Goal: Transaction & Acquisition: Purchase product/service

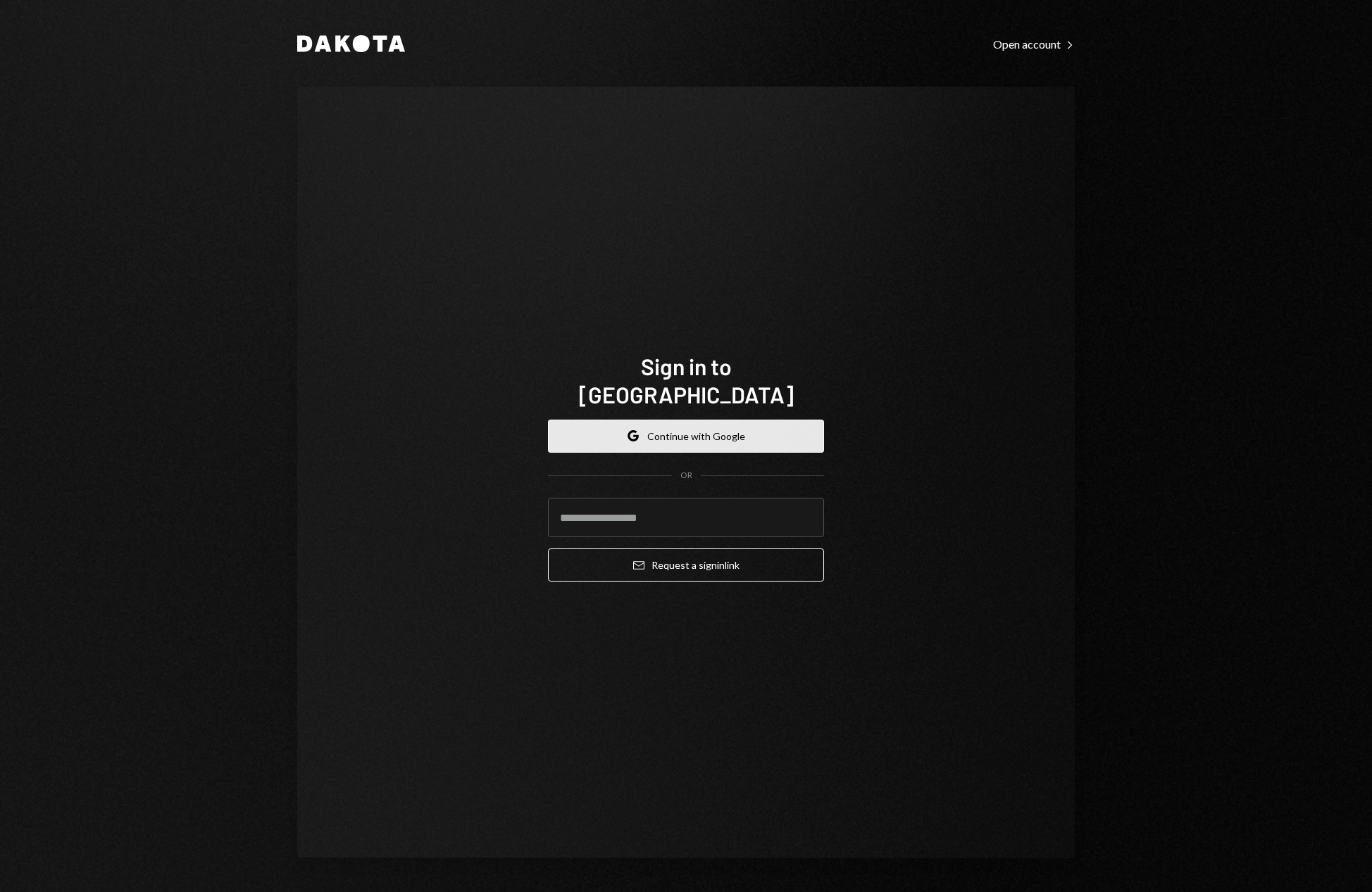
click at [712, 420] on button "Google Continue with Google" at bounding box center [686, 436] width 276 height 33
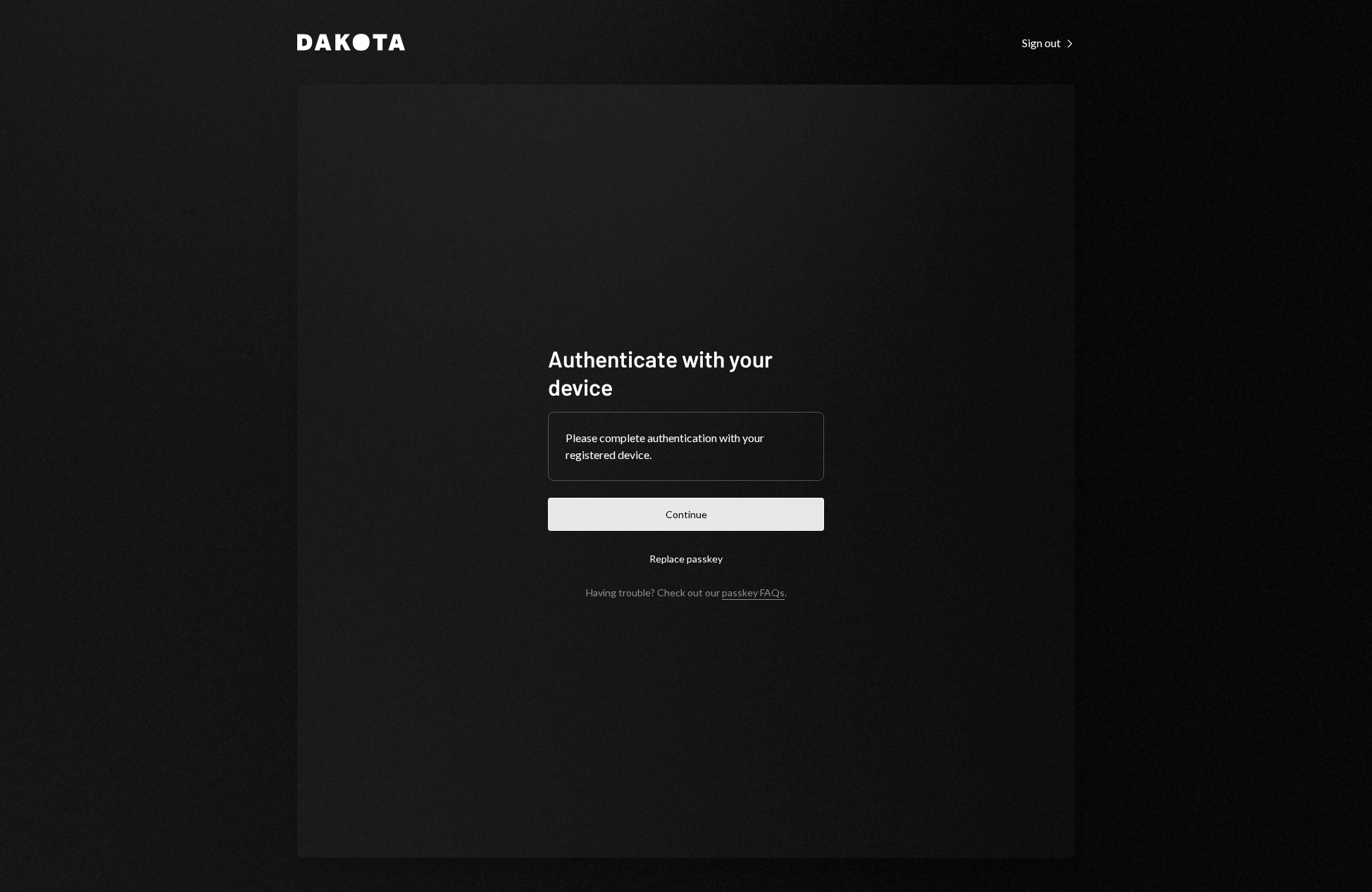
click at [719, 513] on button "Continue" at bounding box center [686, 514] width 276 height 33
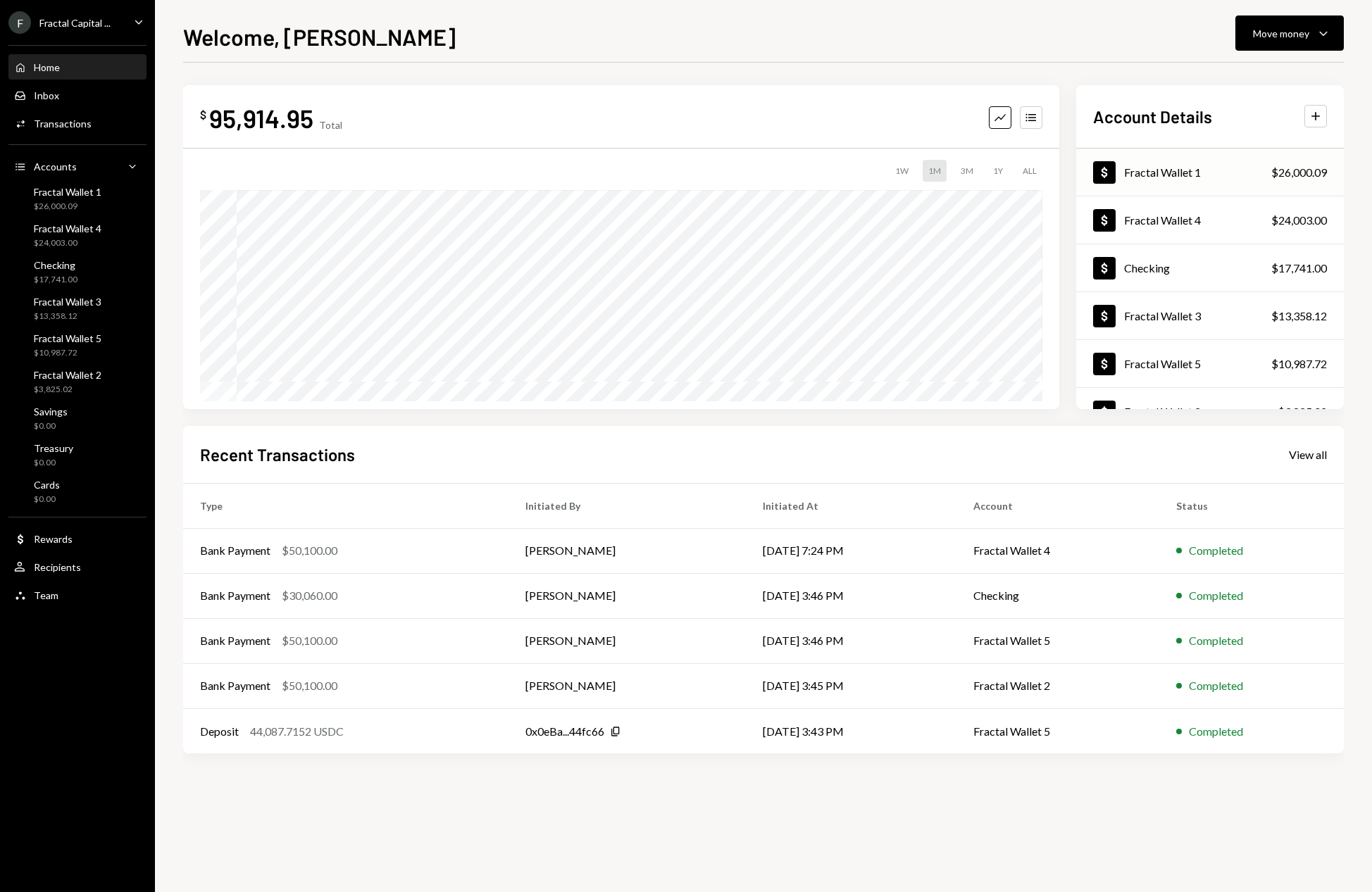
click at [1154, 180] on div "Dollar Fractal Wallet 1" at bounding box center [1147, 172] width 108 height 22
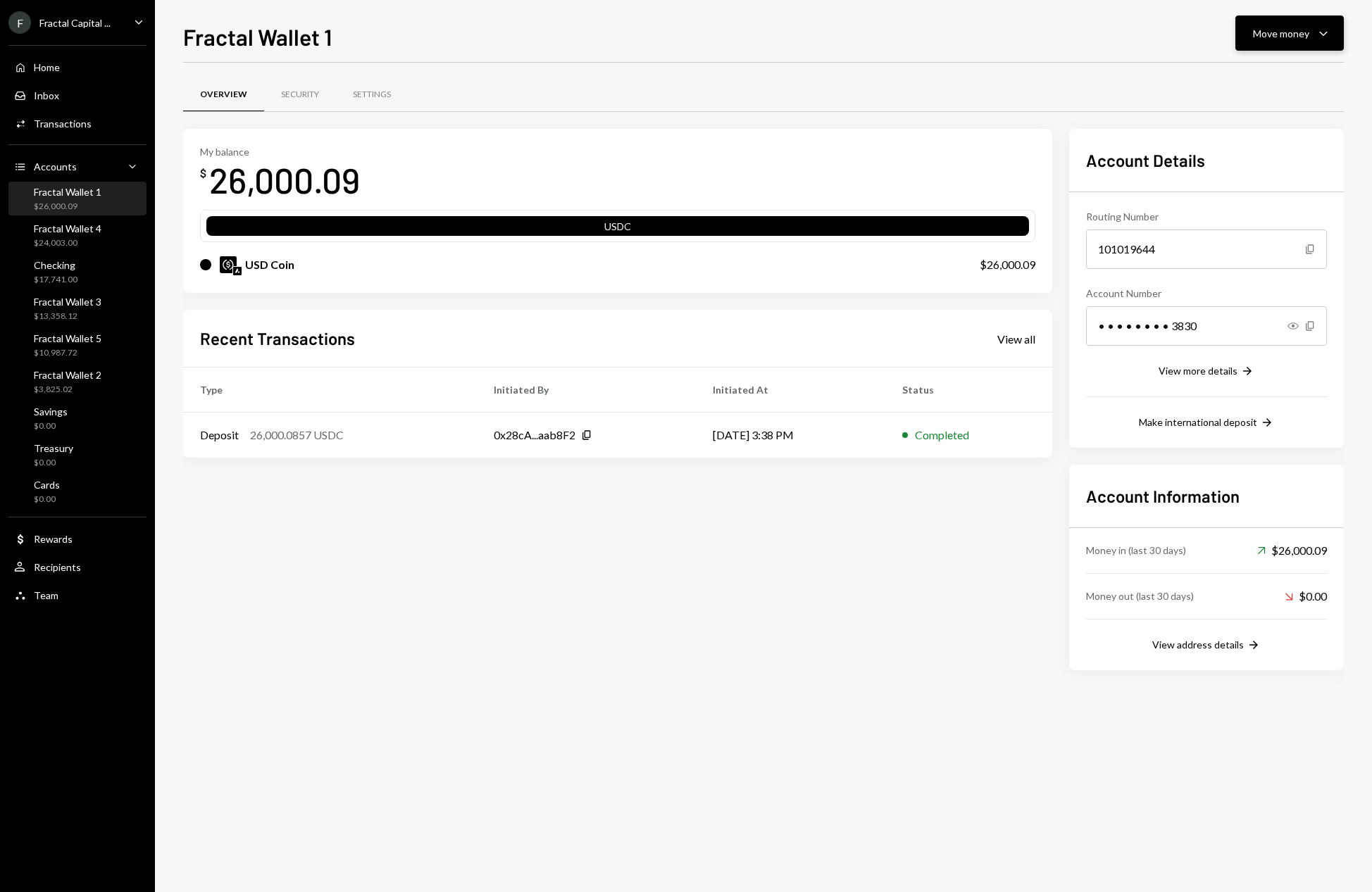
click at [1281, 43] on button "Move money Caret Down" at bounding box center [1290, 33] width 108 height 35
click at [1255, 142] on div "Deposit" at bounding box center [1278, 139] width 103 height 15
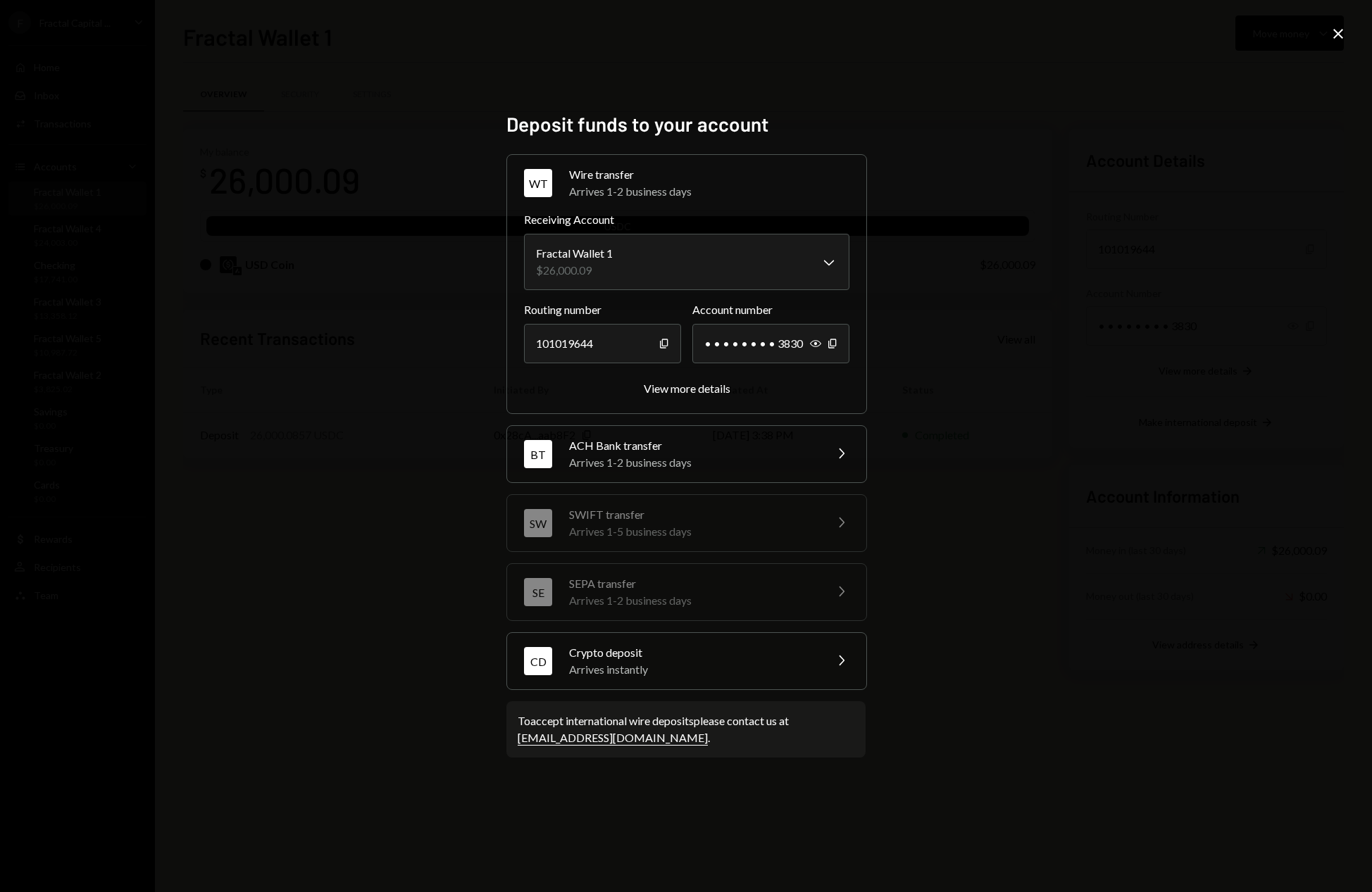
click at [685, 671] on div "Arrives instantly" at bounding box center [693, 670] width 246 height 17
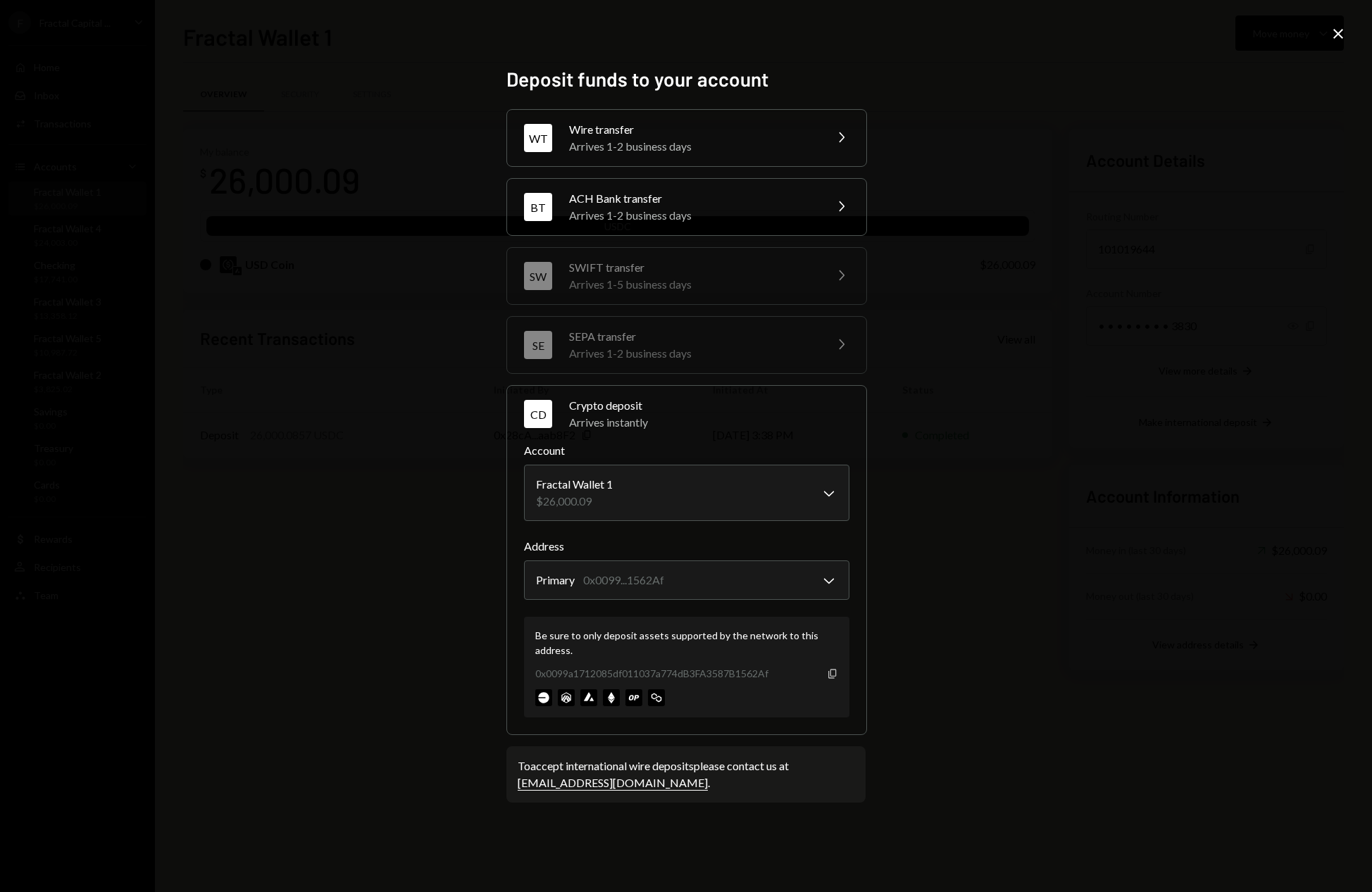
click at [837, 677] on icon "Copy" at bounding box center [833, 674] width 12 height 12
click at [1010, 450] on div "**********" at bounding box center [686, 446] width 1372 height 892
click at [1346, 28] on icon "Close" at bounding box center [1339, 34] width 17 height 17
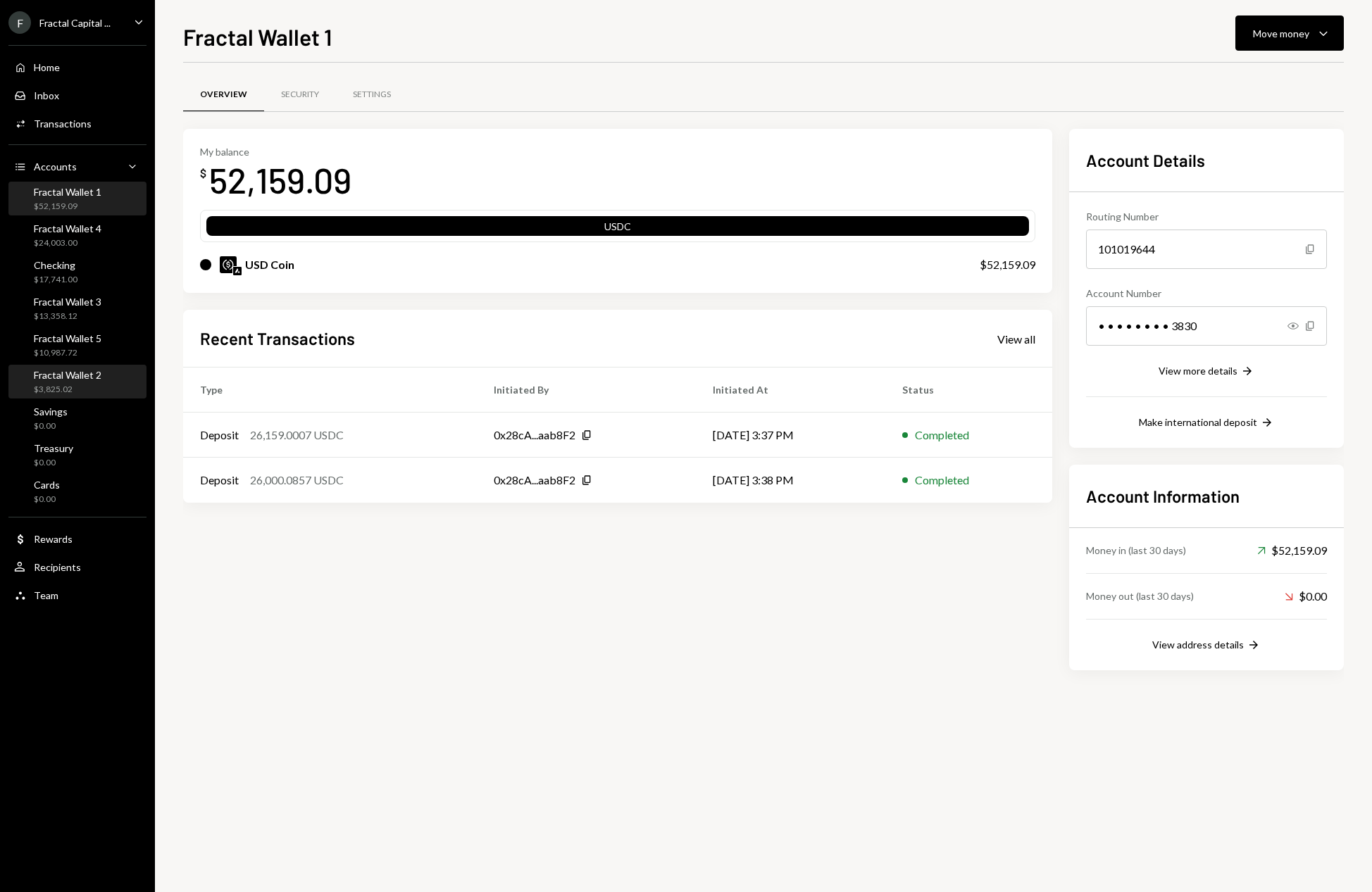
click at [88, 375] on div "Fractal Wallet 2" at bounding box center [67, 375] width 67 height 12
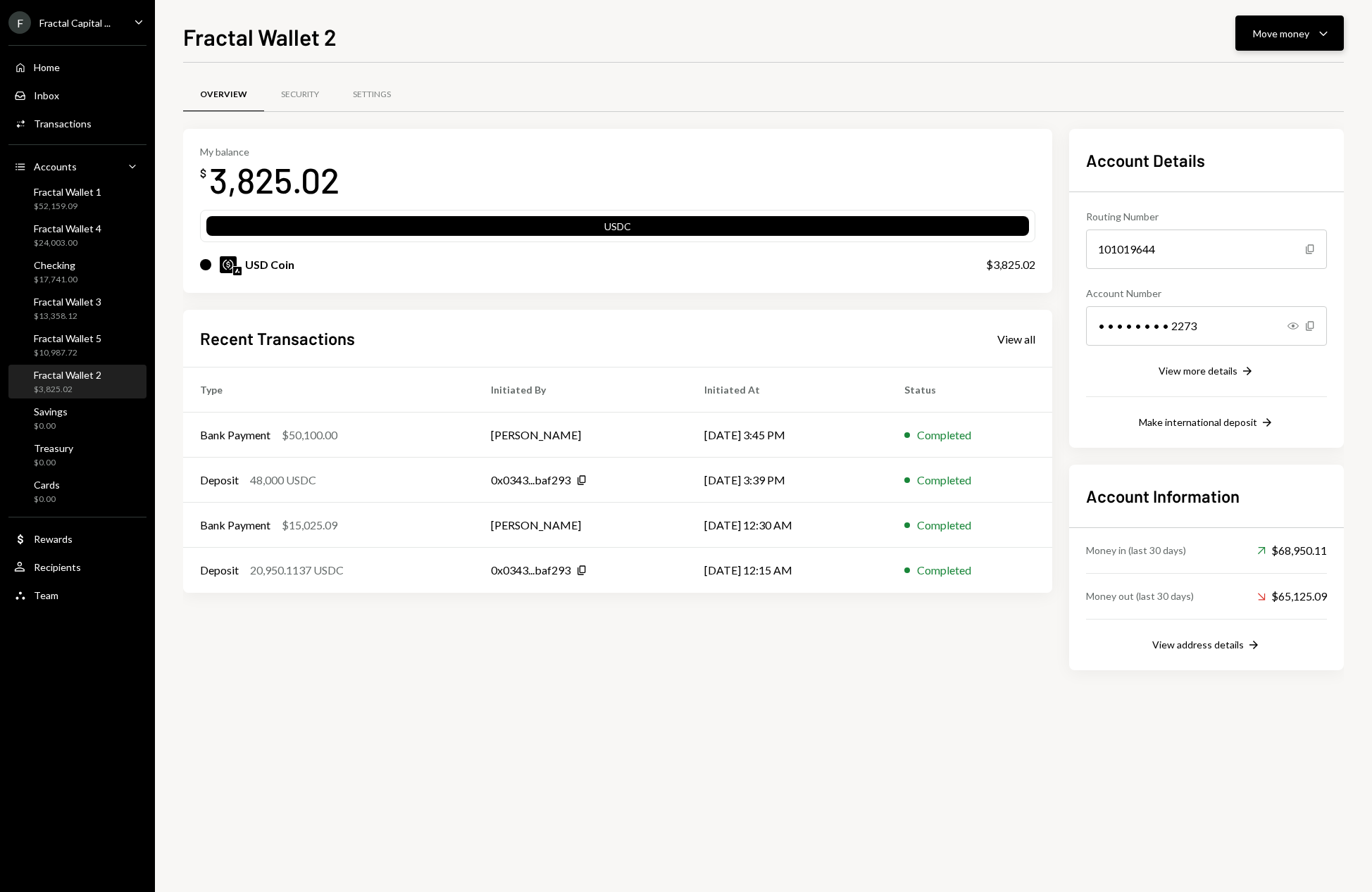
click at [1319, 43] on button "Move money Caret Down" at bounding box center [1290, 33] width 108 height 35
click at [1243, 144] on div "Deposit" at bounding box center [1278, 139] width 103 height 15
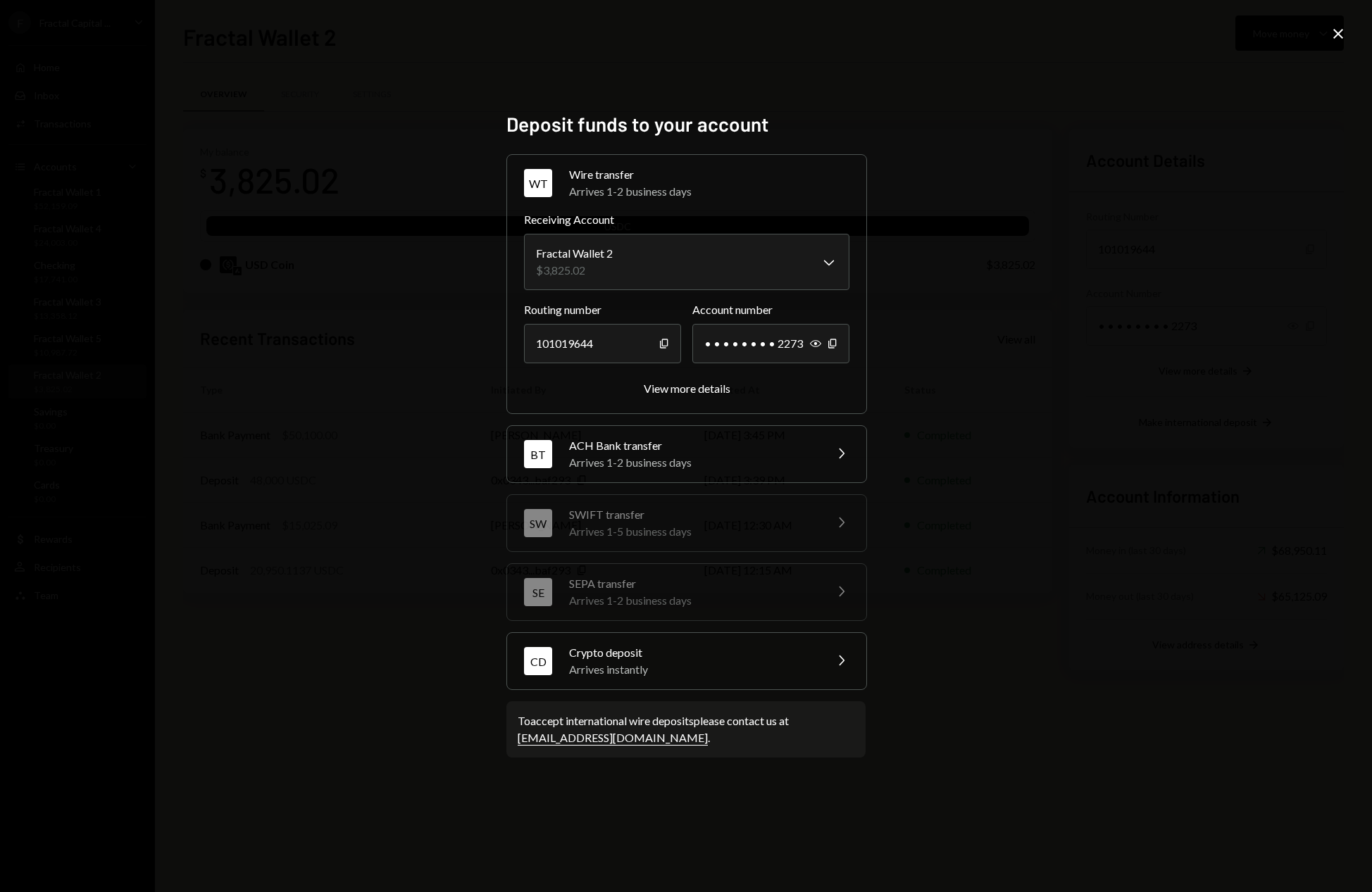
click at [774, 668] on div "Arrives instantly" at bounding box center [693, 670] width 246 height 17
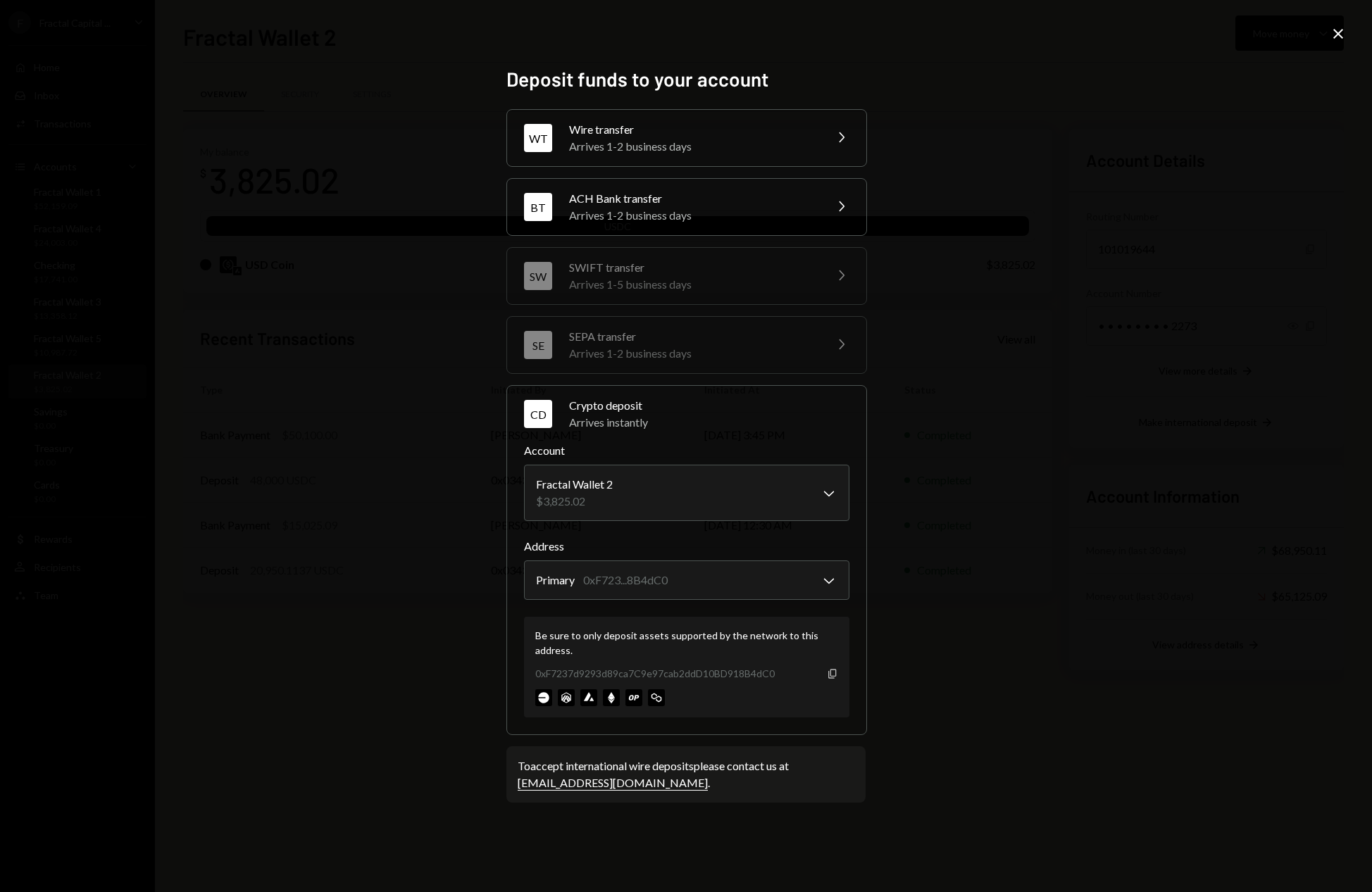
click at [835, 674] on icon "Copy" at bounding box center [833, 674] width 12 height 12
click at [1343, 36] on icon "Close" at bounding box center [1339, 34] width 17 height 17
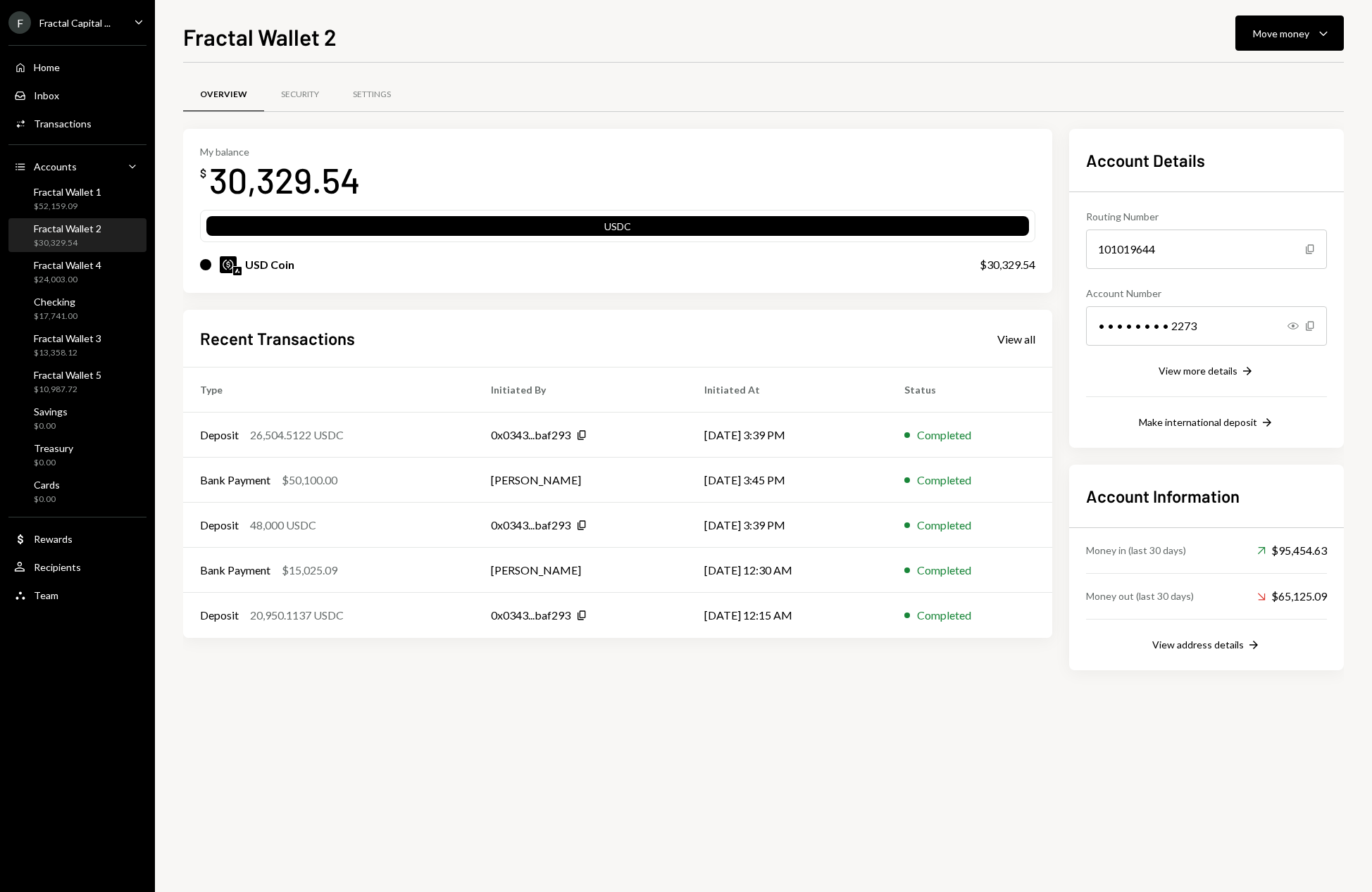
drag, startPoint x: 532, startPoint y: 691, endPoint x: 531, endPoint y: 678, distance: 13.0
click at [532, 688] on div "Overview Security Settings My balance $ 30,329.54 USDC USD Coin $30,329.54 Rece…" at bounding box center [763, 392] width 1161 height 613
click at [99, 341] on div "Fractal Wallet 3" at bounding box center [67, 338] width 67 height 12
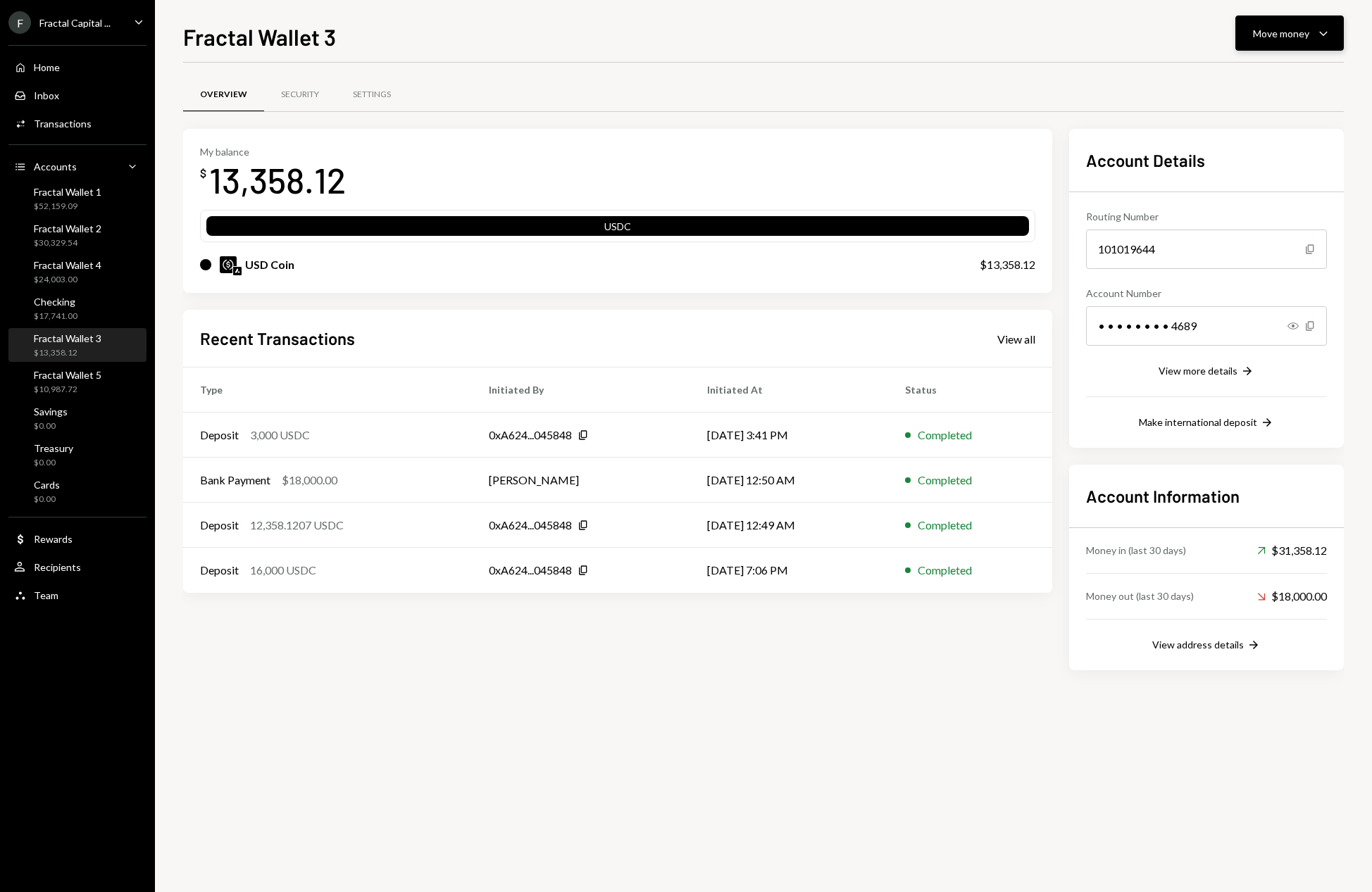
click at [1326, 29] on icon "Caret Down" at bounding box center [1324, 33] width 17 height 17
click at [1278, 139] on div "Deposit" at bounding box center [1278, 139] width 103 height 15
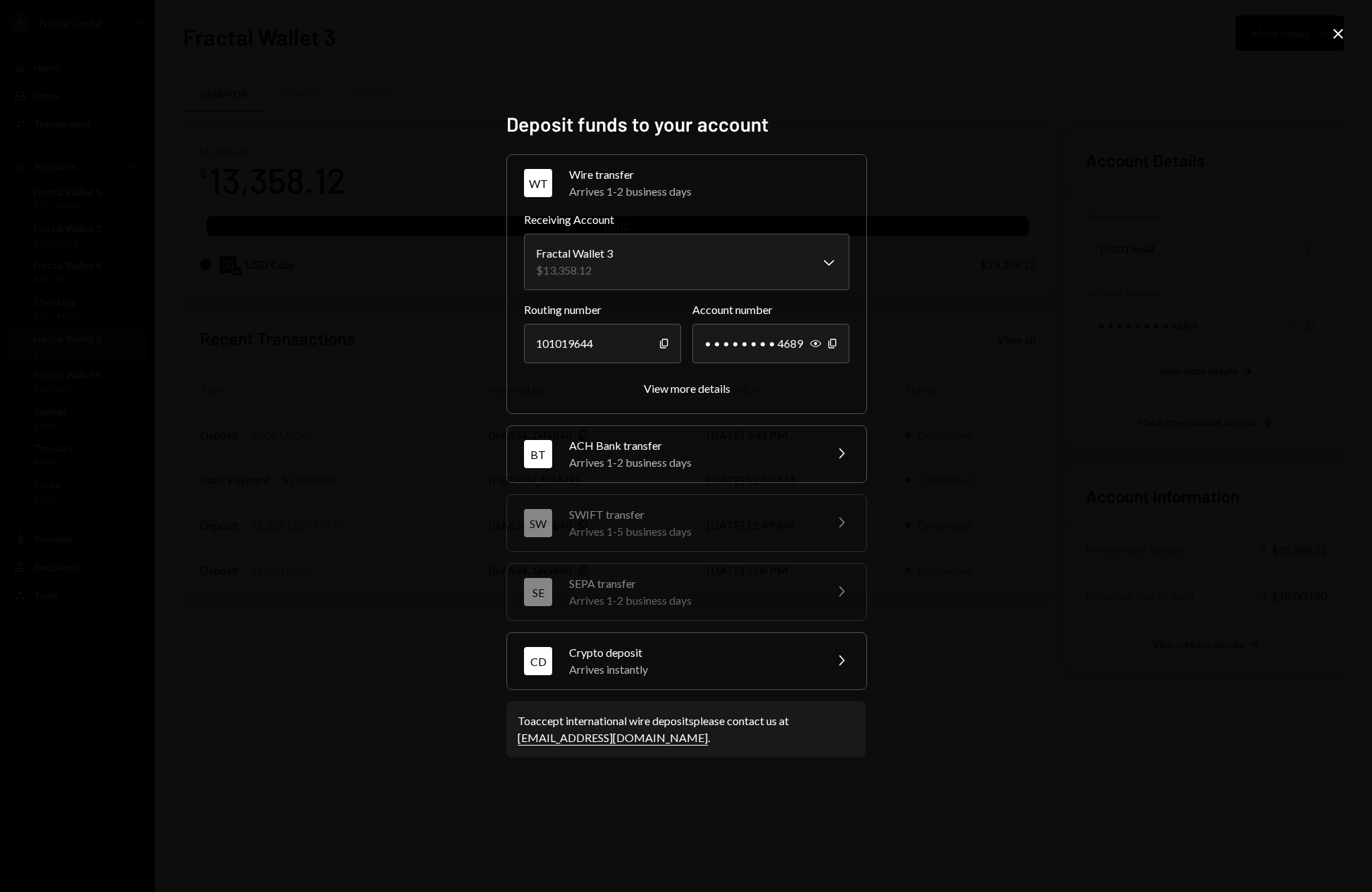
click at [753, 673] on div "Arrives instantly" at bounding box center [693, 670] width 246 height 17
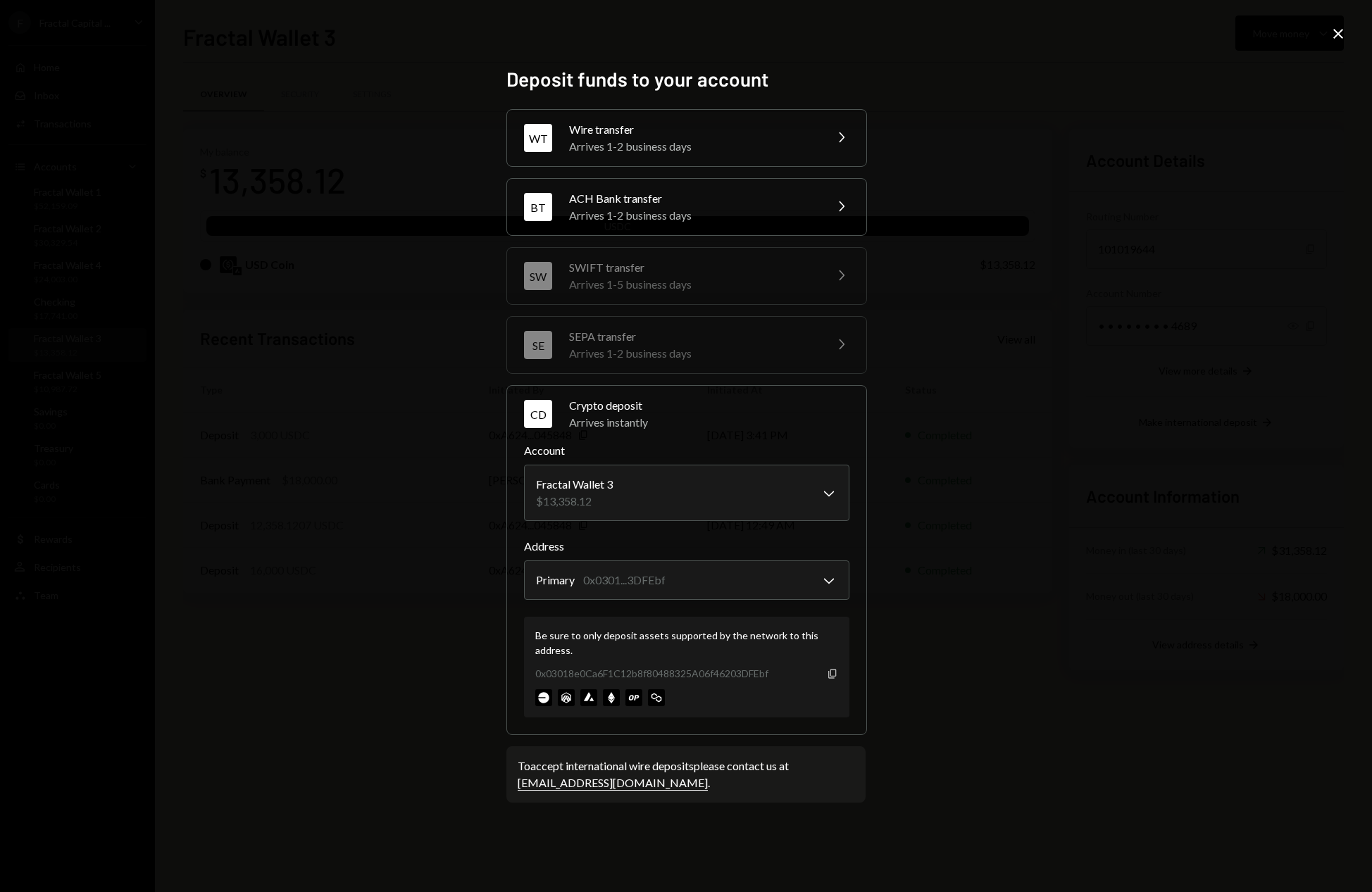
click at [836, 675] on icon "Copy" at bounding box center [833, 674] width 12 height 12
click at [1336, 36] on icon at bounding box center [1338, 33] width 10 height 10
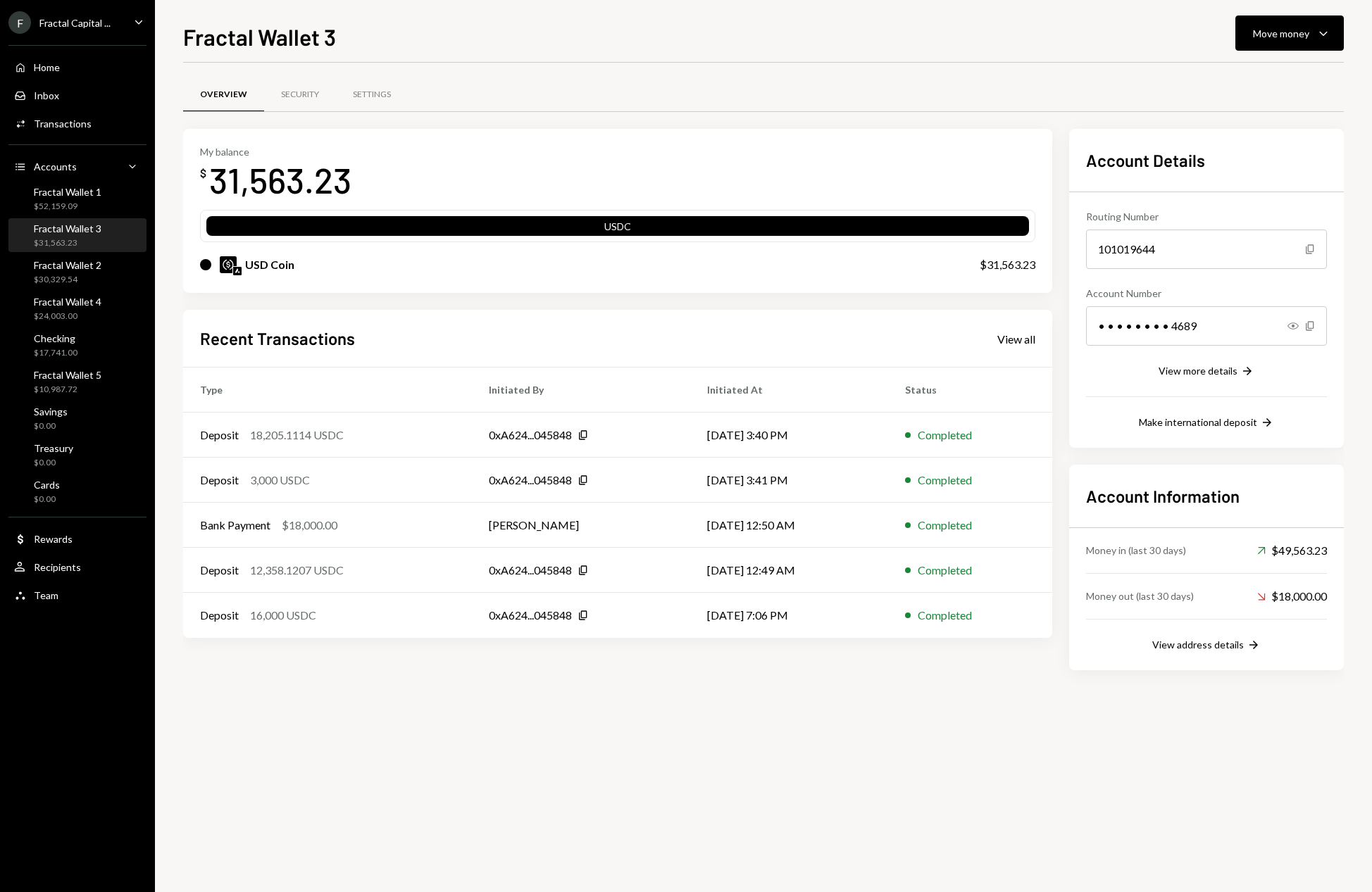
click at [539, 750] on div "Overview Security Settings My balance $ 31,563.23 USDC USD Coin $31,563.23 Rece…" at bounding box center [763, 477] width 1161 height 829
click at [658, 746] on div "Overview Security Settings My balance $ 31,563.23 USDC USD Coin $31,563.23 Rece…" at bounding box center [763, 477] width 1161 height 829
click at [84, 303] on div "Fractal Wallet 4" at bounding box center [67, 301] width 67 height 12
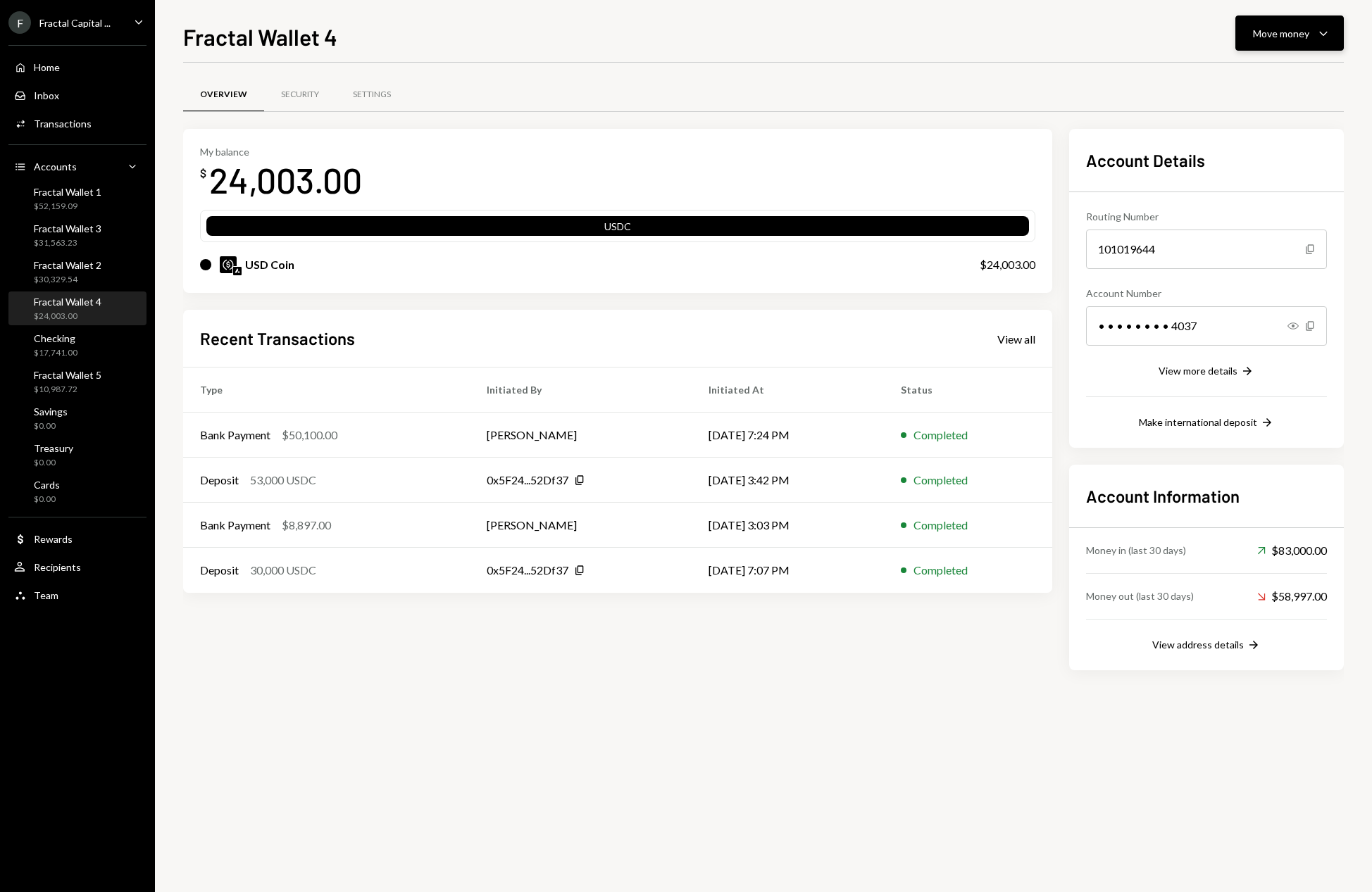
click at [1330, 36] on icon "Caret Down" at bounding box center [1324, 33] width 17 height 17
click at [1253, 146] on div "Deposit" at bounding box center [1278, 139] width 103 height 15
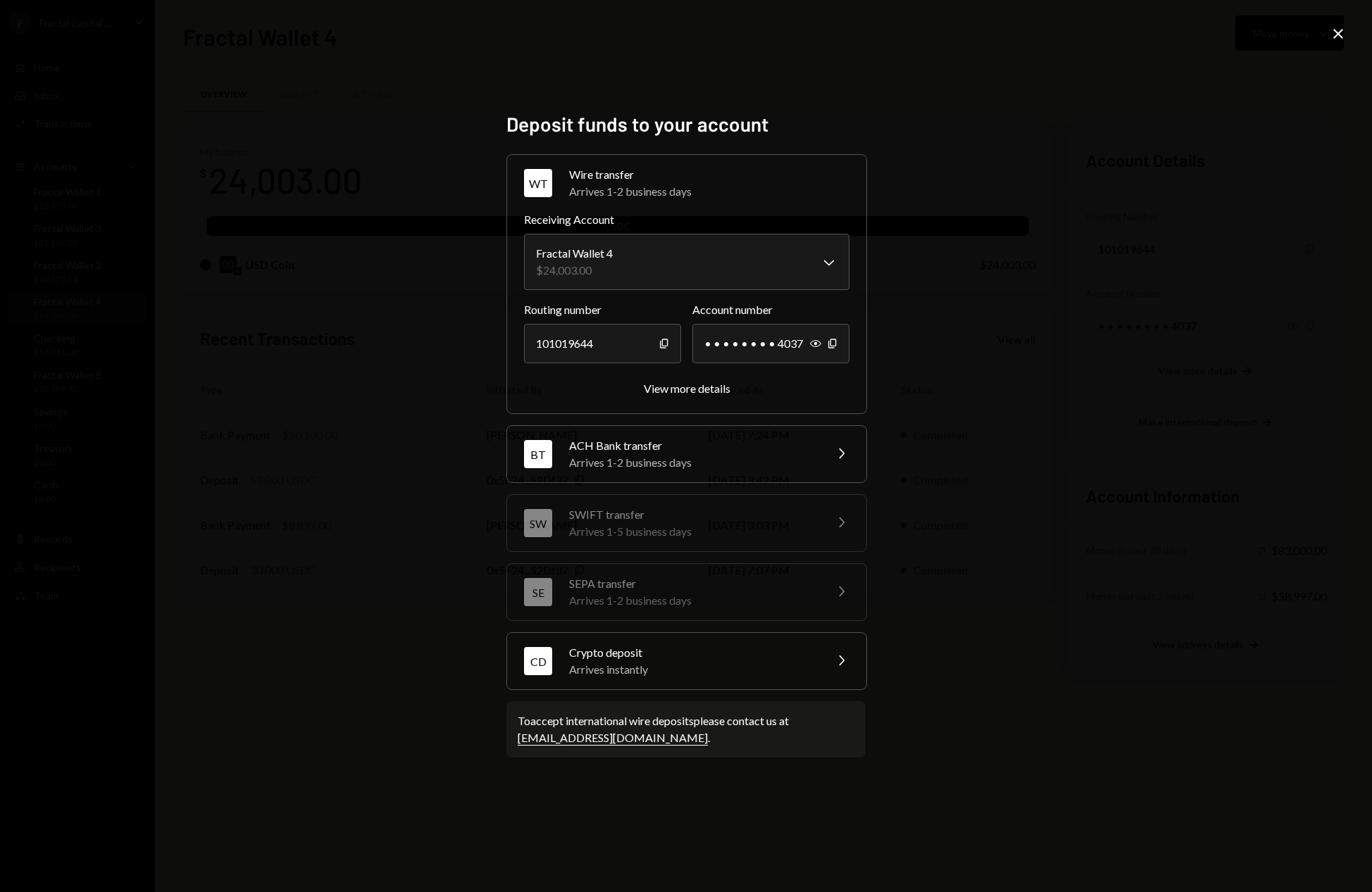
click at [706, 669] on div "Arrives instantly" at bounding box center [693, 670] width 246 height 17
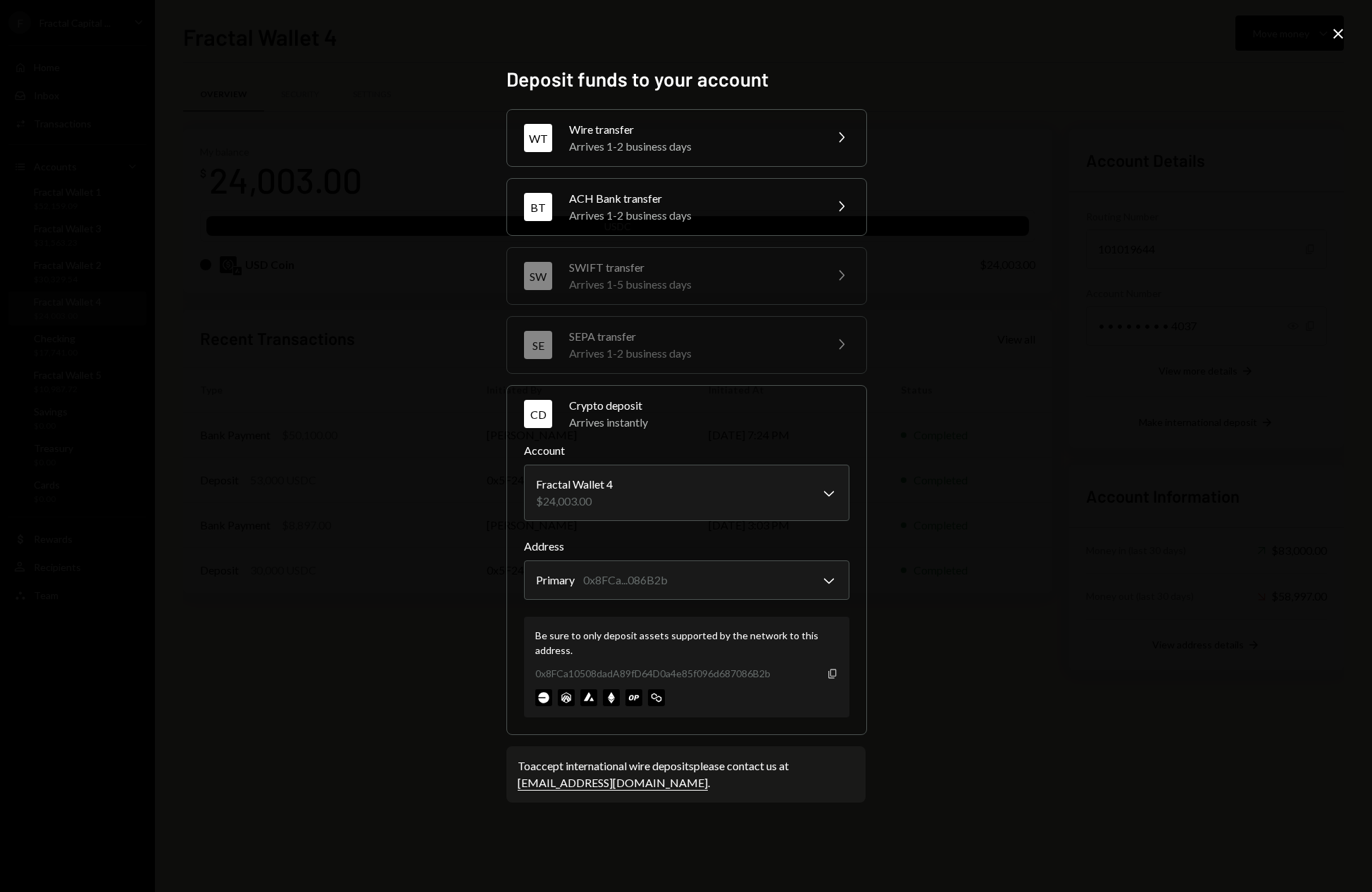
click at [833, 677] on icon "Copy" at bounding box center [833, 674] width 12 height 12
click at [1335, 33] on icon "Close" at bounding box center [1339, 34] width 17 height 17
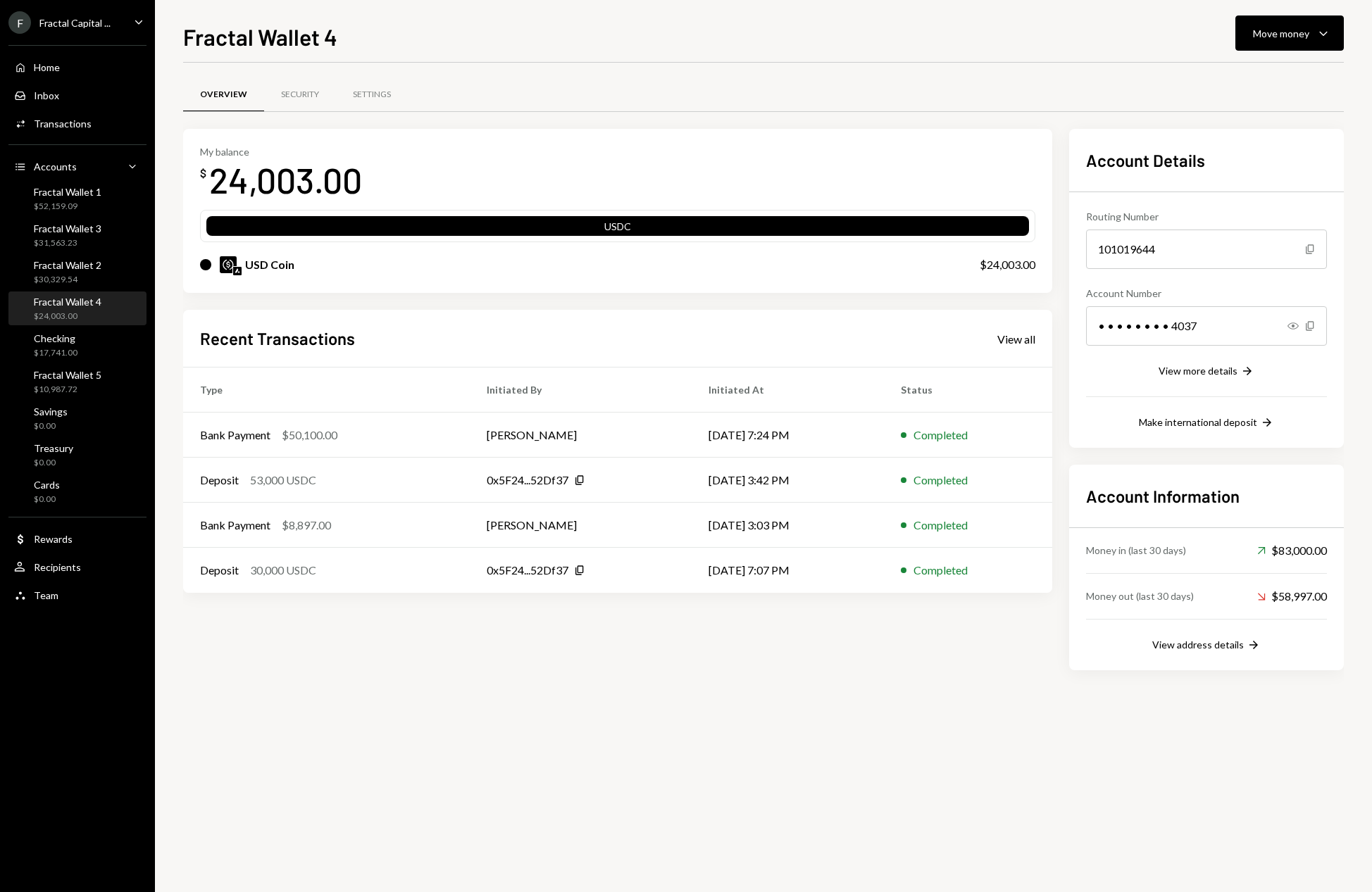
click at [672, 739] on div "Overview Security Settings My balance $ 24,003.00 USDC USD Coin $24,003.00 Rece…" at bounding box center [763, 477] width 1161 height 829
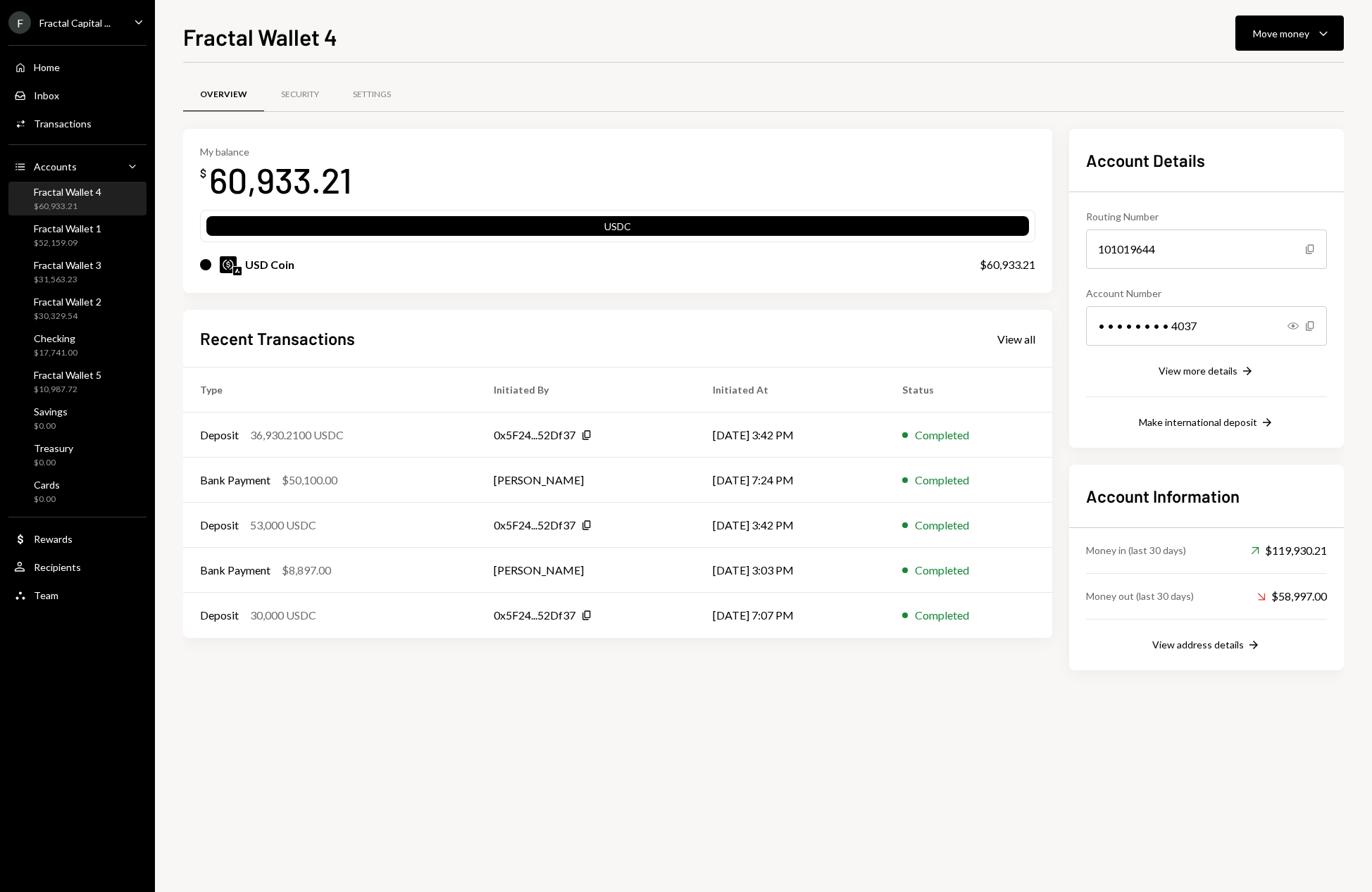
click at [488, 742] on div "Overview Security Settings My balance $ 60,933.21 USDC USD Coin $60,933.21 Rece…" at bounding box center [763, 477] width 1161 height 829
click at [97, 260] on div "Fractal Wallet 3" at bounding box center [67, 265] width 67 height 12
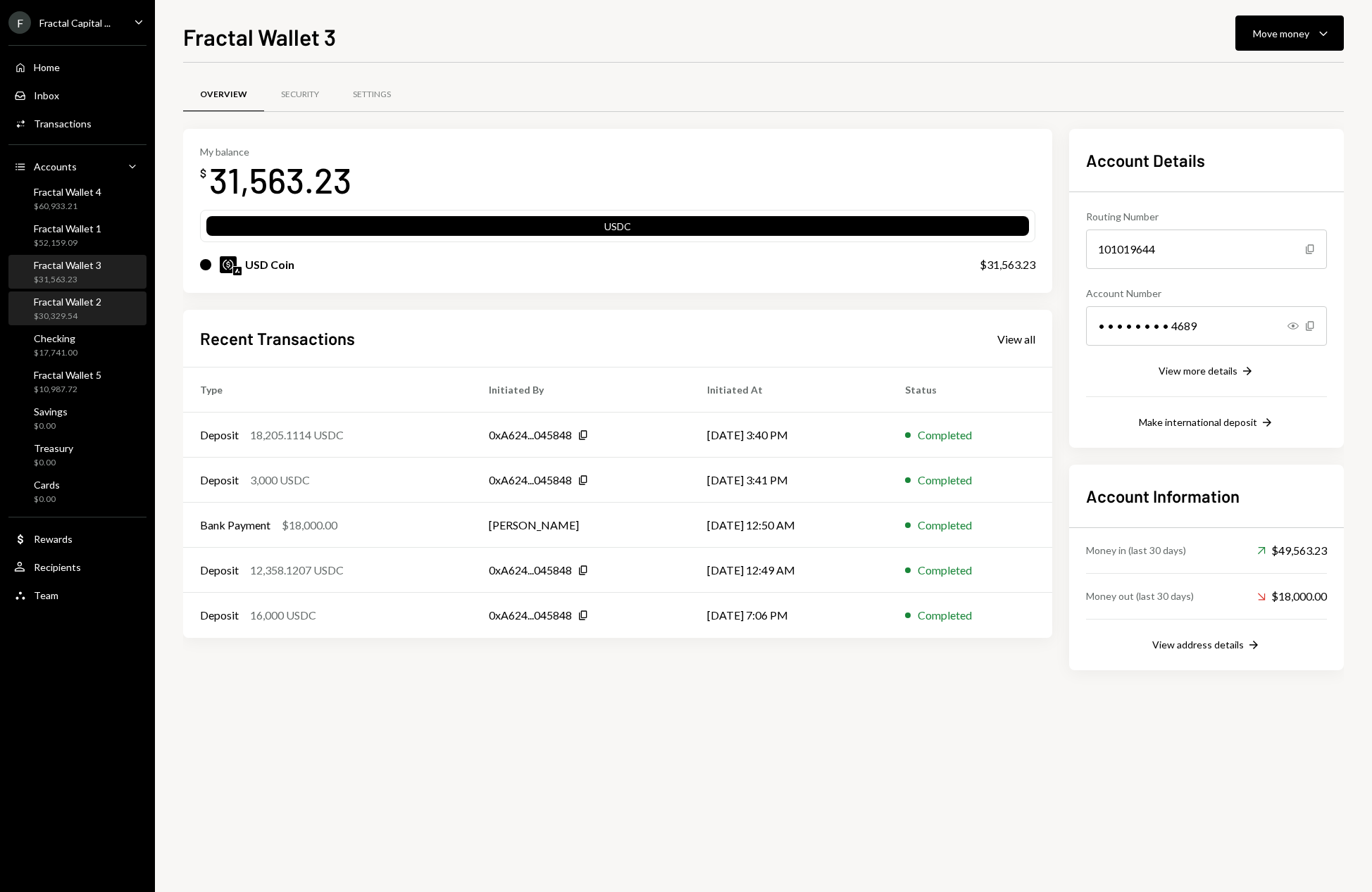
click at [85, 306] on div "Fractal Wallet 2" at bounding box center [67, 301] width 67 height 12
click at [67, 237] on div "$52,159.09" at bounding box center [67, 242] width 67 height 12
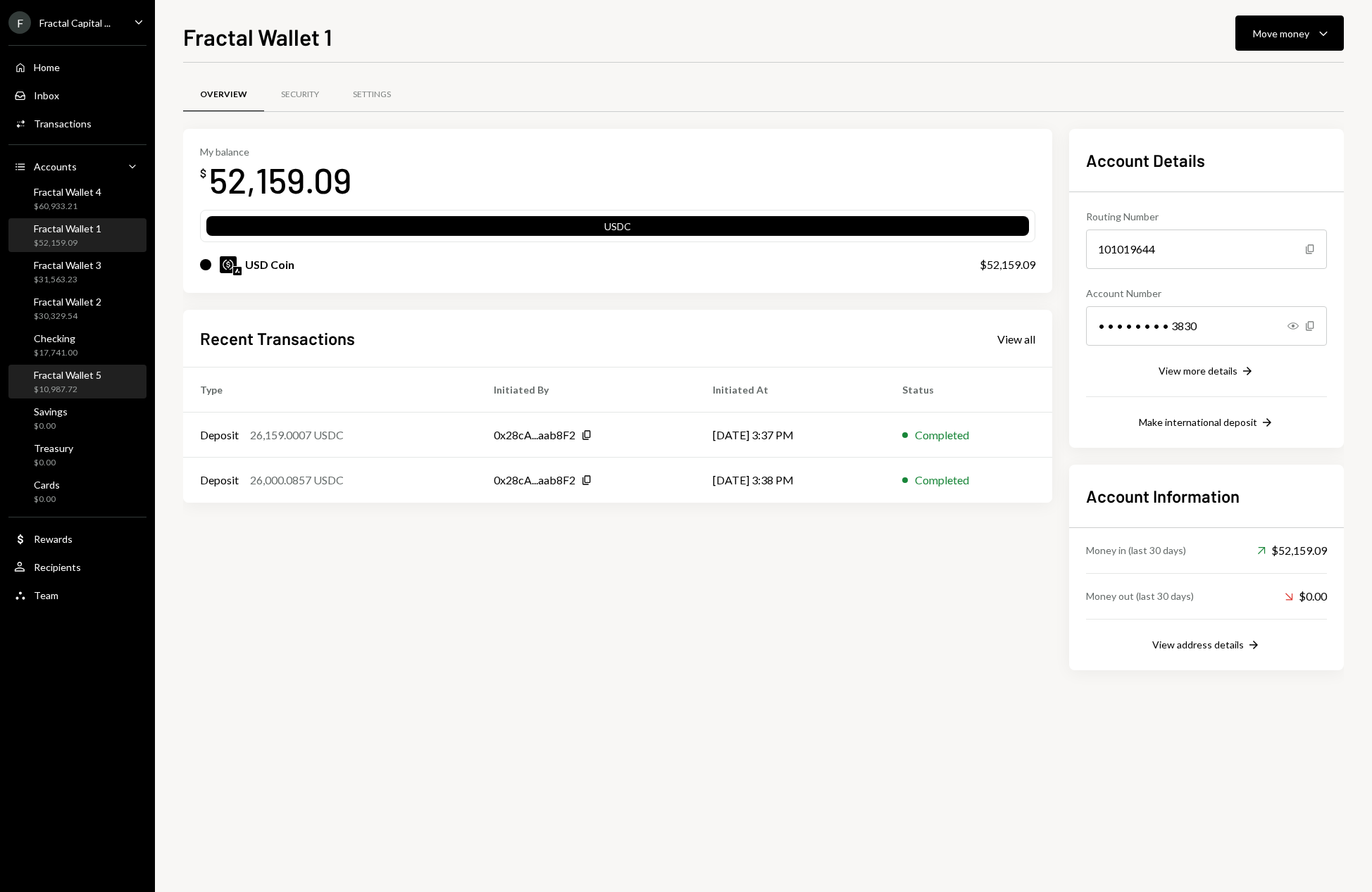
click at [78, 377] on div "Fractal Wallet 5" at bounding box center [67, 375] width 67 height 12
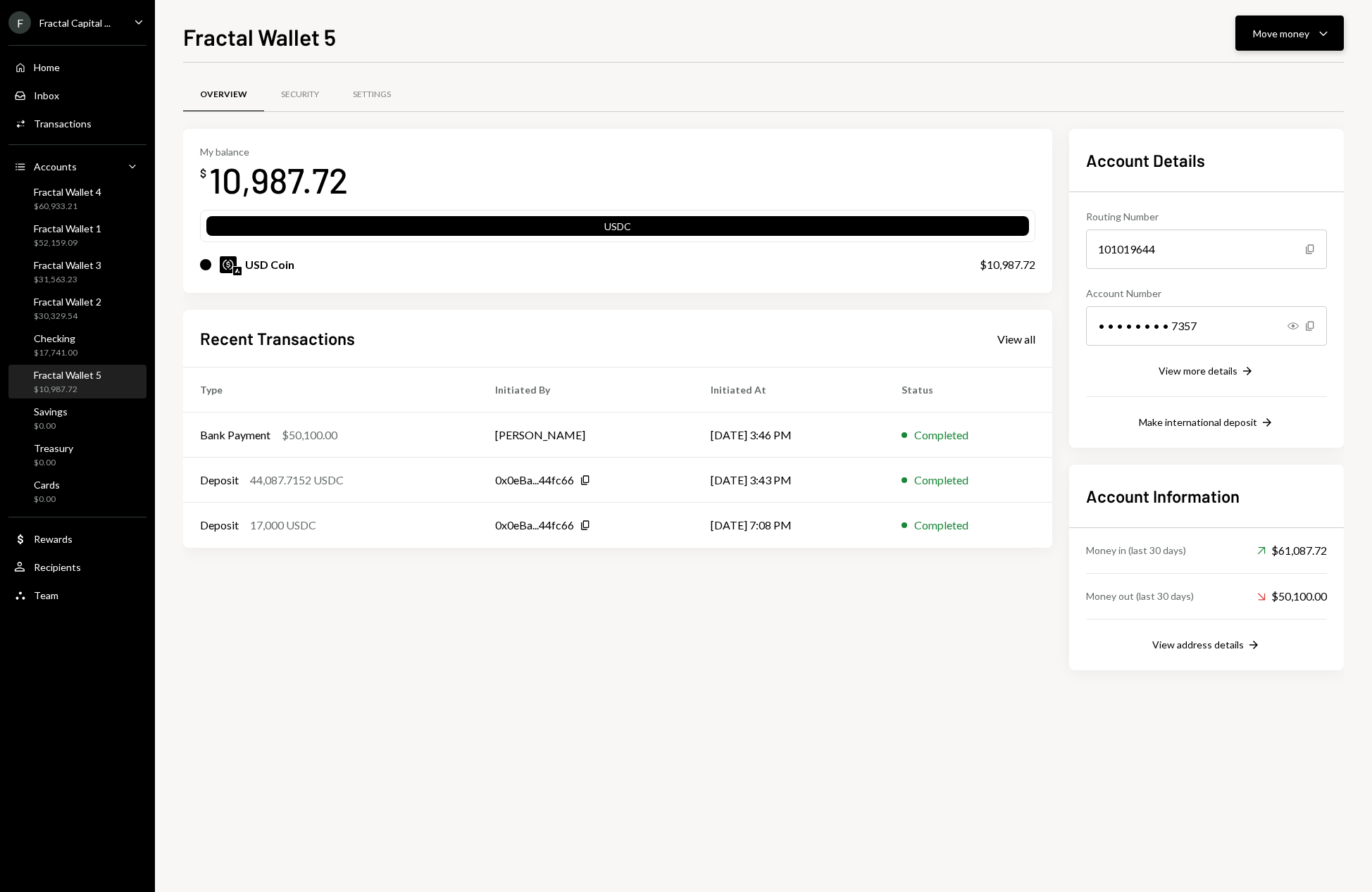
click at [1300, 28] on div "Move money" at bounding box center [1281, 33] width 57 height 15
click at [1240, 147] on div "Deposit Deposit" at bounding box center [1268, 139] width 141 height 32
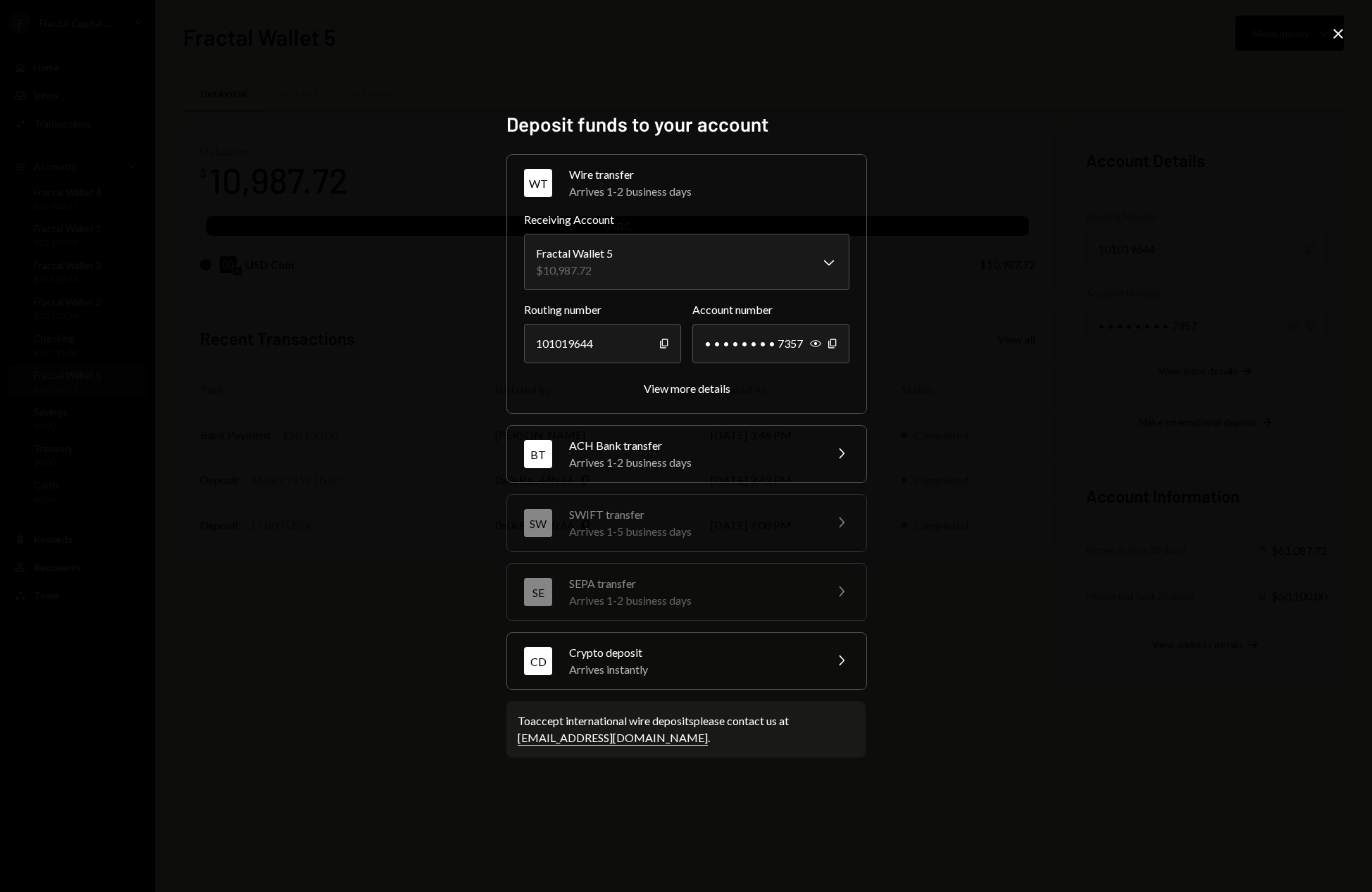
click at [655, 664] on div "Arrives instantly" at bounding box center [693, 670] width 246 height 17
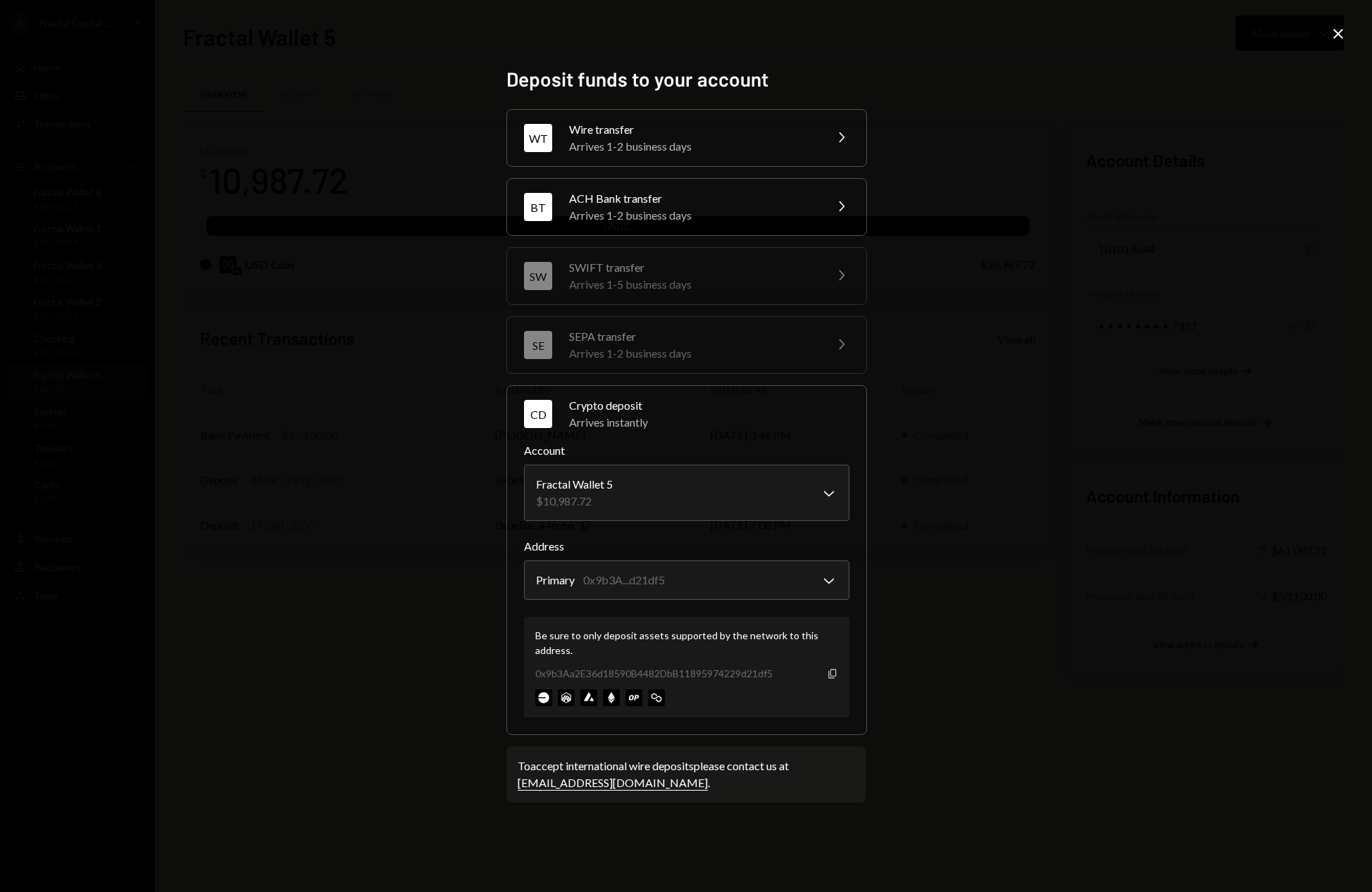
click at [833, 675] on icon "Copy" at bounding box center [833, 674] width 12 height 12
click at [1337, 31] on icon "Close" at bounding box center [1339, 34] width 17 height 17
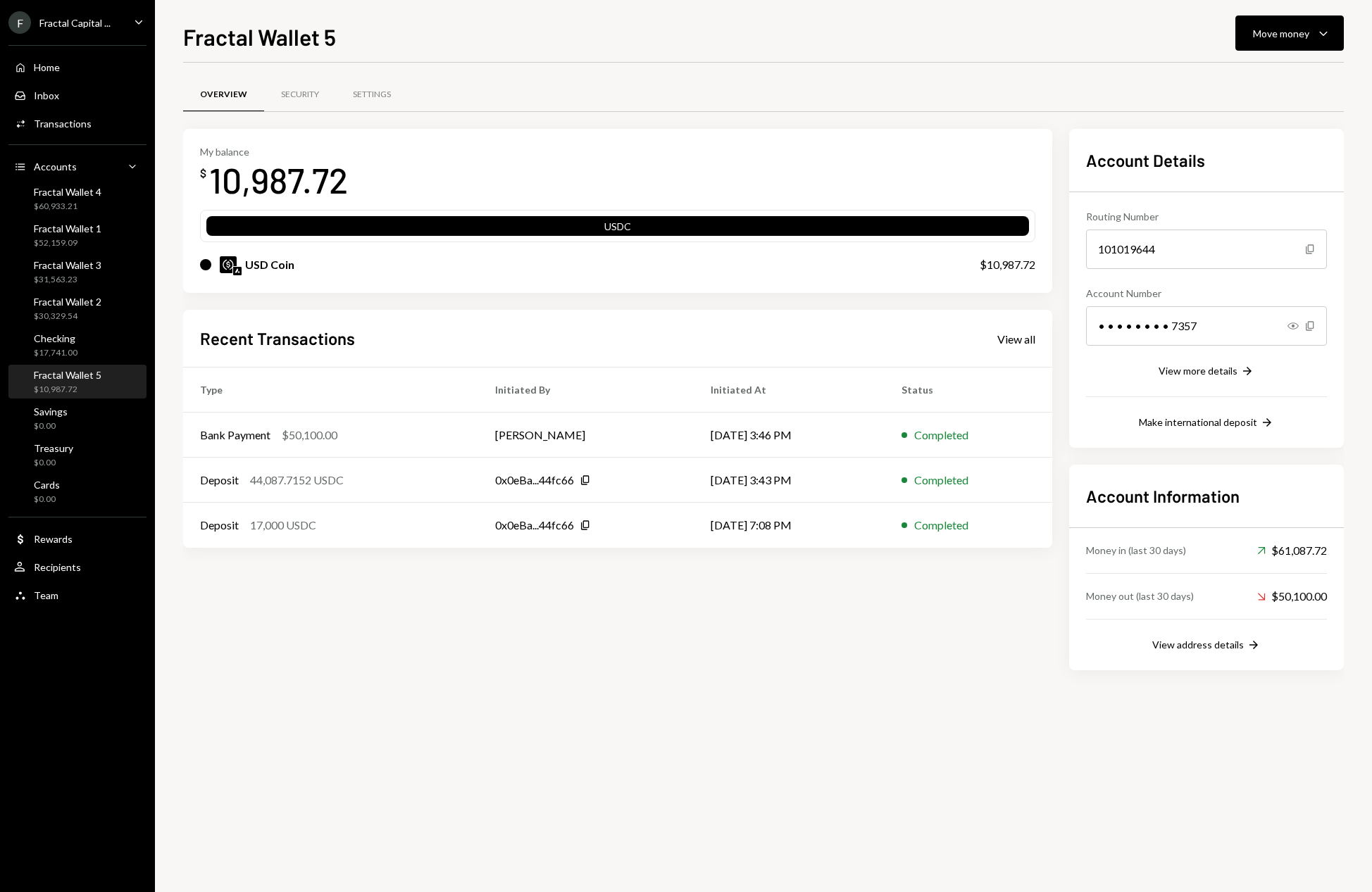
click at [538, 673] on div "Overview Security Settings My balance $ 10,987.72 USDC USD Coin $10,987.72 Rece…" at bounding box center [763, 392] width 1161 height 613
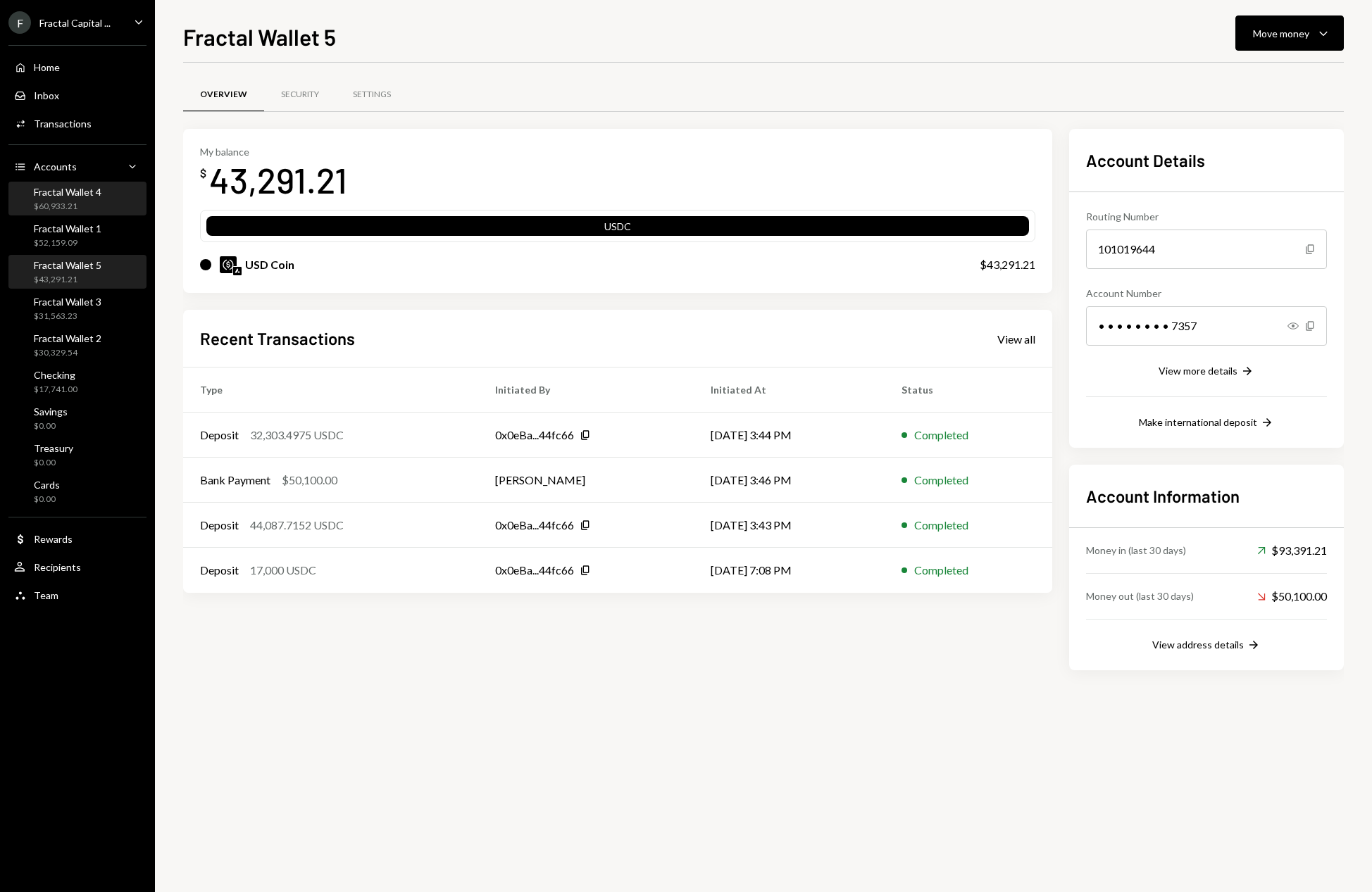
click at [60, 201] on div "$60,933.21" at bounding box center [67, 206] width 67 height 12
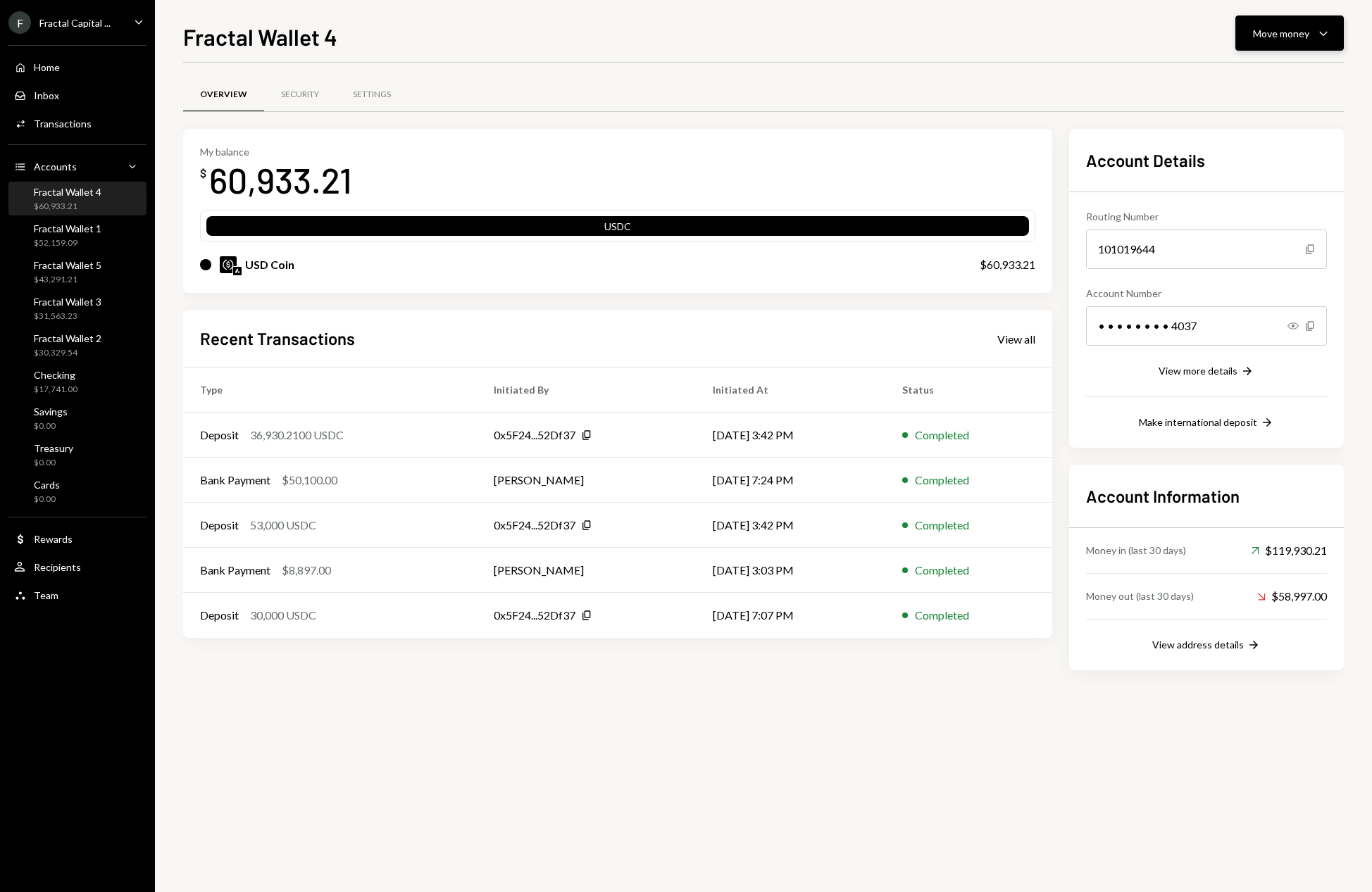
click at [1325, 36] on icon "Caret Down" at bounding box center [1324, 33] width 17 height 17
click at [1236, 70] on div "Send" at bounding box center [1278, 75] width 103 height 15
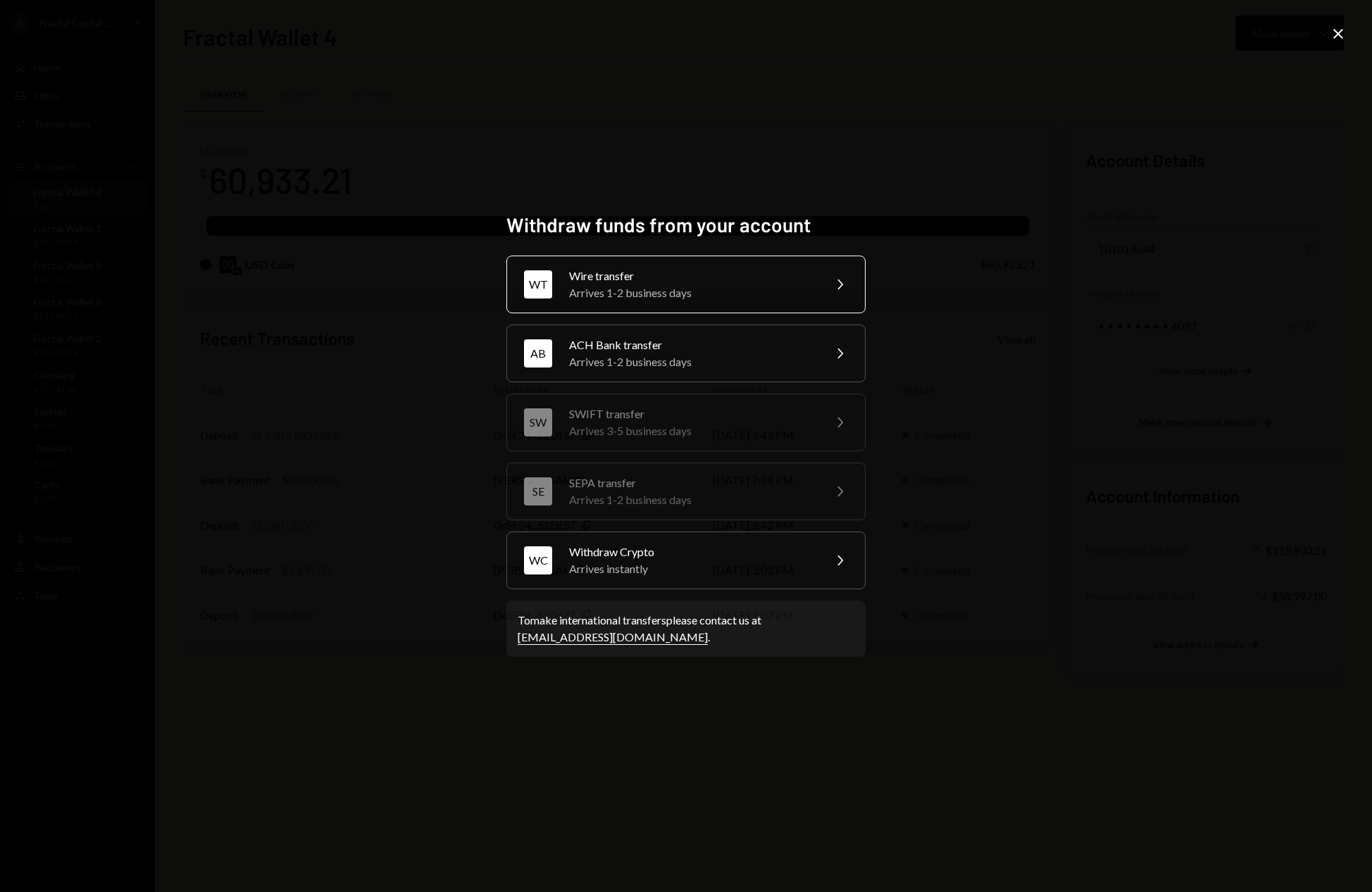
click at [696, 278] on div "Wire transfer" at bounding box center [692, 276] width 245 height 17
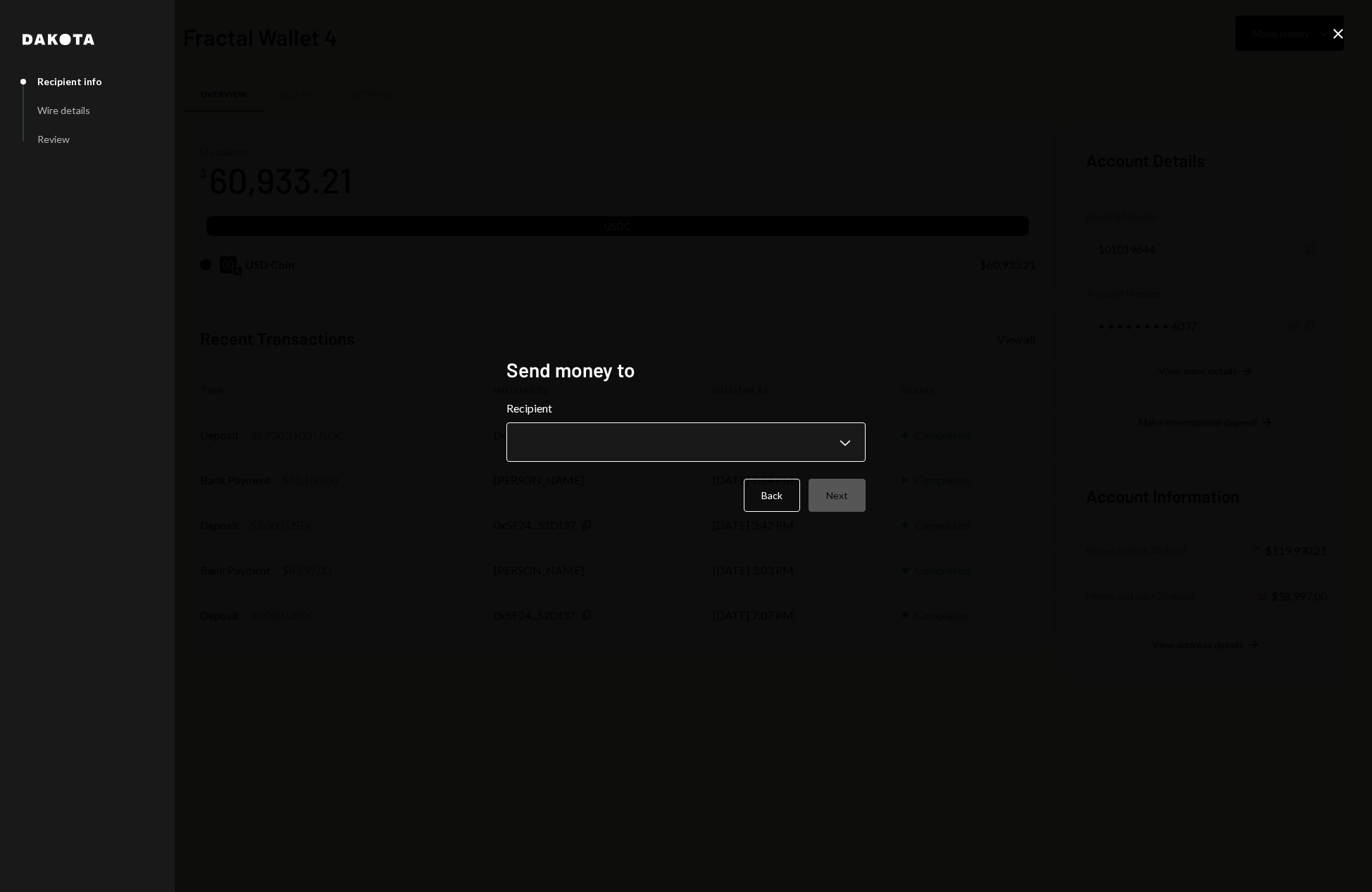
click at [596, 458] on body "F Fractal Capital ... Caret Down Home Home Inbox Inbox Activities Transactions …" at bounding box center [686, 446] width 1372 height 892
click at [335, 386] on div "**********" at bounding box center [686, 446] width 1372 height 892
click at [784, 493] on button "Back" at bounding box center [772, 495] width 57 height 33
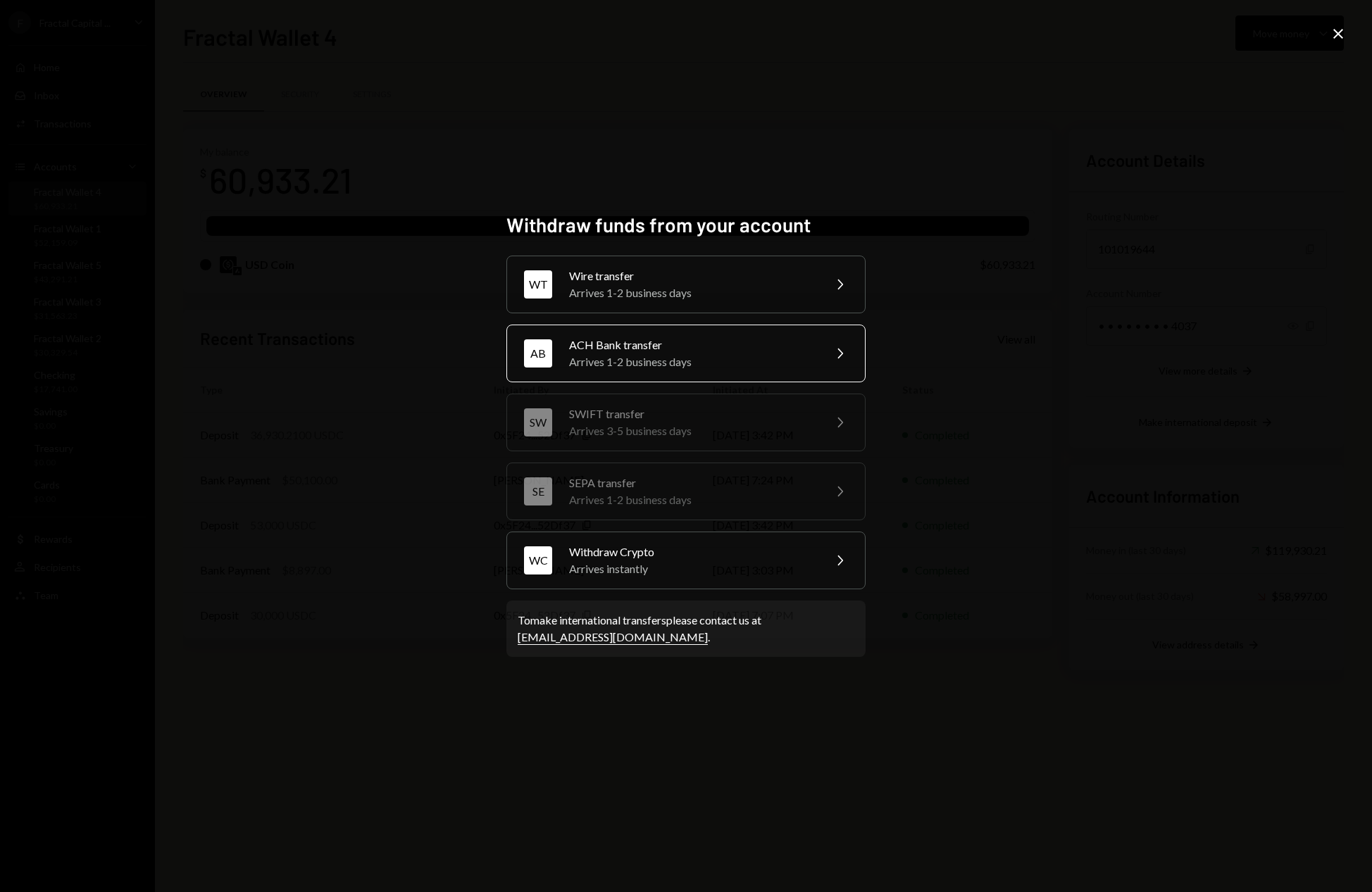
click at [672, 356] on div "Arrives 1-2 business days" at bounding box center [692, 362] width 245 height 17
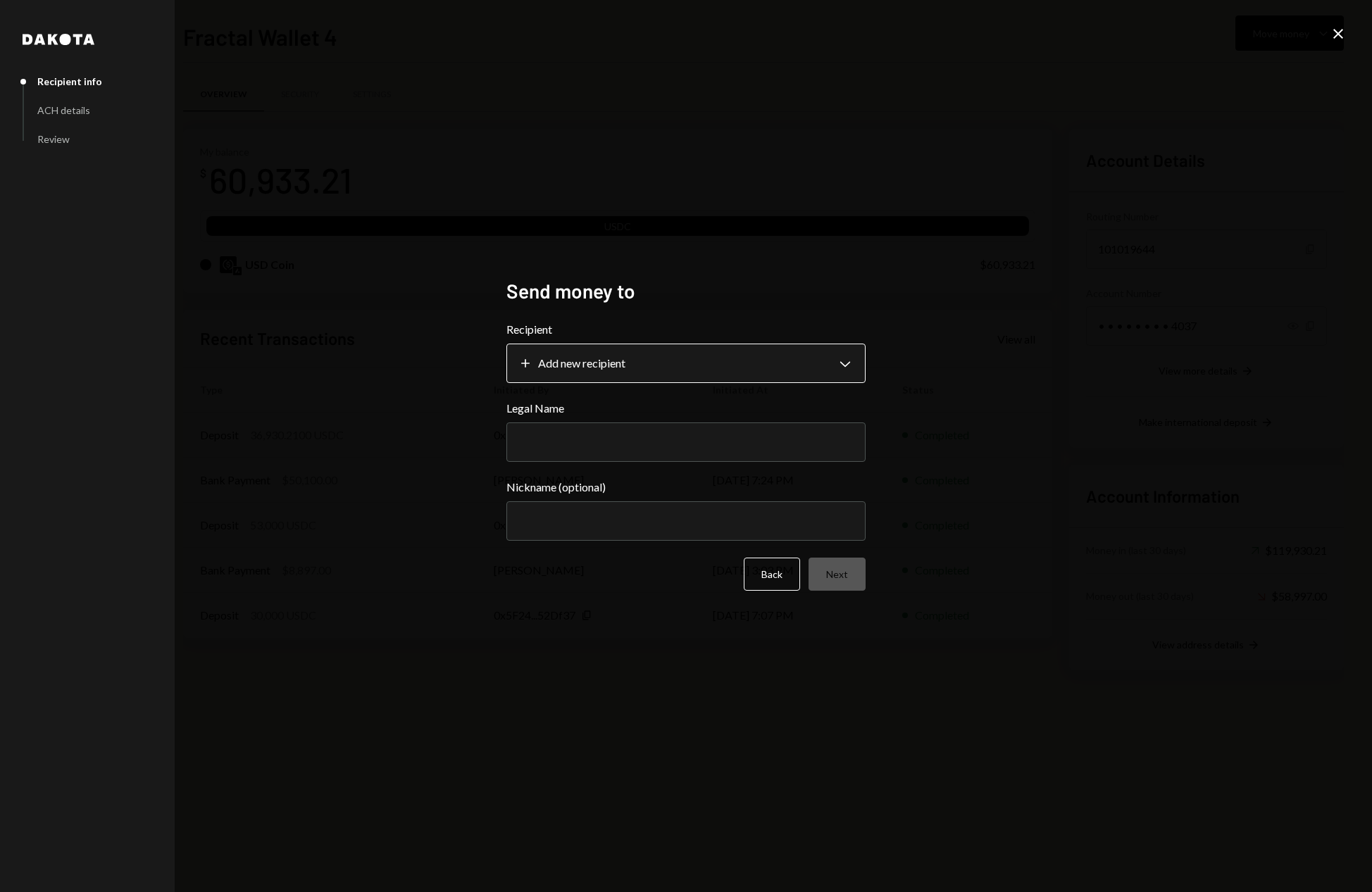
click at [564, 361] on body "F Fractal Capital ... Caret Down Home Home Inbox Inbox Activities Transactions …" at bounding box center [686, 446] width 1372 height 892
click at [601, 369] on body "F Fractal Capital ... Caret Down Home Home Inbox Inbox Activities Transactions …" at bounding box center [686, 446] width 1372 height 892
click at [522, 364] on body "F Fractal Capital ... Caret Down Home Home Inbox Inbox Activities Transactions …" at bounding box center [686, 446] width 1372 height 892
click at [543, 368] on body "F Fractal Capital ... Caret Down Home Home Inbox Inbox Activities Transactions …" at bounding box center [686, 446] width 1372 height 892
click at [426, 433] on div "**********" at bounding box center [686, 446] width 1372 height 892
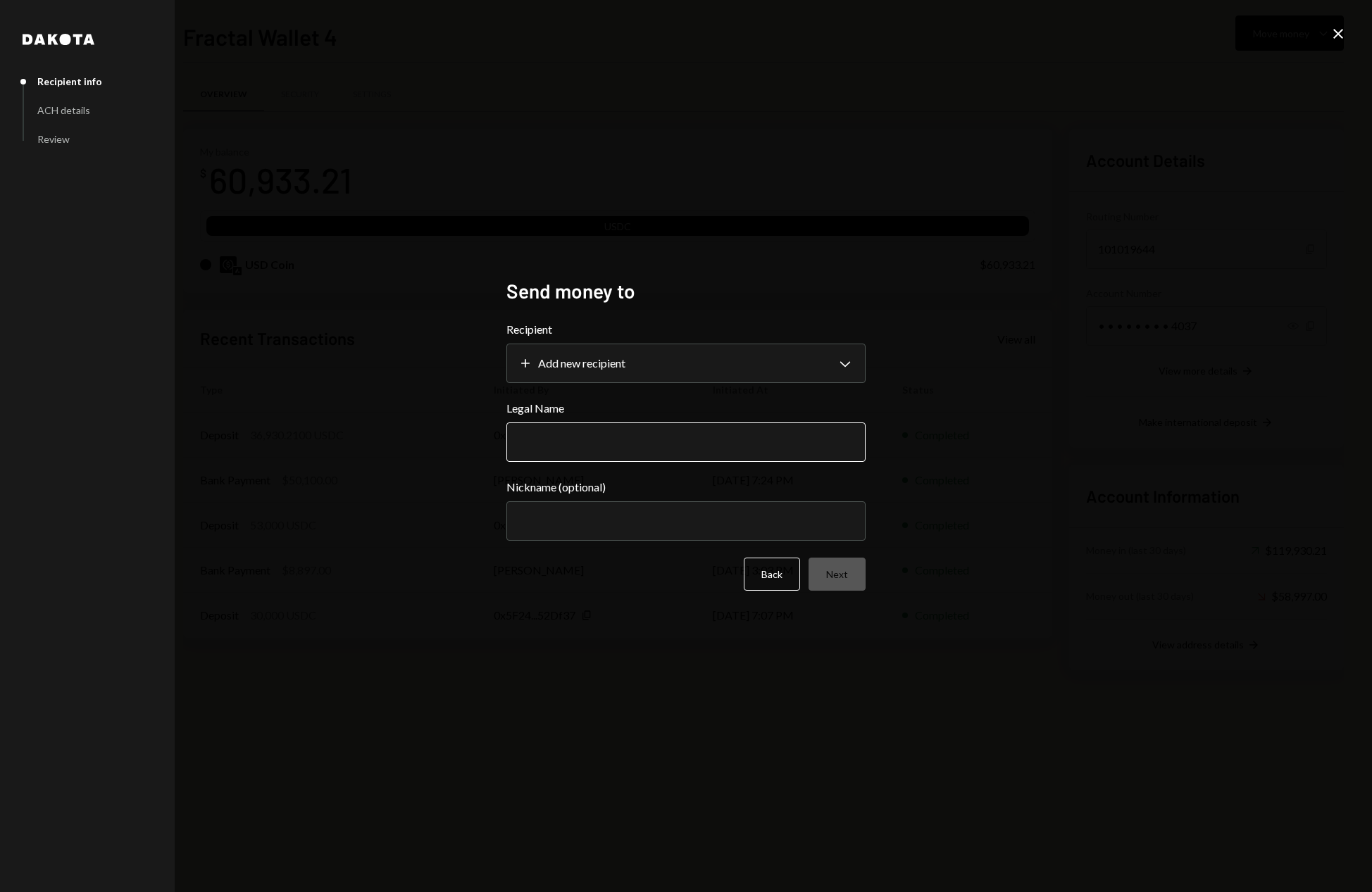
click at [543, 437] on input "Legal Name" at bounding box center [686, 442] width 359 height 39
type input "**********"
click at [616, 527] on input "Nickname (optional)" at bounding box center [686, 520] width 359 height 39
type input "**********"
click at [832, 578] on button "Next" at bounding box center [837, 574] width 57 height 33
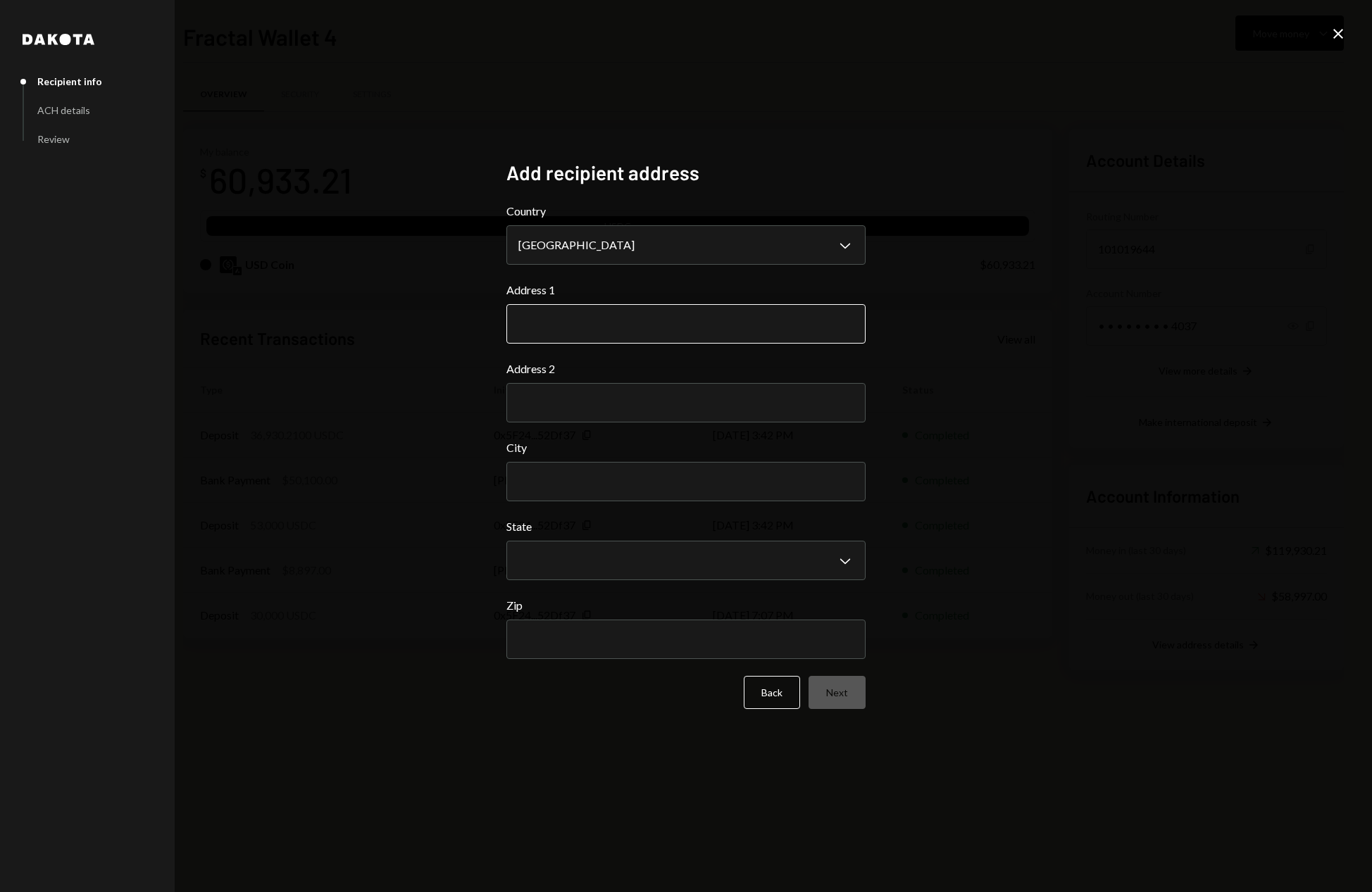
click at [577, 330] on input "Address 1" at bounding box center [686, 324] width 359 height 39
type input "**********"
type input "*********"
select select "**"
type input "*****"
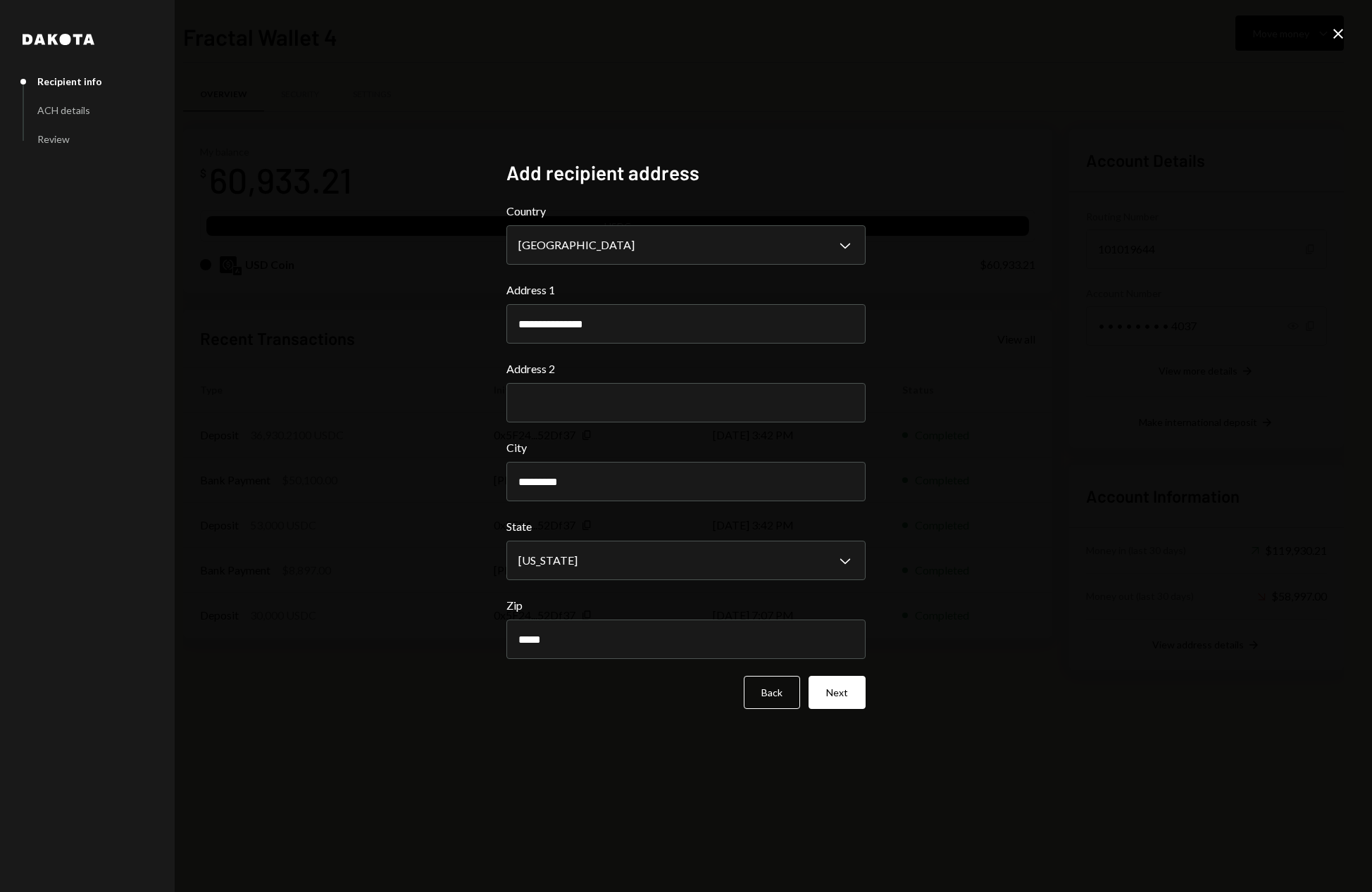
click at [443, 377] on div "**********" at bounding box center [686, 446] width 1372 height 892
click at [837, 698] on button "Next" at bounding box center [837, 692] width 57 height 33
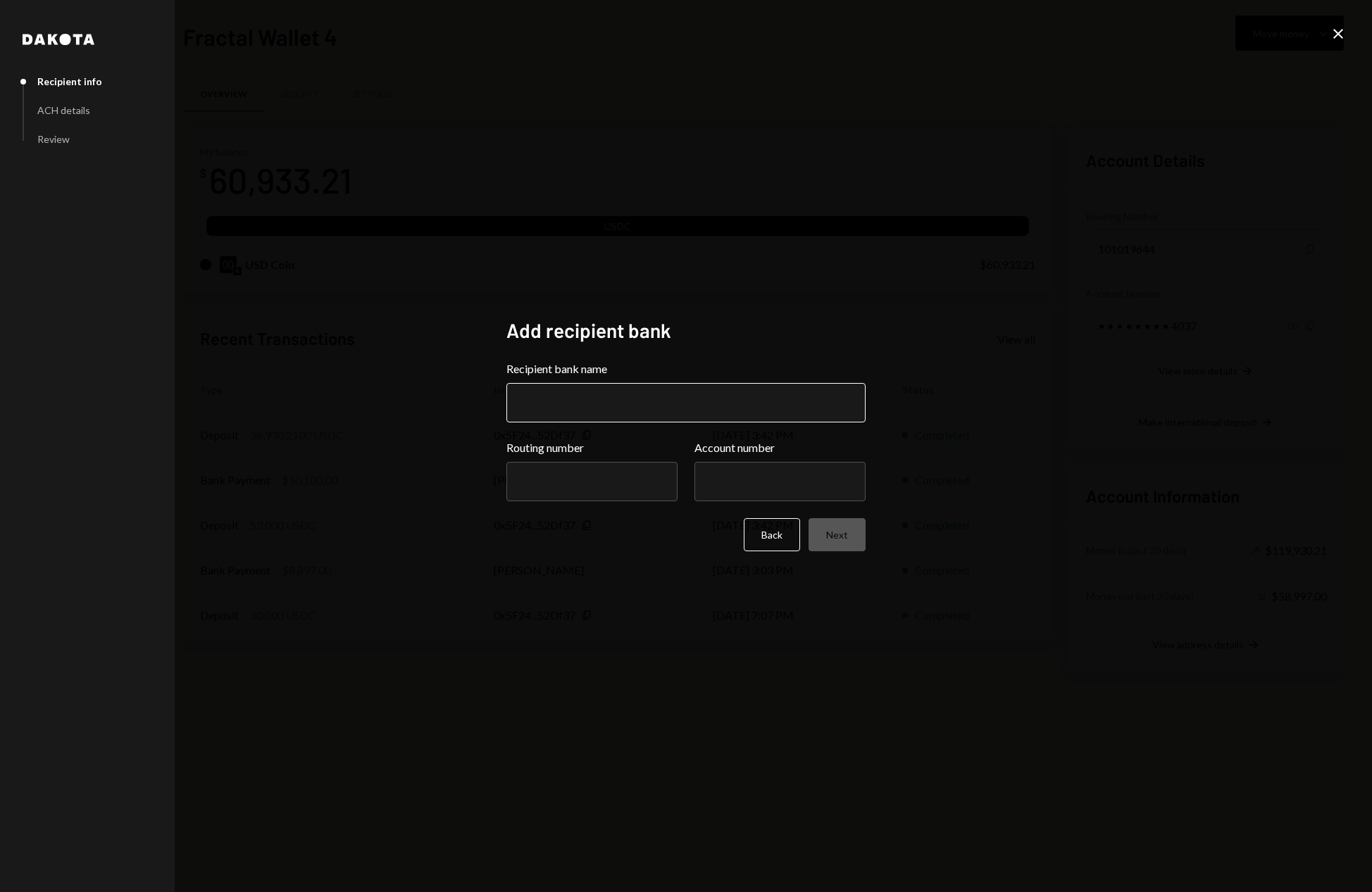
click at [555, 398] on input "Recipient bank name" at bounding box center [686, 403] width 359 height 39
type input "********"
click at [558, 492] on input "Routing number" at bounding box center [592, 482] width 171 height 39
type input "*********"
click at [736, 484] on input "Account number" at bounding box center [780, 482] width 171 height 39
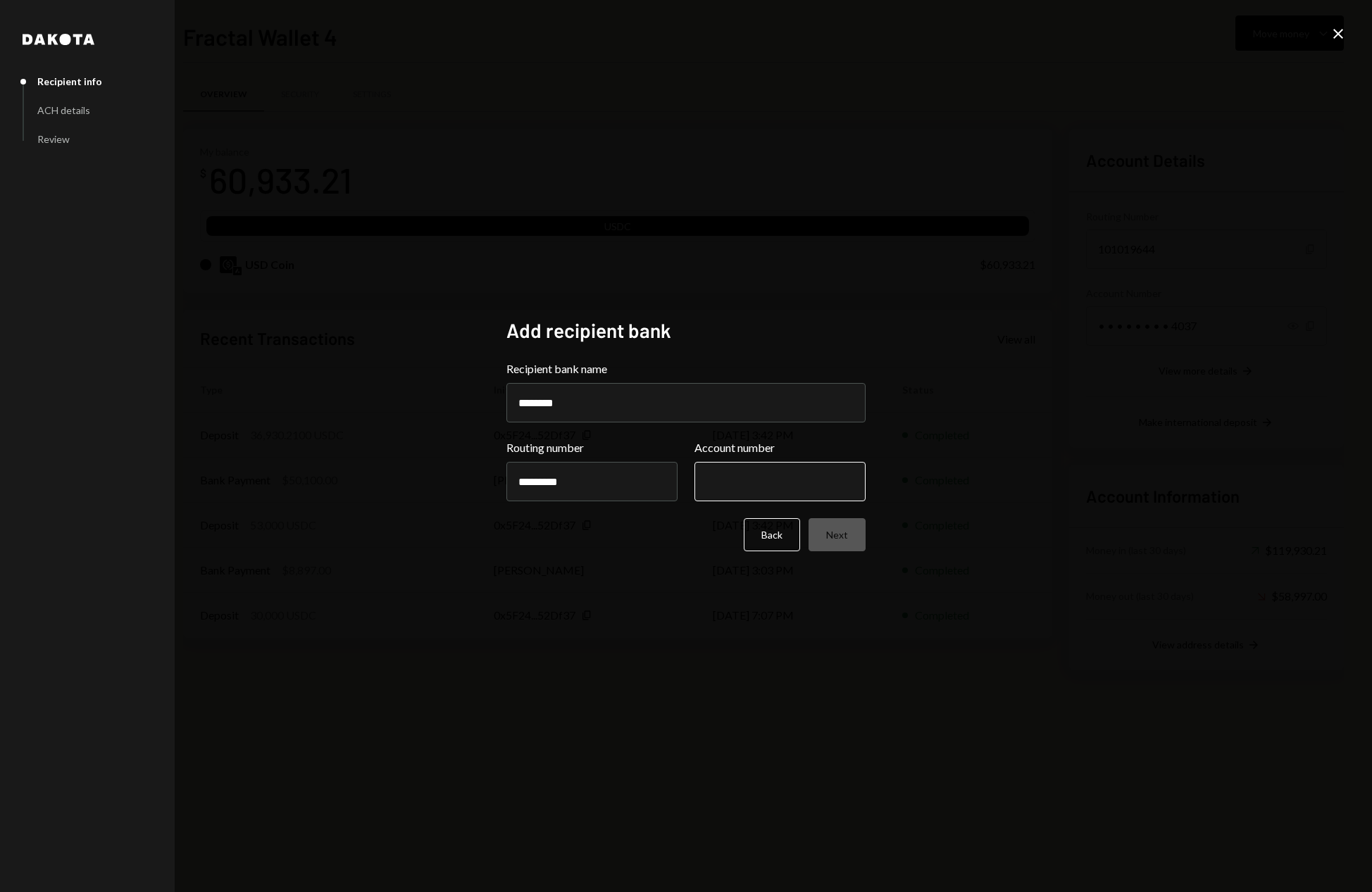
type input "**********"
click at [642, 568] on div "**********" at bounding box center [686, 446] width 359 height 256
click at [839, 550] on button "Next" at bounding box center [837, 534] width 57 height 33
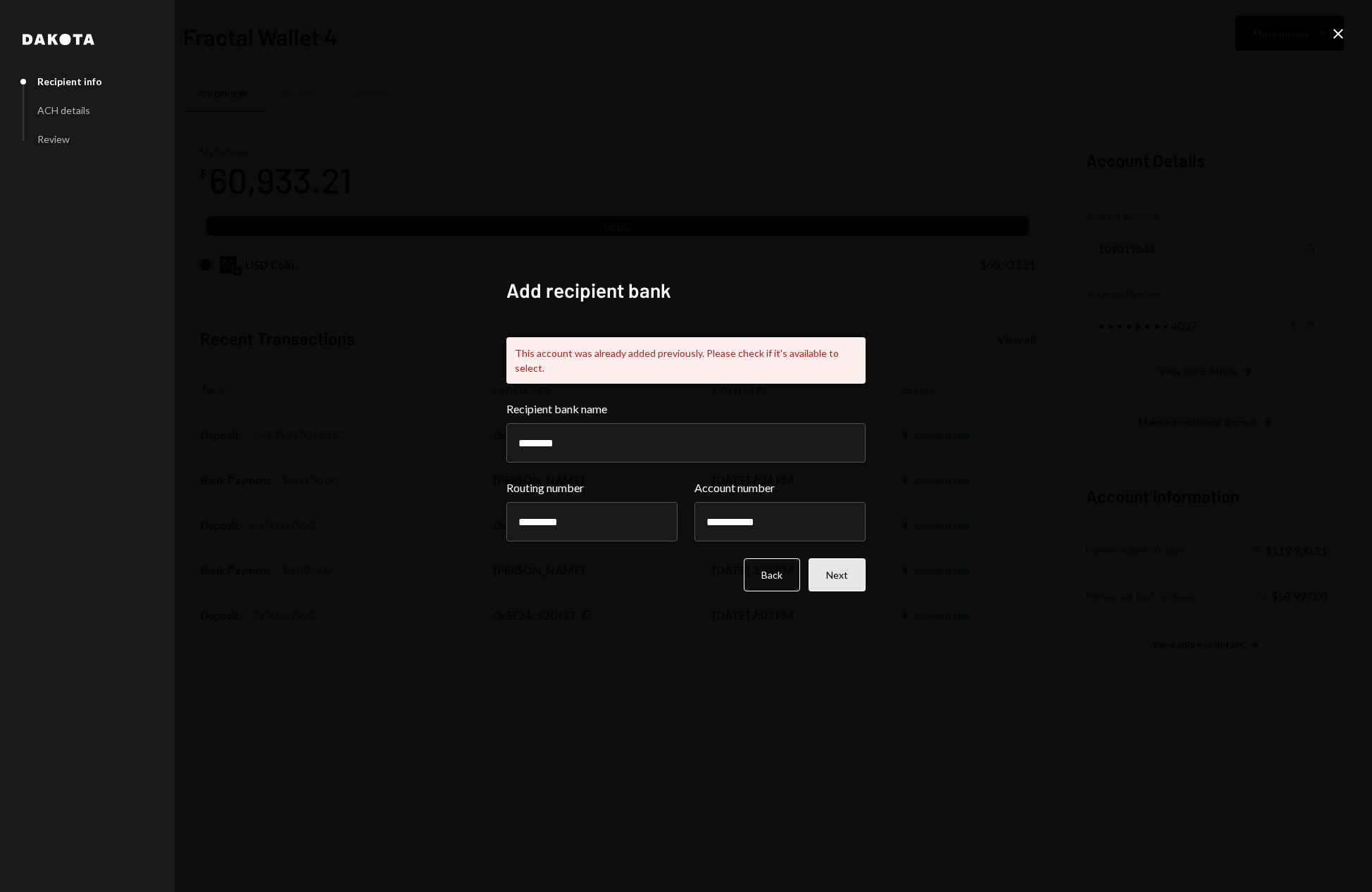
click at [854, 578] on button "Next" at bounding box center [837, 575] width 57 height 33
click at [764, 581] on button "Back" at bounding box center [772, 575] width 57 height 33
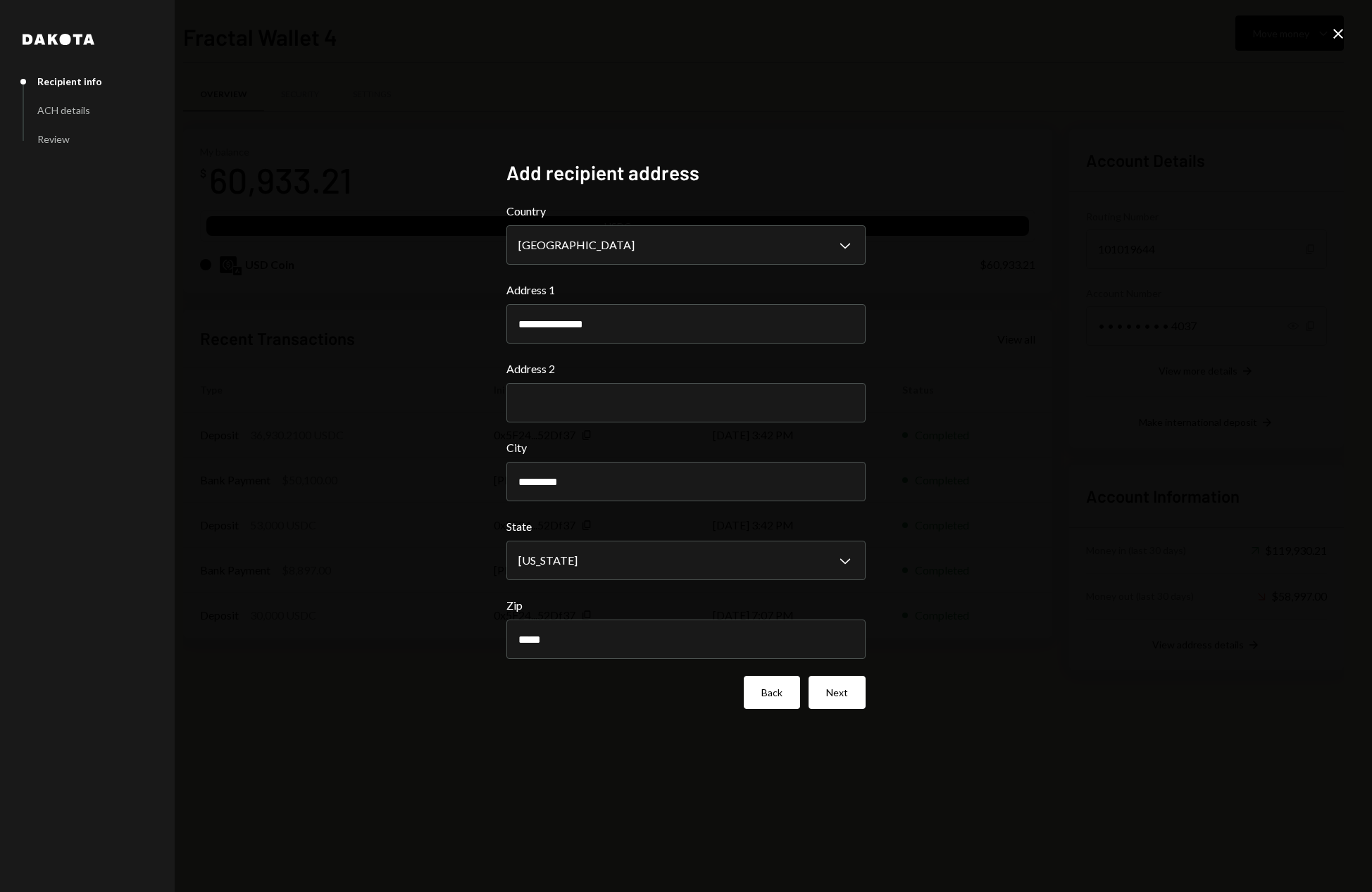
click at [777, 695] on button "Back" at bounding box center [772, 692] width 57 height 33
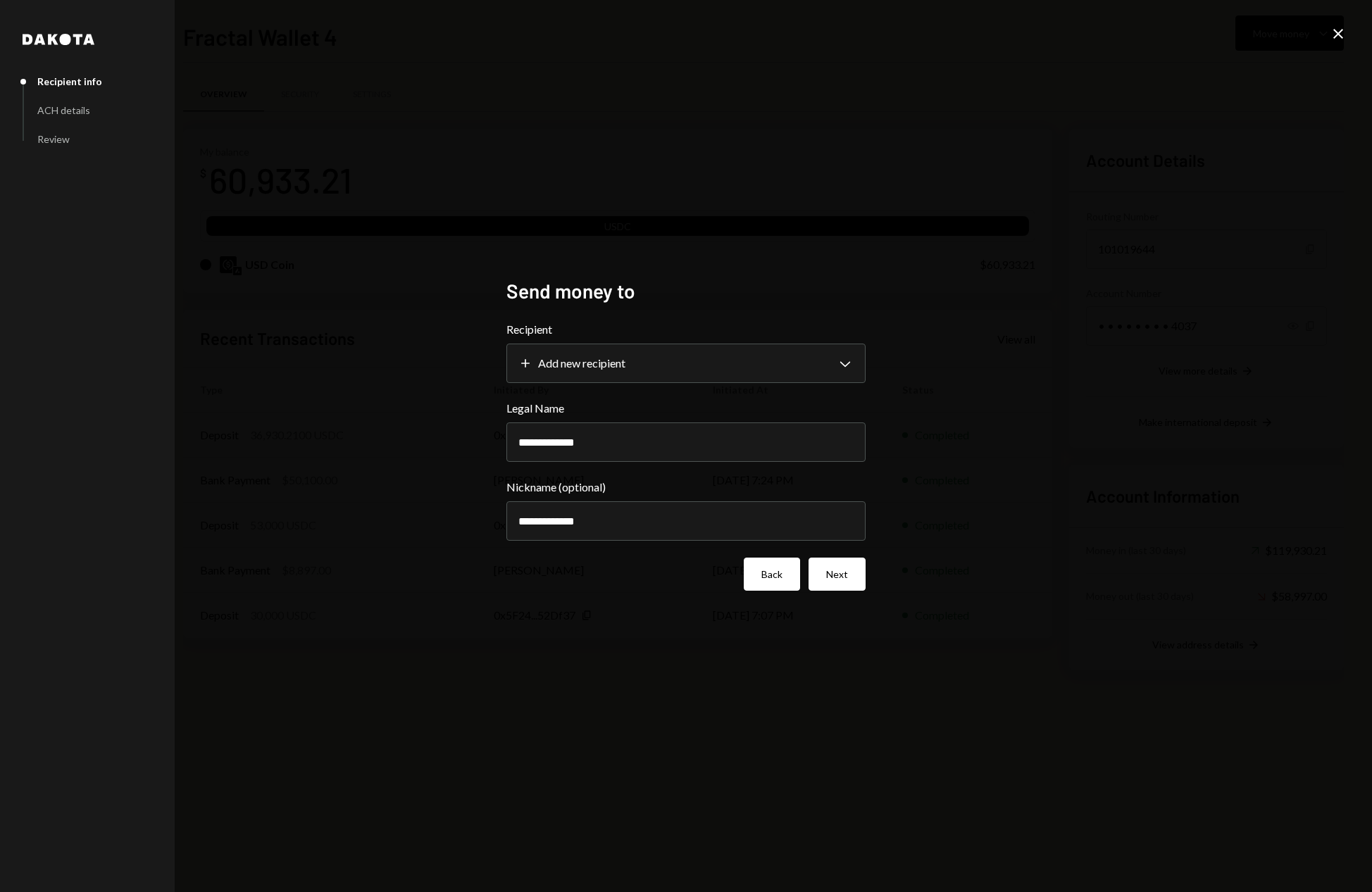
click at [777, 586] on button "Back" at bounding box center [772, 574] width 57 height 33
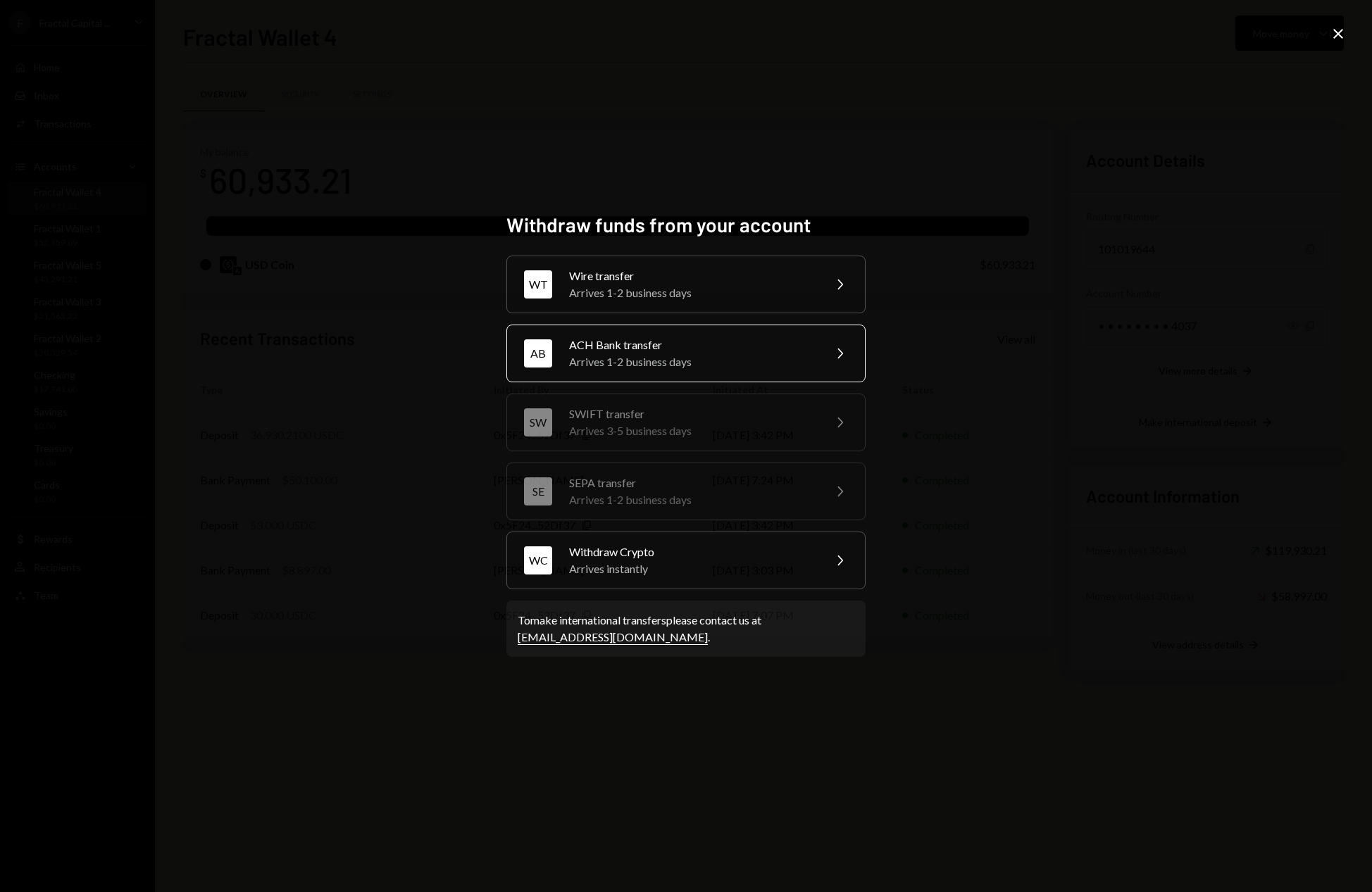
click at [718, 345] on div "ACH Bank transfer" at bounding box center [692, 345] width 245 height 17
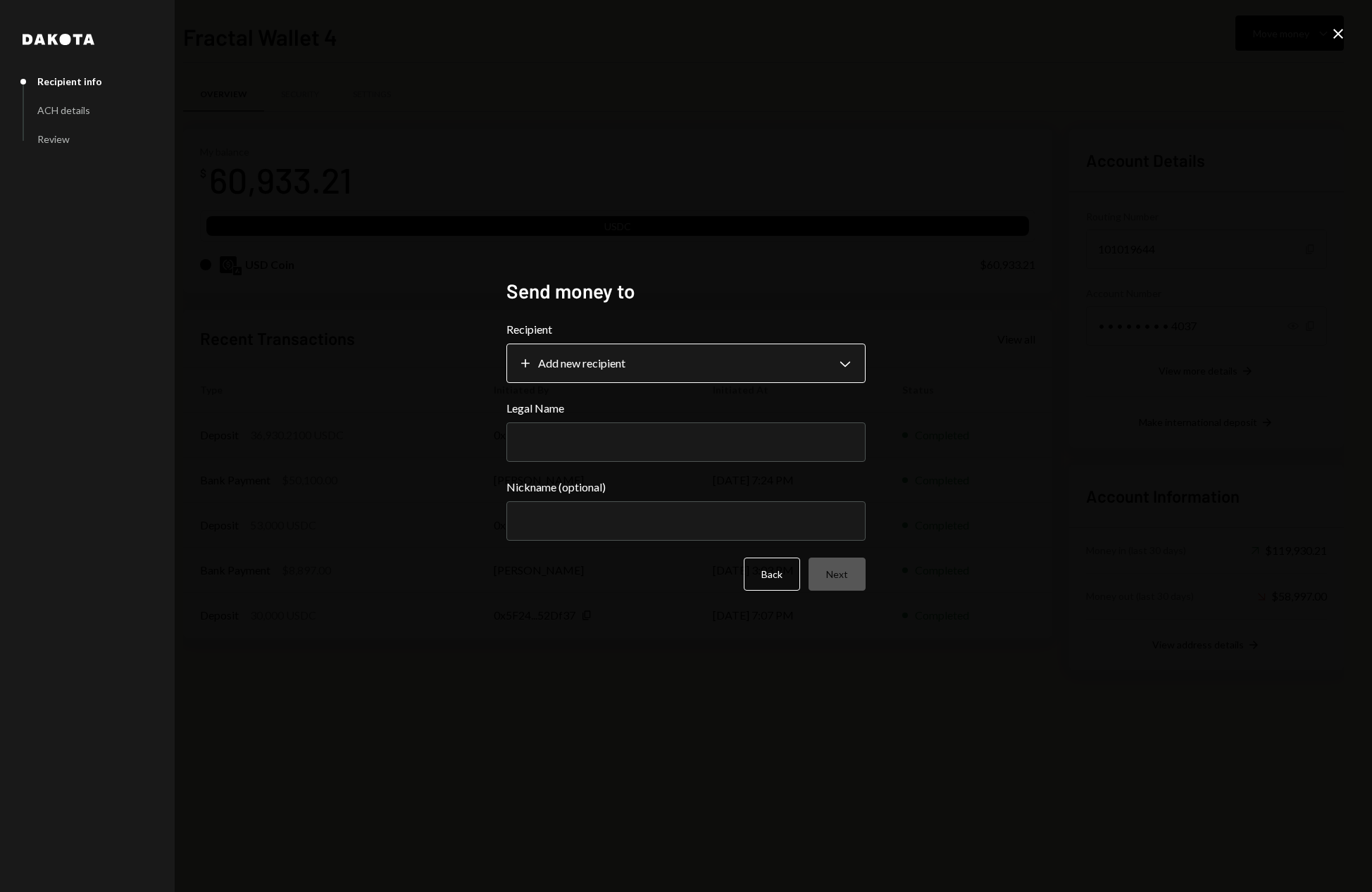
click at [724, 362] on body "F Fractal Capital ... Caret Down Home Home Inbox Inbox Activities Transactions …" at bounding box center [686, 446] width 1372 height 892
click at [926, 355] on div "**********" at bounding box center [686, 446] width 1372 height 892
click at [844, 363] on body "F Fractal Capital ... Caret Down Home Home Inbox Inbox Activities Transactions …" at bounding box center [686, 446] width 1372 height 892
click at [1017, 362] on div "**********" at bounding box center [686, 446] width 1372 height 892
click at [842, 365] on body "F Fractal Capital ... Caret Down Home Home Inbox Inbox Activities Transactions …" at bounding box center [686, 446] width 1372 height 892
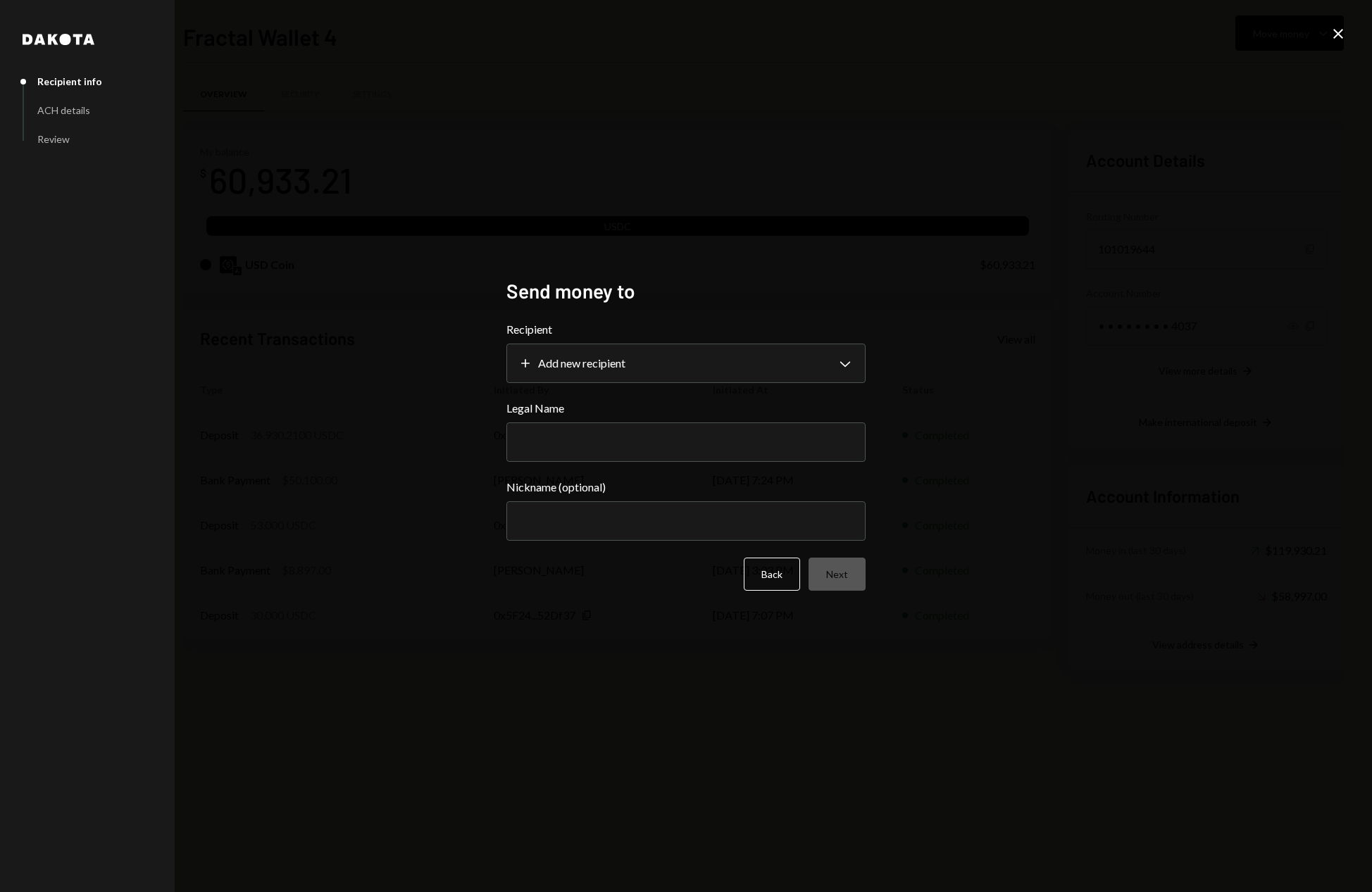
click at [70, 119] on div "Recipient info ACH details Review" at bounding box center [63, 101] width 78 height 87
click at [74, 112] on div "ACH details" at bounding box center [64, 110] width 53 height 12
click at [782, 570] on button "Back" at bounding box center [772, 574] width 57 height 33
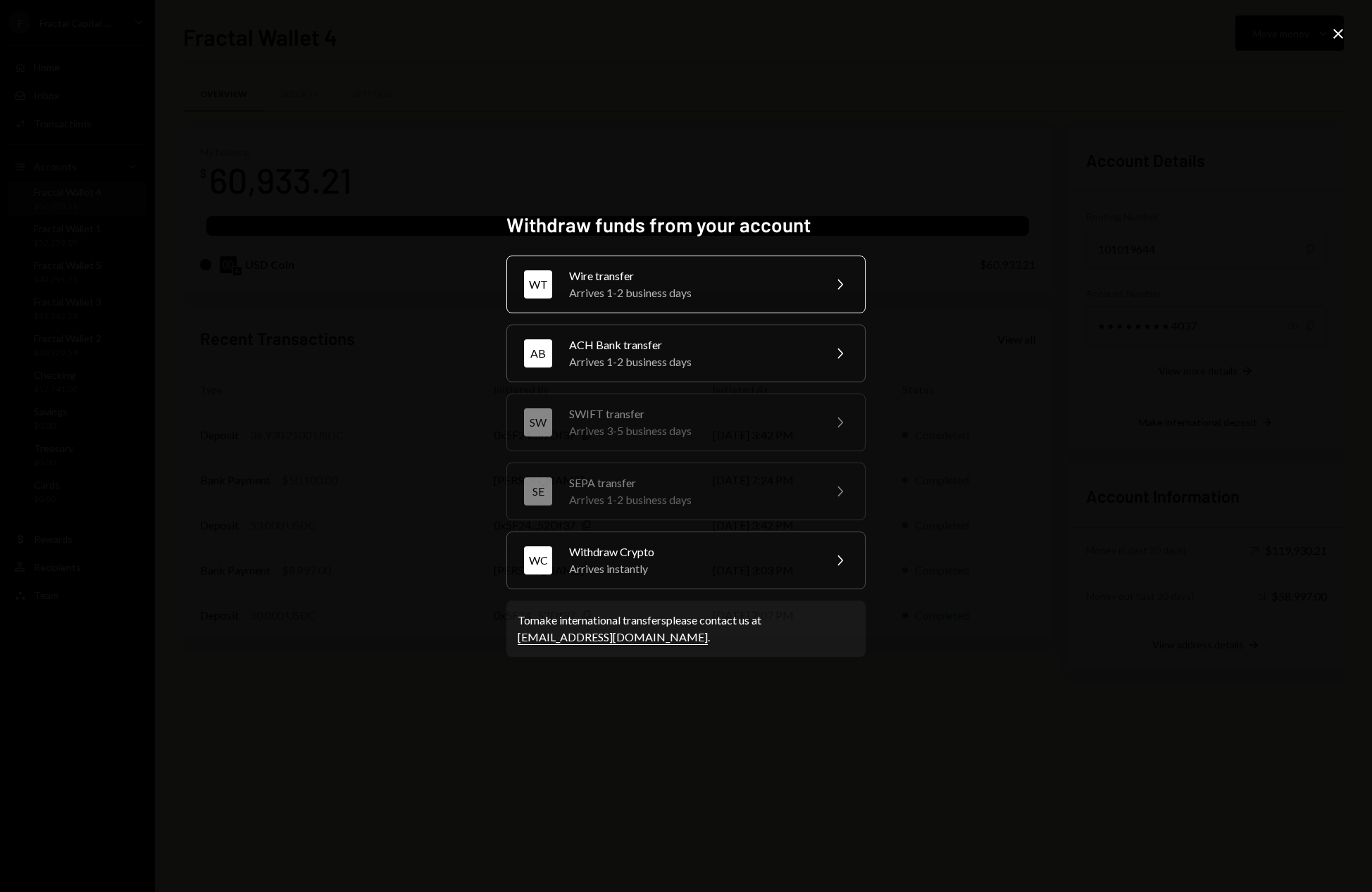
click at [717, 287] on div "Arrives 1-2 business days" at bounding box center [692, 293] width 245 height 17
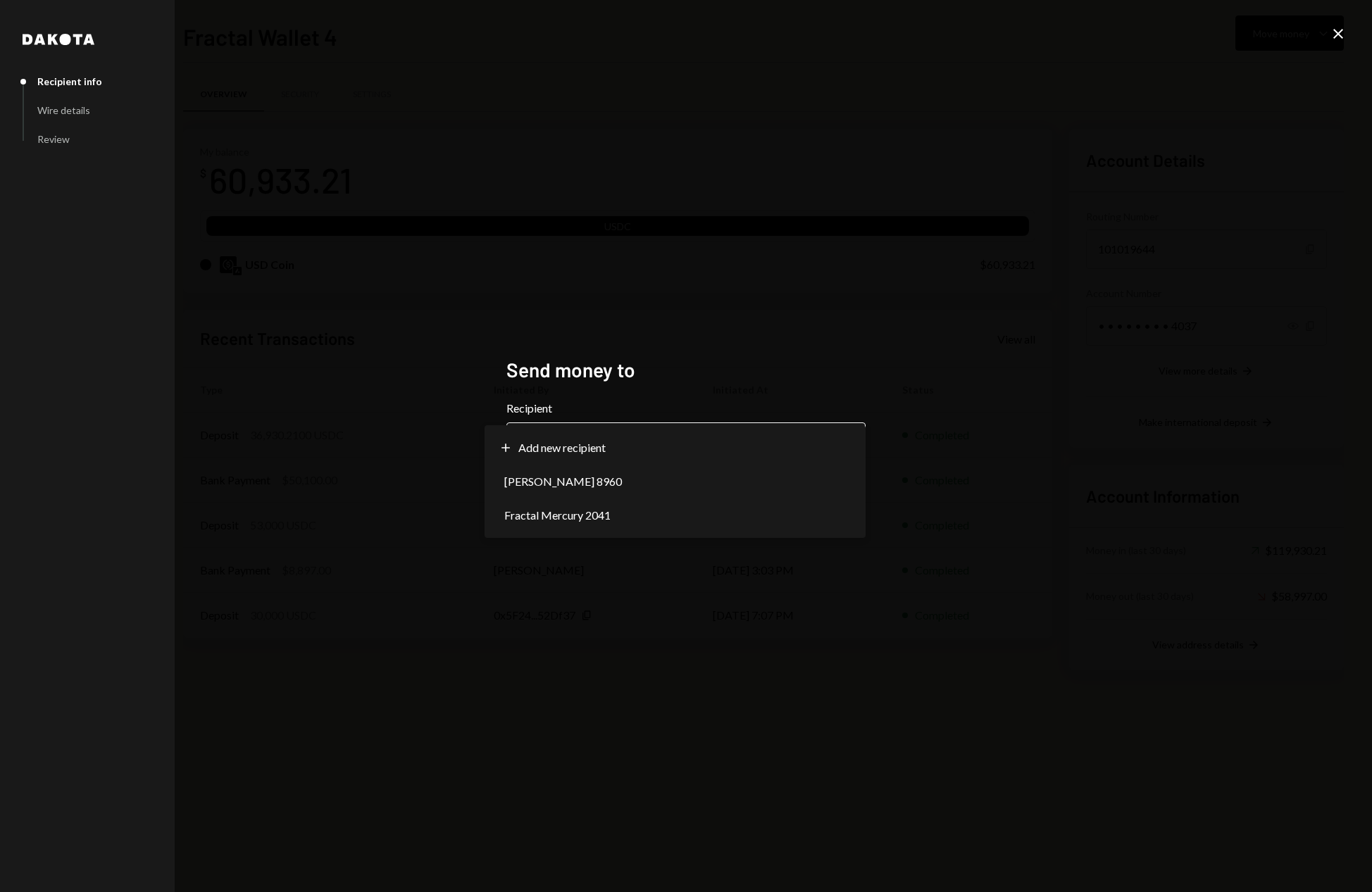
click at [831, 442] on body "F Fractal Capital ... Caret Down Home Home Inbox Inbox Activities Transactions …" at bounding box center [686, 446] width 1372 height 892
select select "**********"
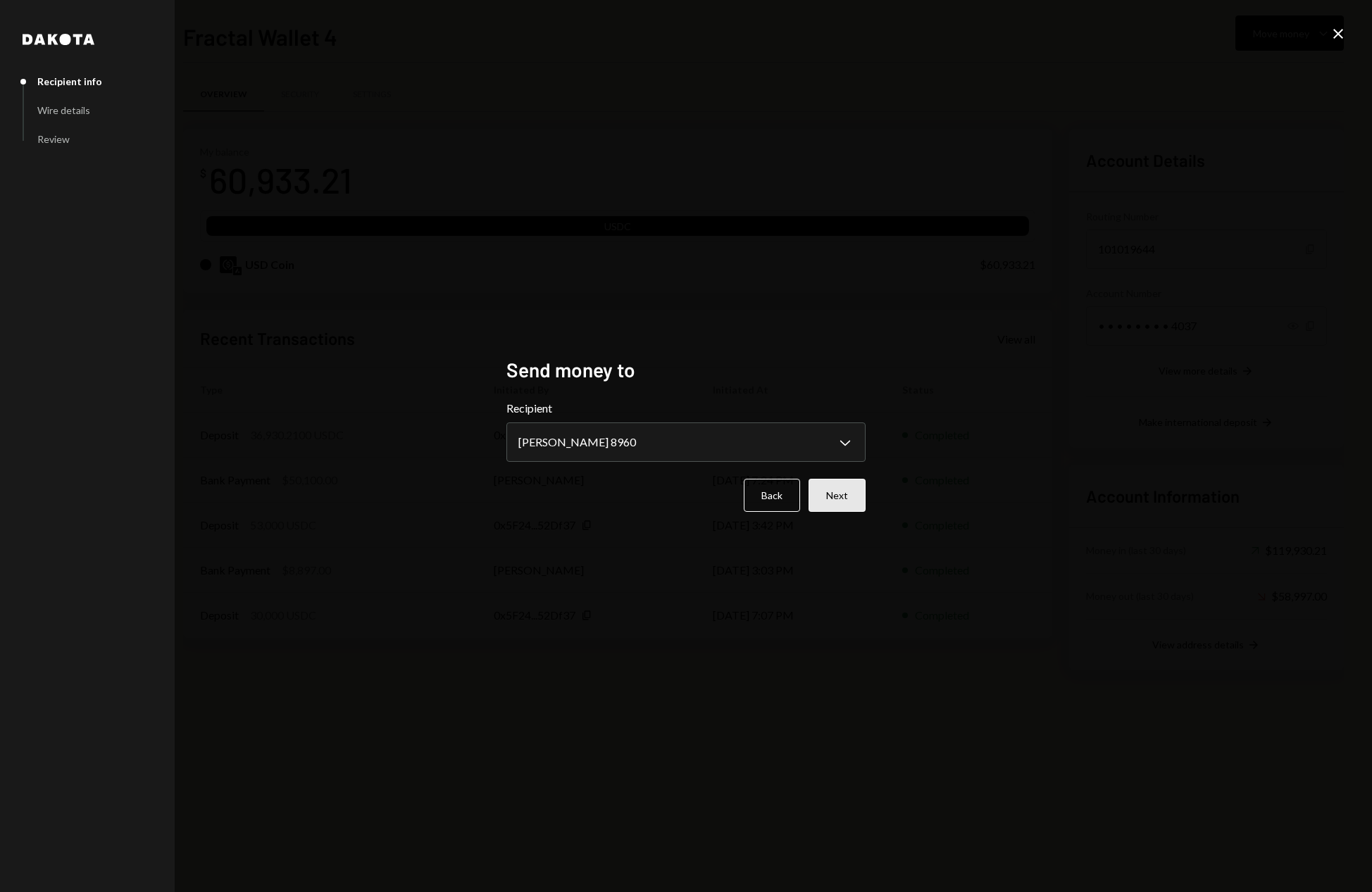
click at [841, 501] on button "Next" at bounding box center [837, 495] width 57 height 33
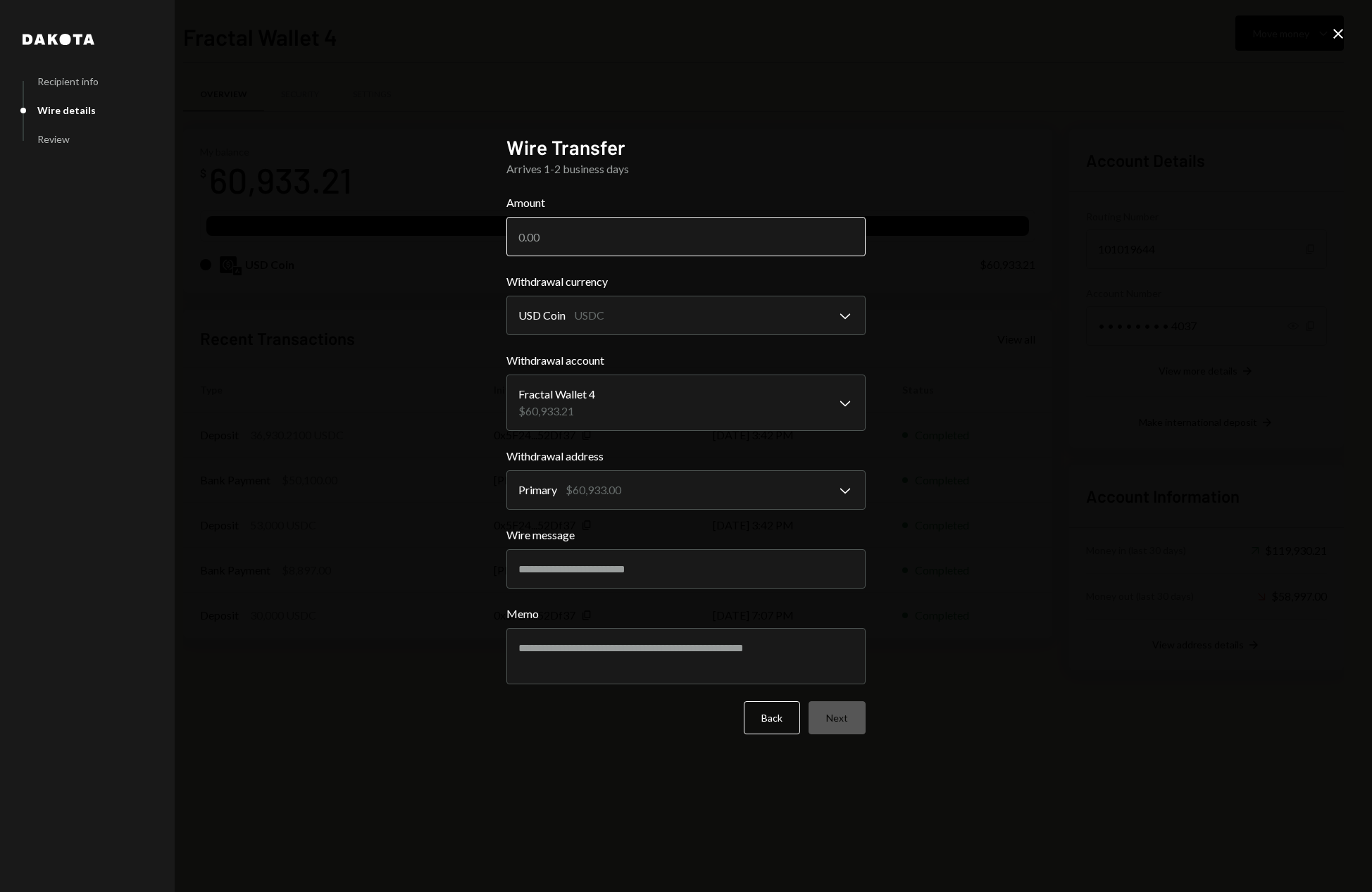
click at [779, 237] on input "Amount" at bounding box center [686, 236] width 359 height 39
type input "50000"
click at [1062, 557] on div "**********" at bounding box center [686, 446] width 1372 height 892
click at [854, 726] on button "Next" at bounding box center [837, 718] width 57 height 33
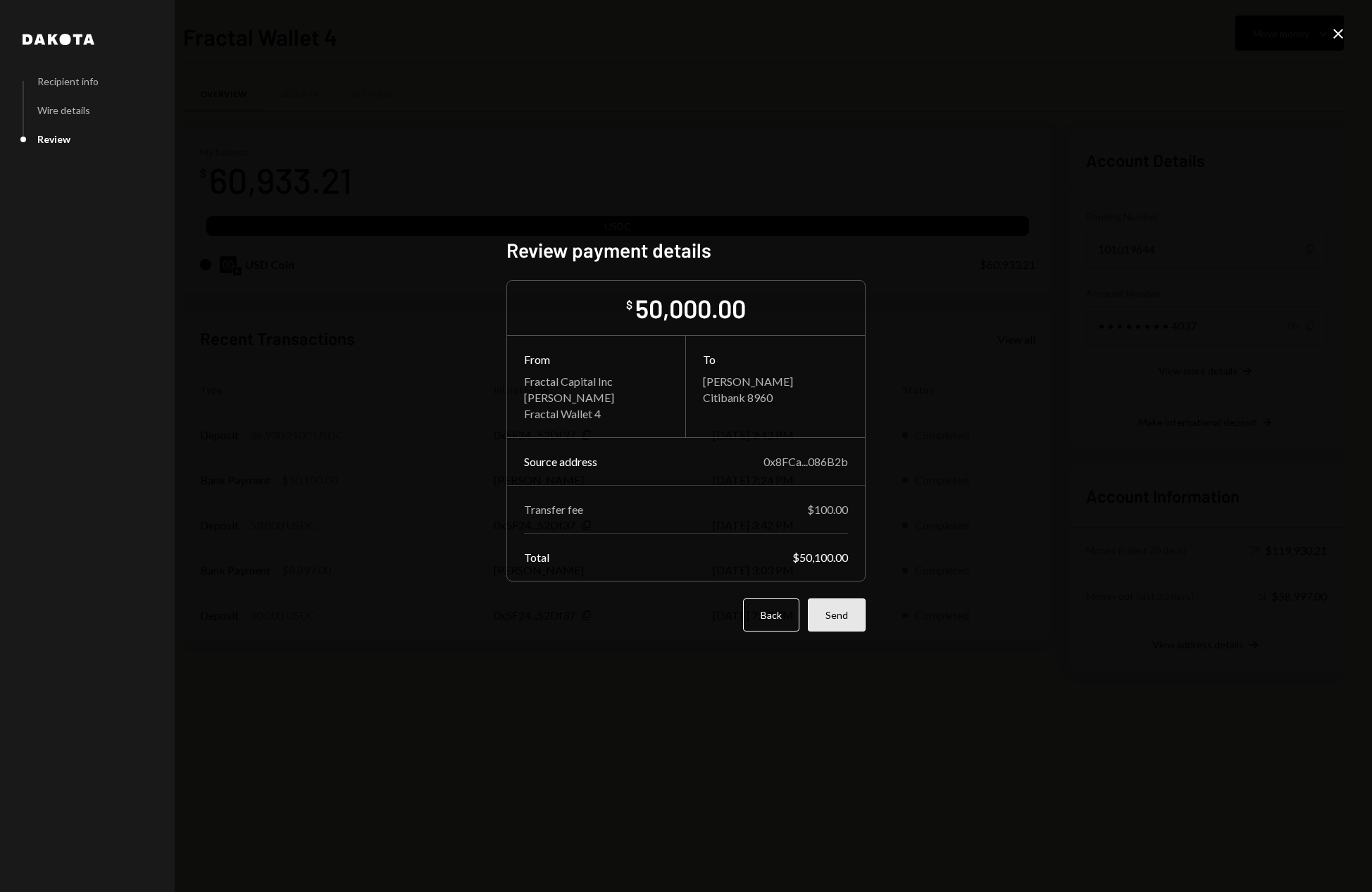
click at [844, 620] on button "Send" at bounding box center [837, 615] width 58 height 33
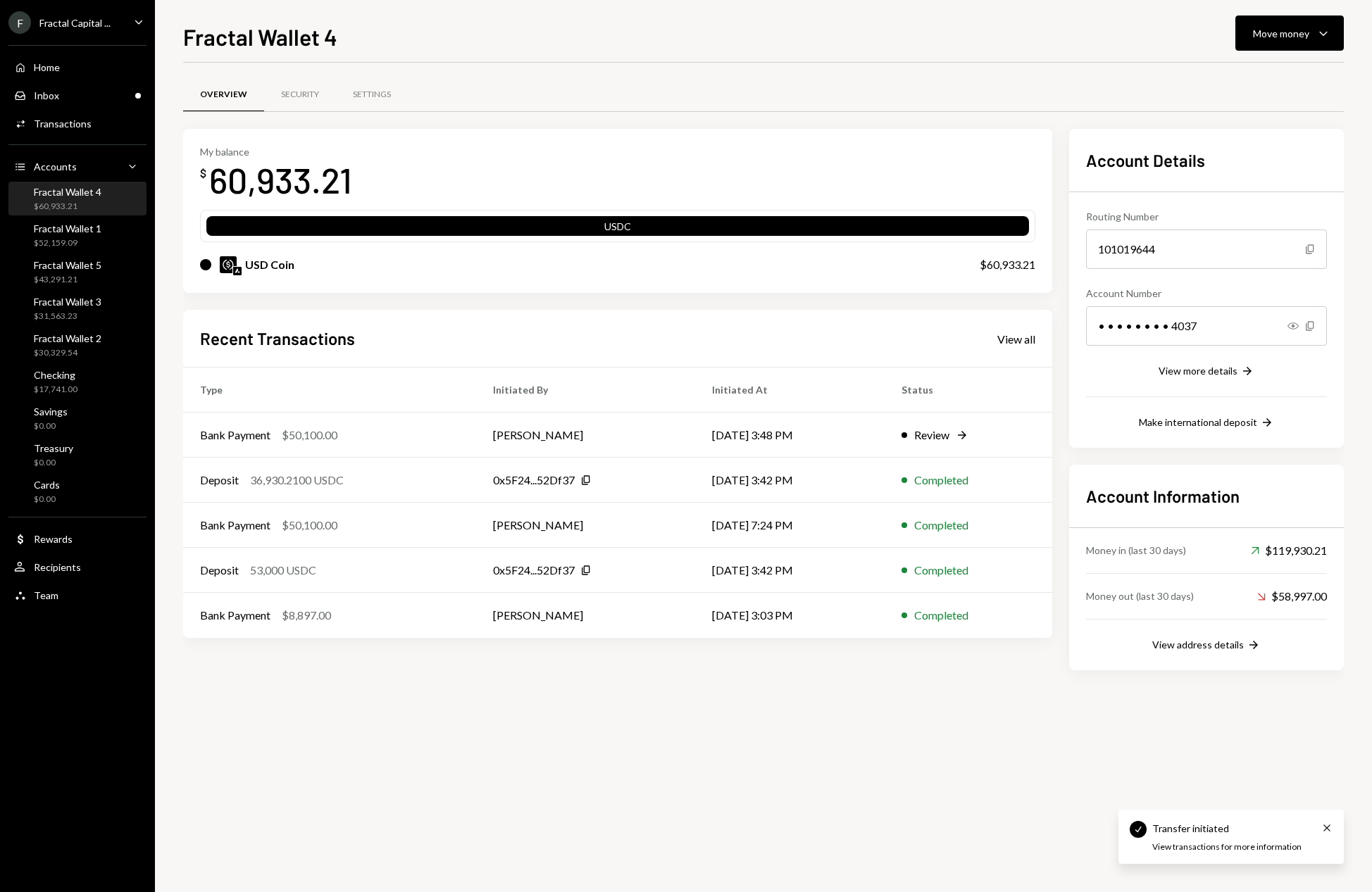
click at [748, 756] on div "Overview Security Settings My balance $ 60,933.21 USDC USD Coin $60,933.21 Rece…" at bounding box center [763, 477] width 1161 height 829
click at [58, 197] on div "Fractal Wallet 1" at bounding box center [67, 191] width 67 height 12
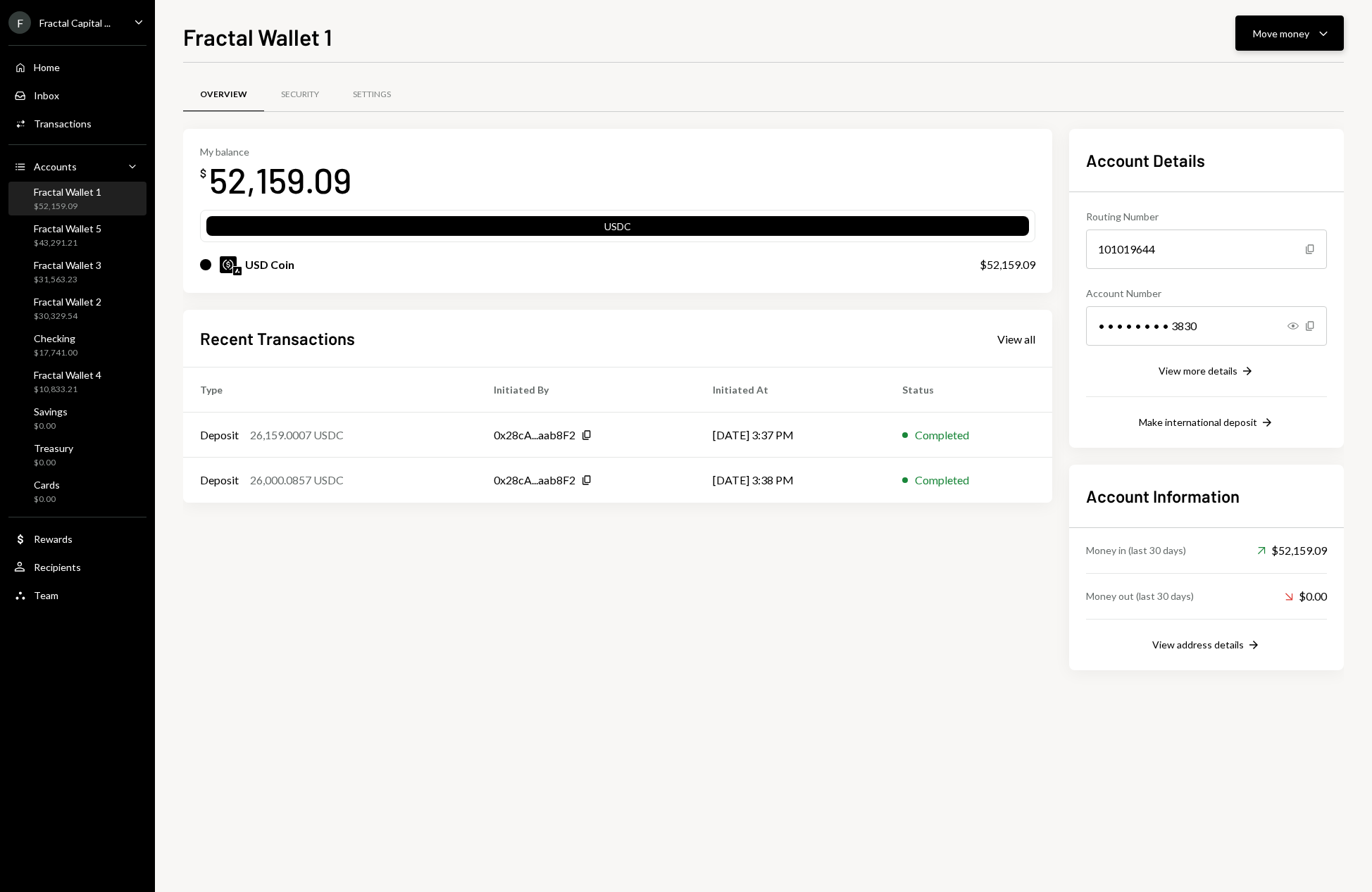
click at [1331, 33] on icon "Caret Down" at bounding box center [1324, 33] width 17 height 17
click at [1242, 74] on div "Send" at bounding box center [1278, 75] width 103 height 15
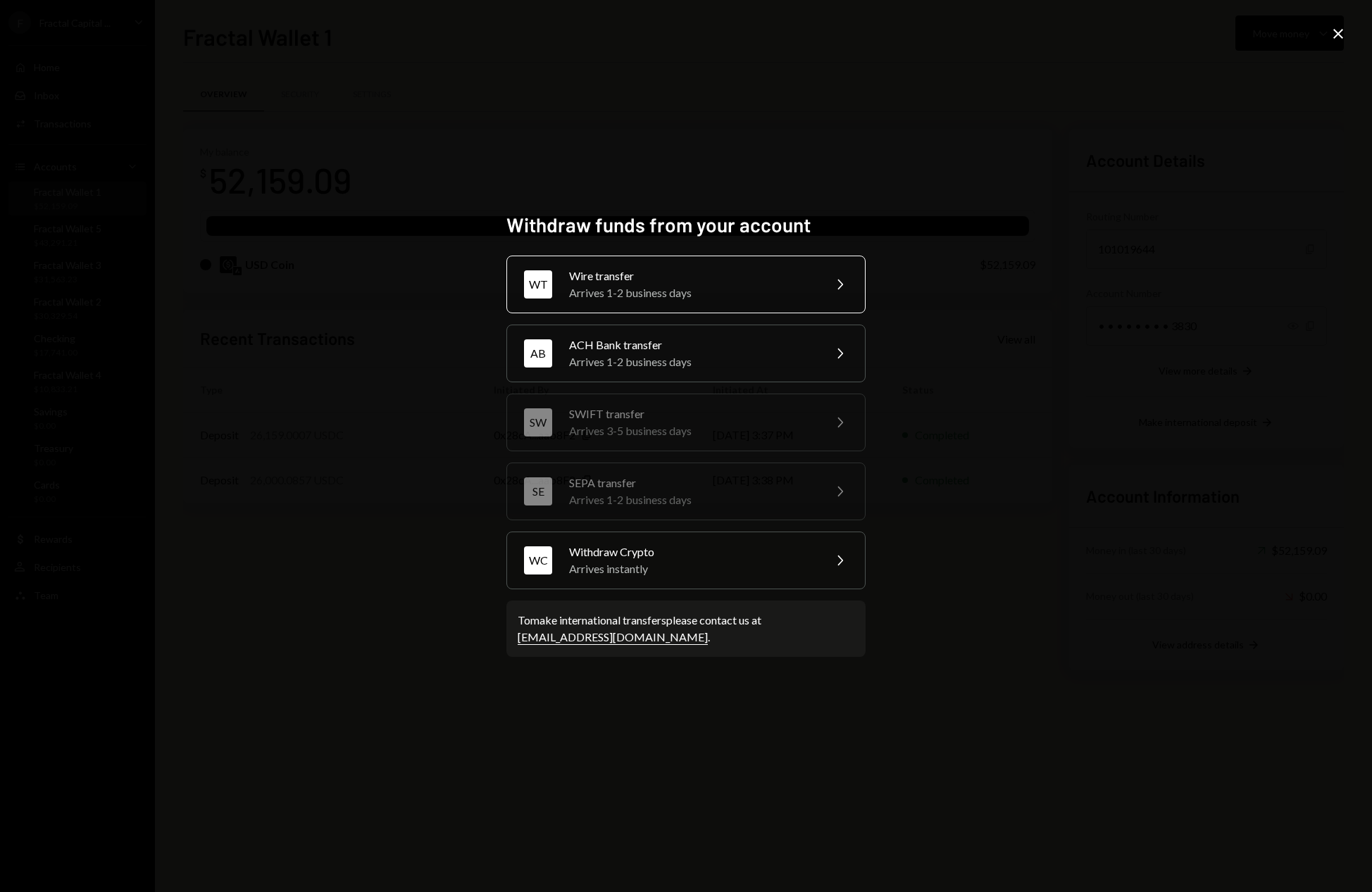
click at [738, 274] on div "Wire transfer" at bounding box center [692, 276] width 245 height 17
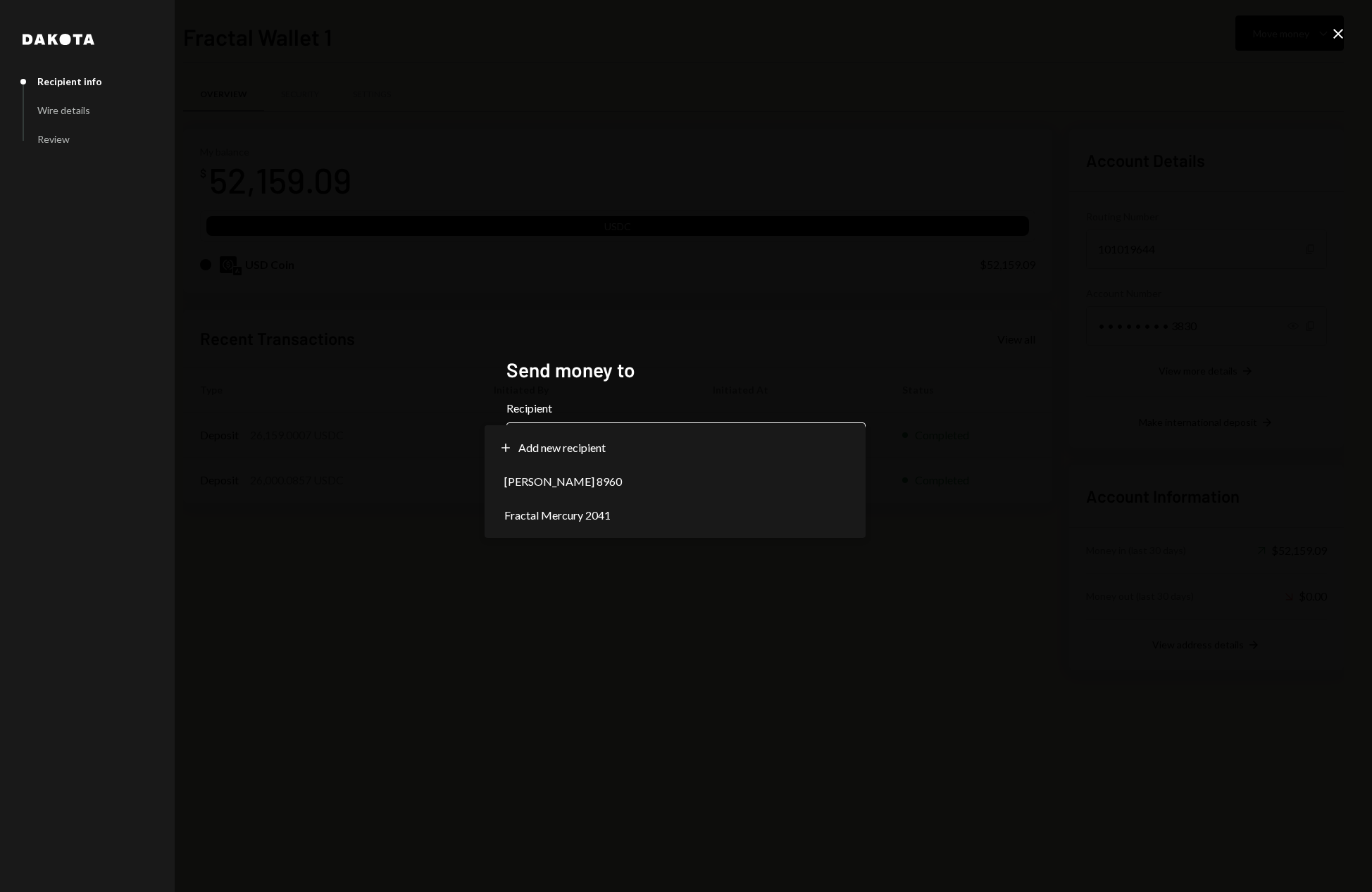
click at [665, 426] on body "F Fractal Capital ... Caret Down Home Home Inbox Inbox Activities Transactions …" at bounding box center [686, 446] width 1372 height 892
select select "**********"
drag, startPoint x: 609, startPoint y: 479, endPoint x: 595, endPoint y: 480, distance: 14.0
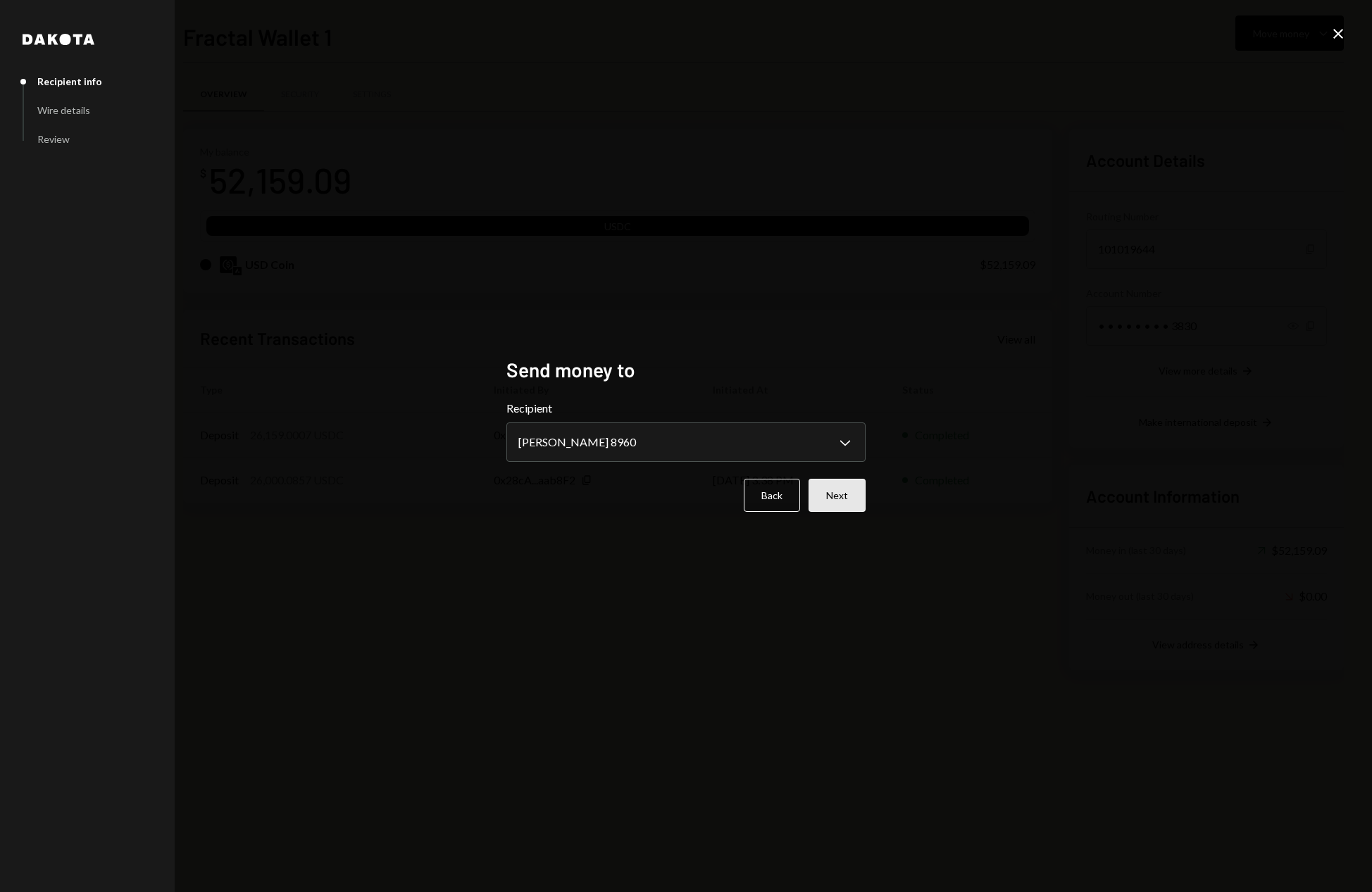
click at [840, 503] on button "Next" at bounding box center [837, 495] width 57 height 33
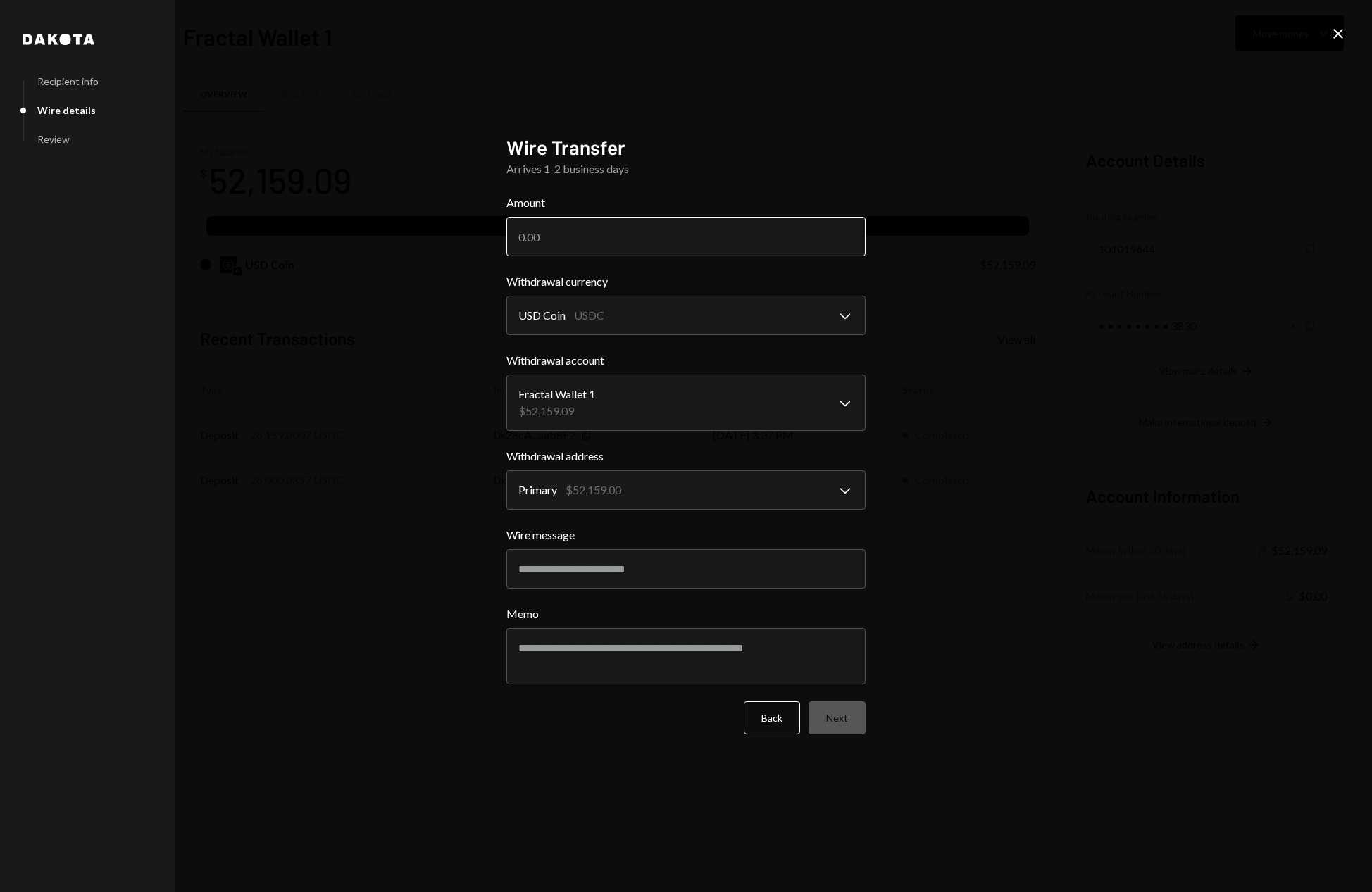
click at [536, 242] on input "Amount" at bounding box center [686, 236] width 359 height 39
type input "50000.00"
click at [1015, 380] on div "**********" at bounding box center [686, 446] width 1372 height 892
click at [832, 729] on button "Next" at bounding box center [837, 718] width 57 height 33
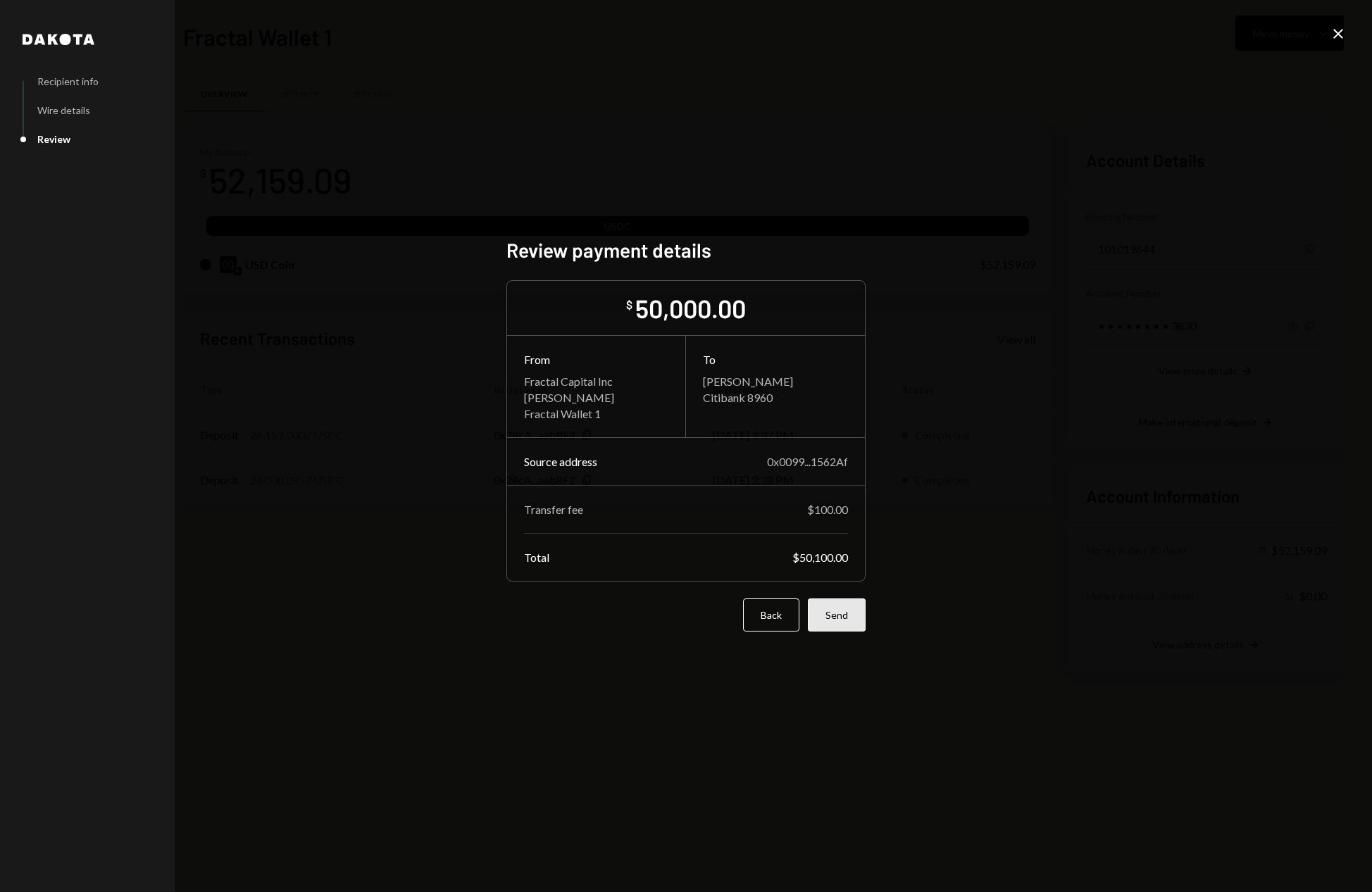
click at [851, 620] on button "Send" at bounding box center [837, 615] width 58 height 33
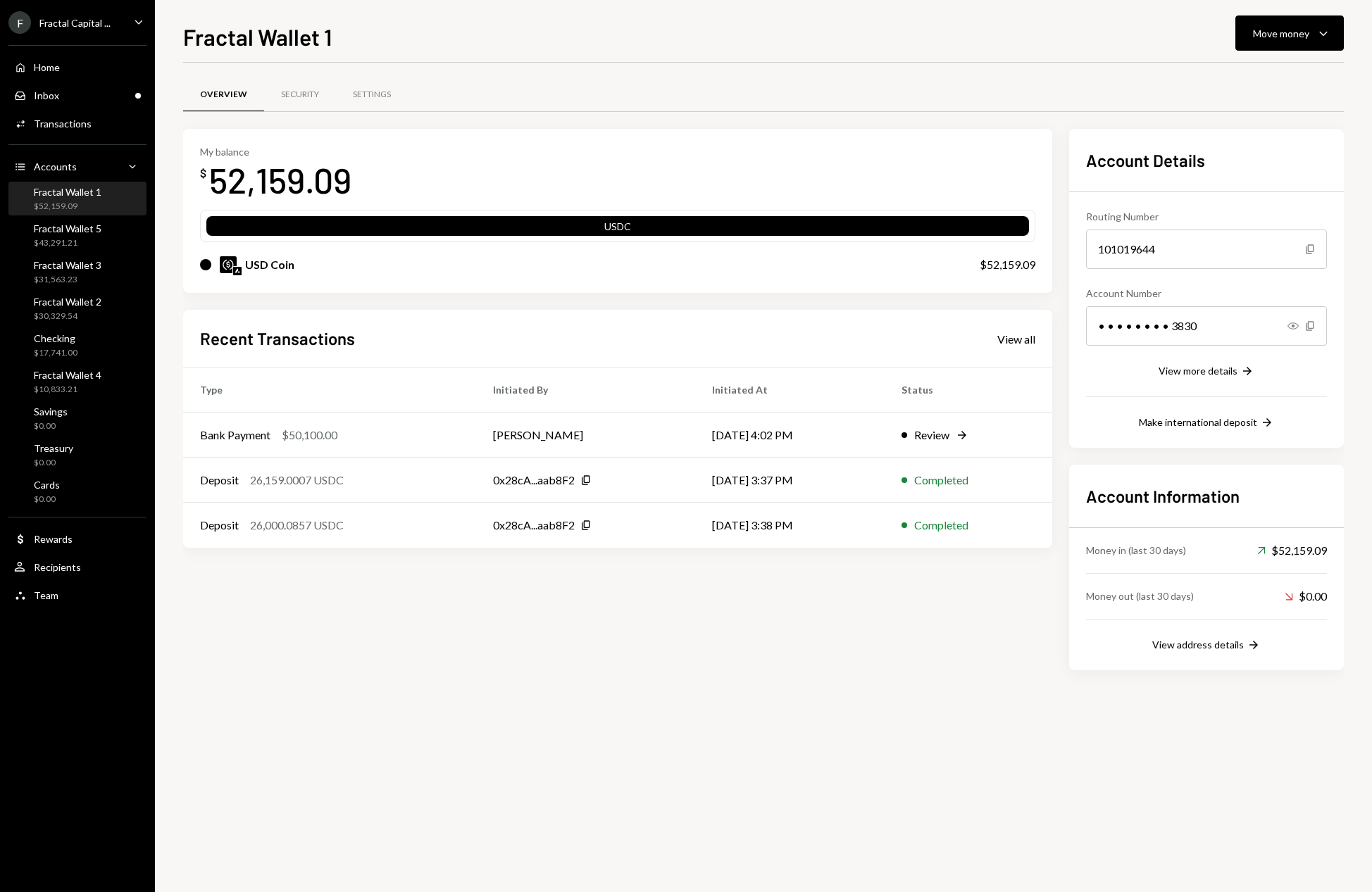
click at [800, 711] on div "Overview Security Settings My balance $ 52,159.09 USDC USD Coin $52,159.09 Rece…" at bounding box center [763, 477] width 1161 height 829
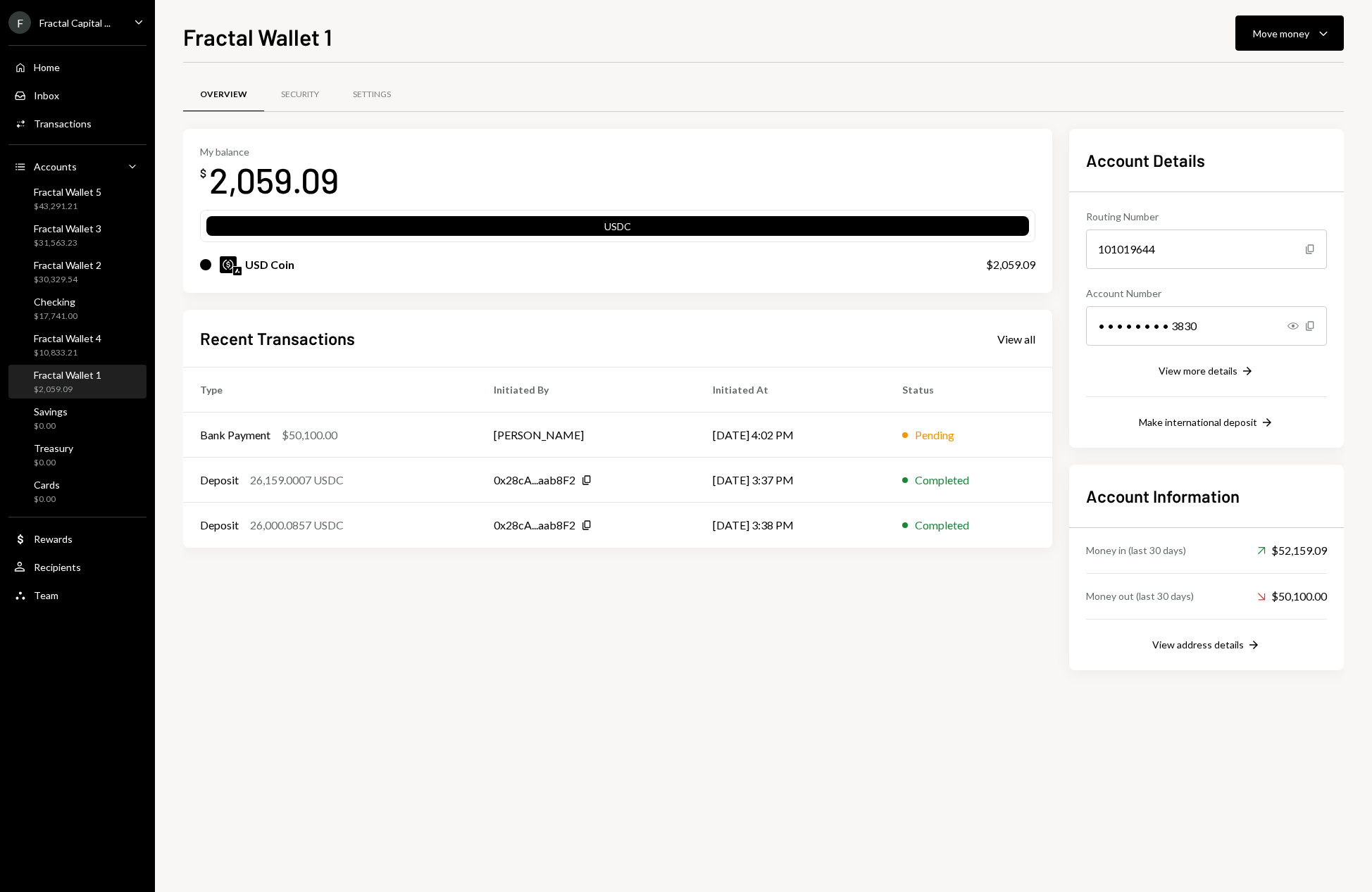
click at [480, 636] on div "My balance $ 2,059.09 USDC USD Coin $2,059.09 Recent Transactions View all Type…" at bounding box center [617, 399] width 869 height 541
click at [66, 198] on div "Fractal Wallet 5 $43,291.21" at bounding box center [67, 199] width 67 height 27
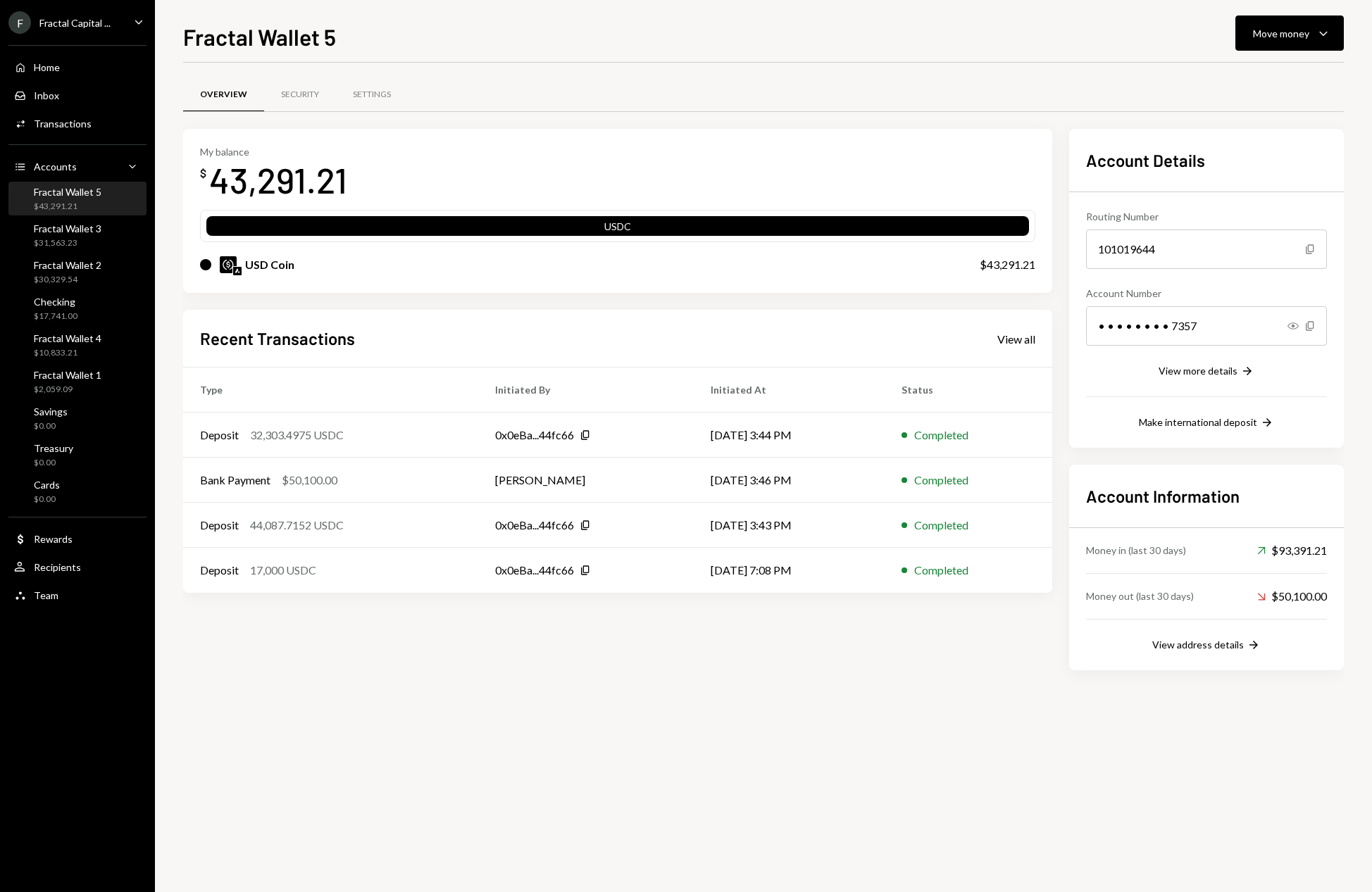
click at [626, 706] on div "Overview Security Settings My balance $ 43,291.21 USDC USD Coin $43,291.21 Rece…" at bounding box center [763, 477] width 1161 height 829
click at [1321, 33] on icon "button" at bounding box center [1323, 33] width 8 height 4
click at [1235, 64] on div "Withdraw Send" at bounding box center [1268, 75] width 141 height 32
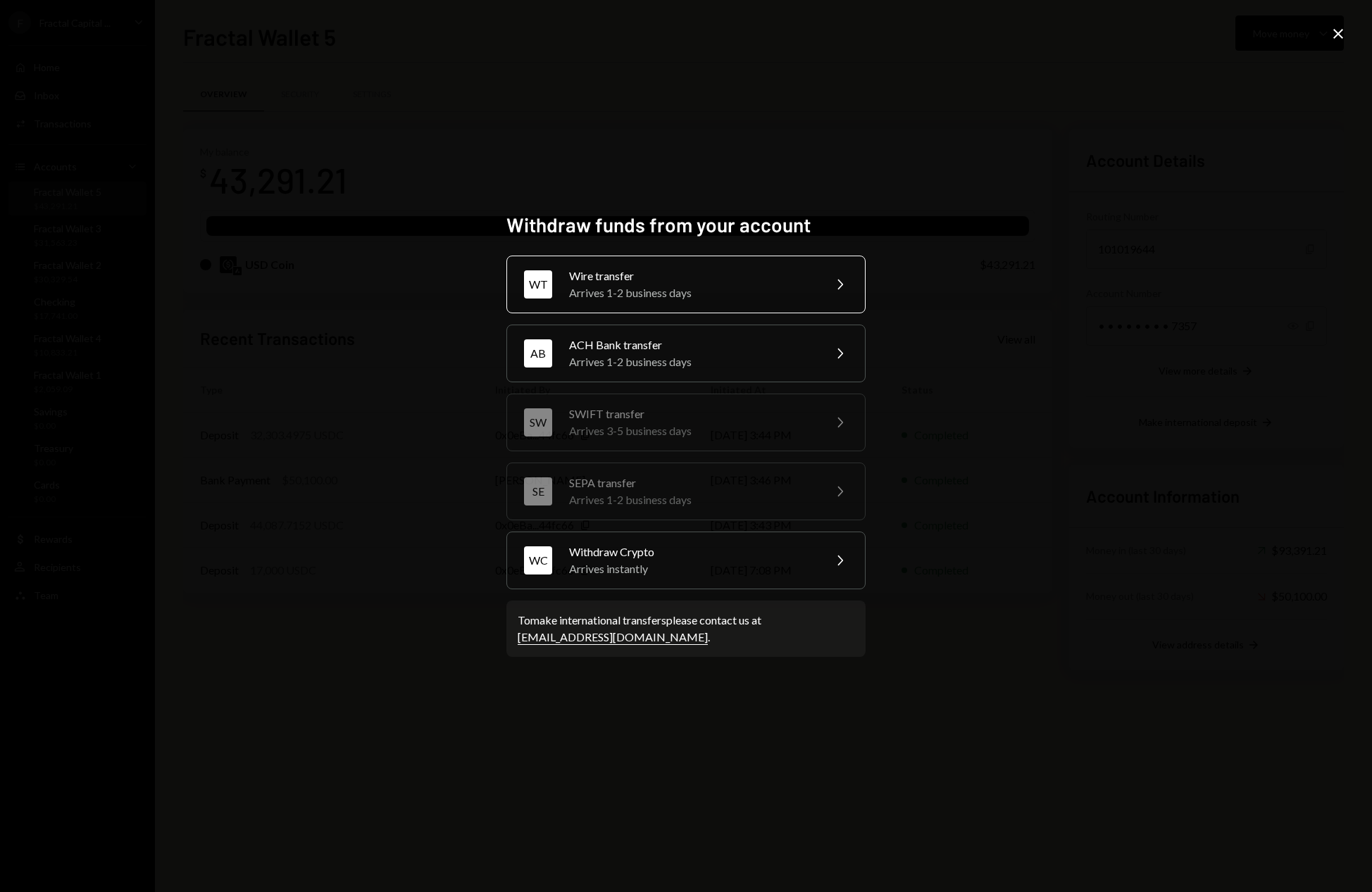
click at [788, 291] on div "Arrives 1-2 business days" at bounding box center [692, 293] width 245 height 17
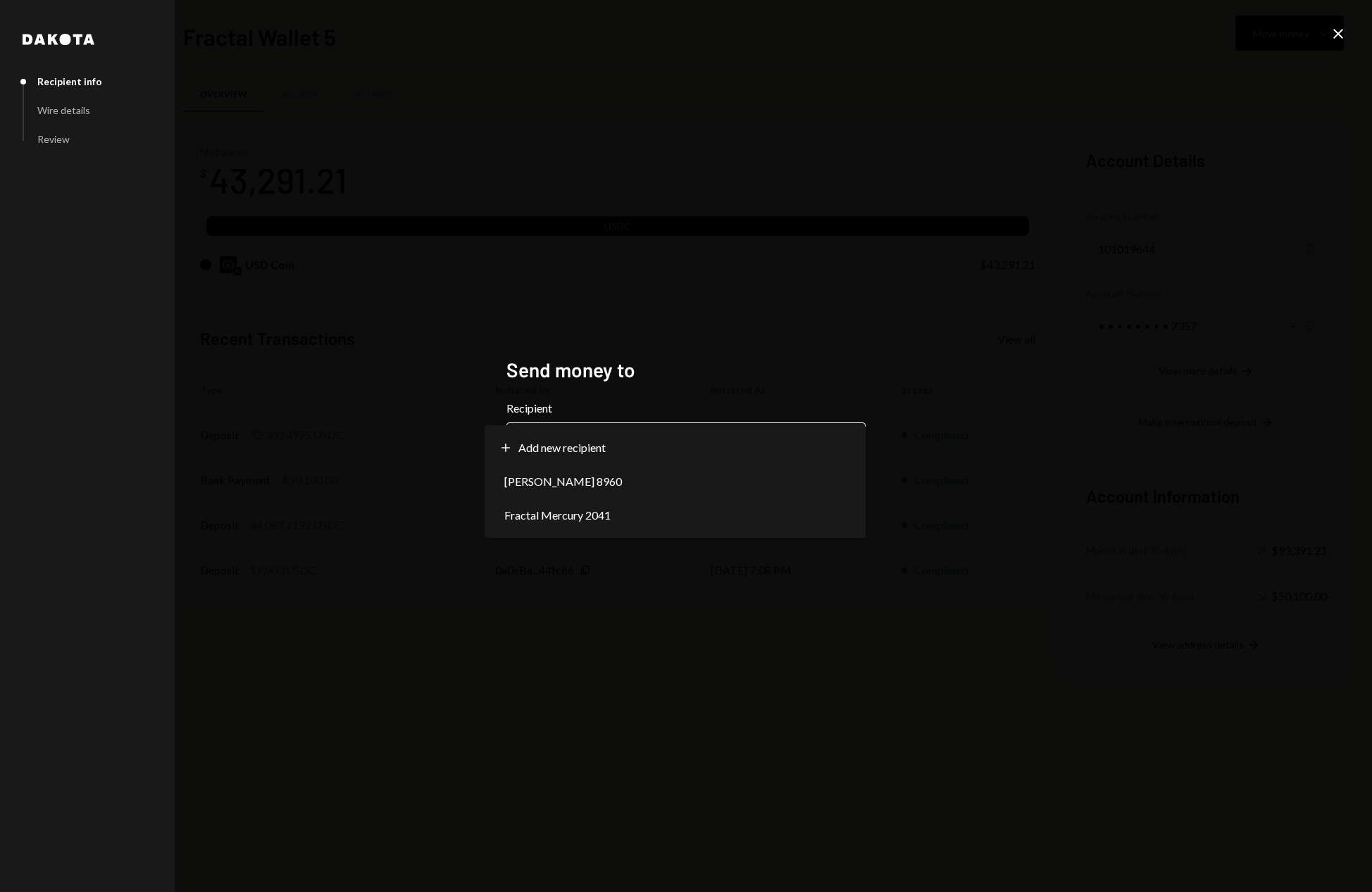
click at [843, 447] on body "F Fractal Capital ... Caret Down Home Home Inbox Inbox Activities Transactions …" at bounding box center [686, 446] width 1372 height 892
select select "**********"
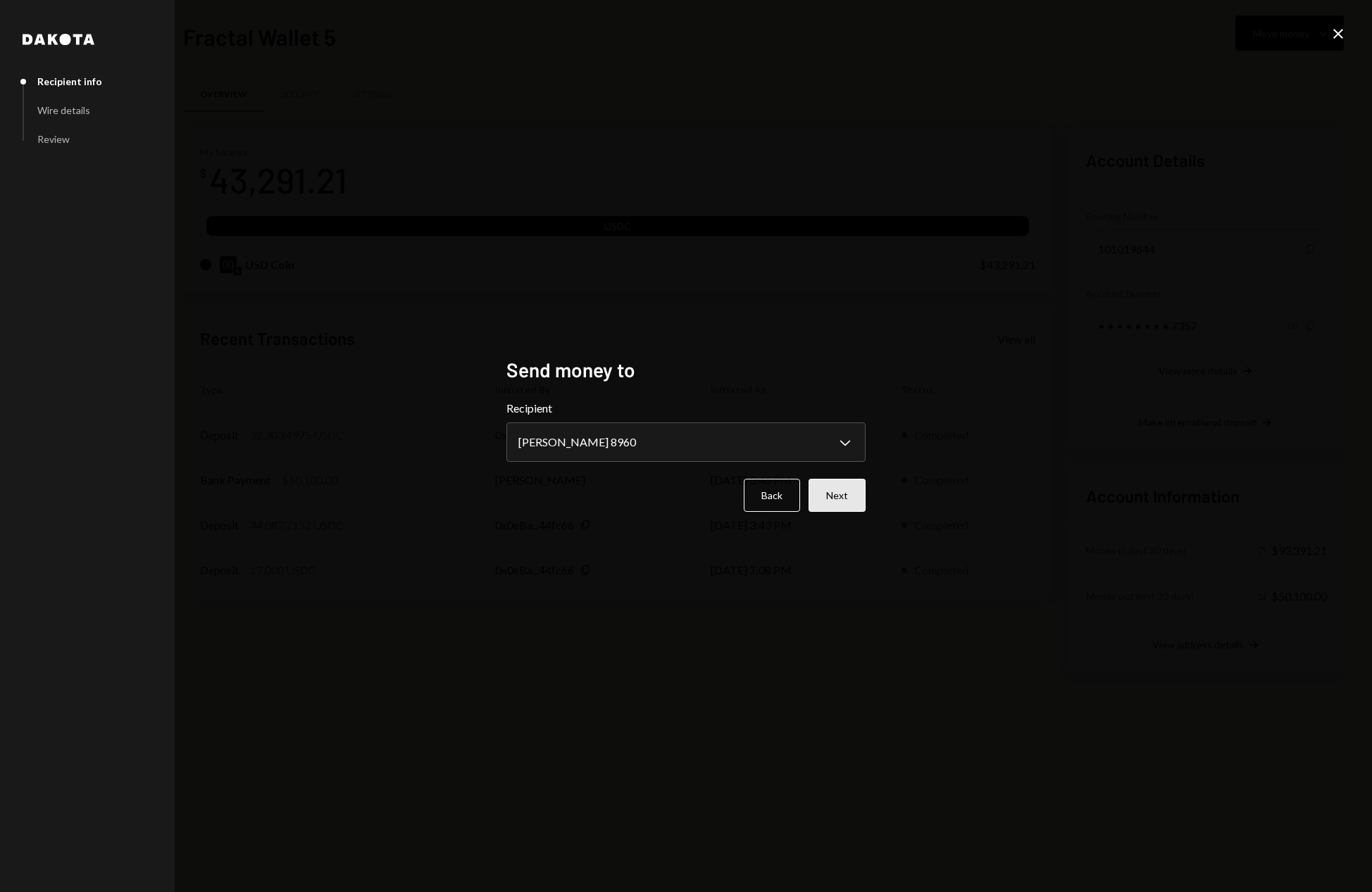
click at [856, 495] on button "Next" at bounding box center [837, 495] width 57 height 33
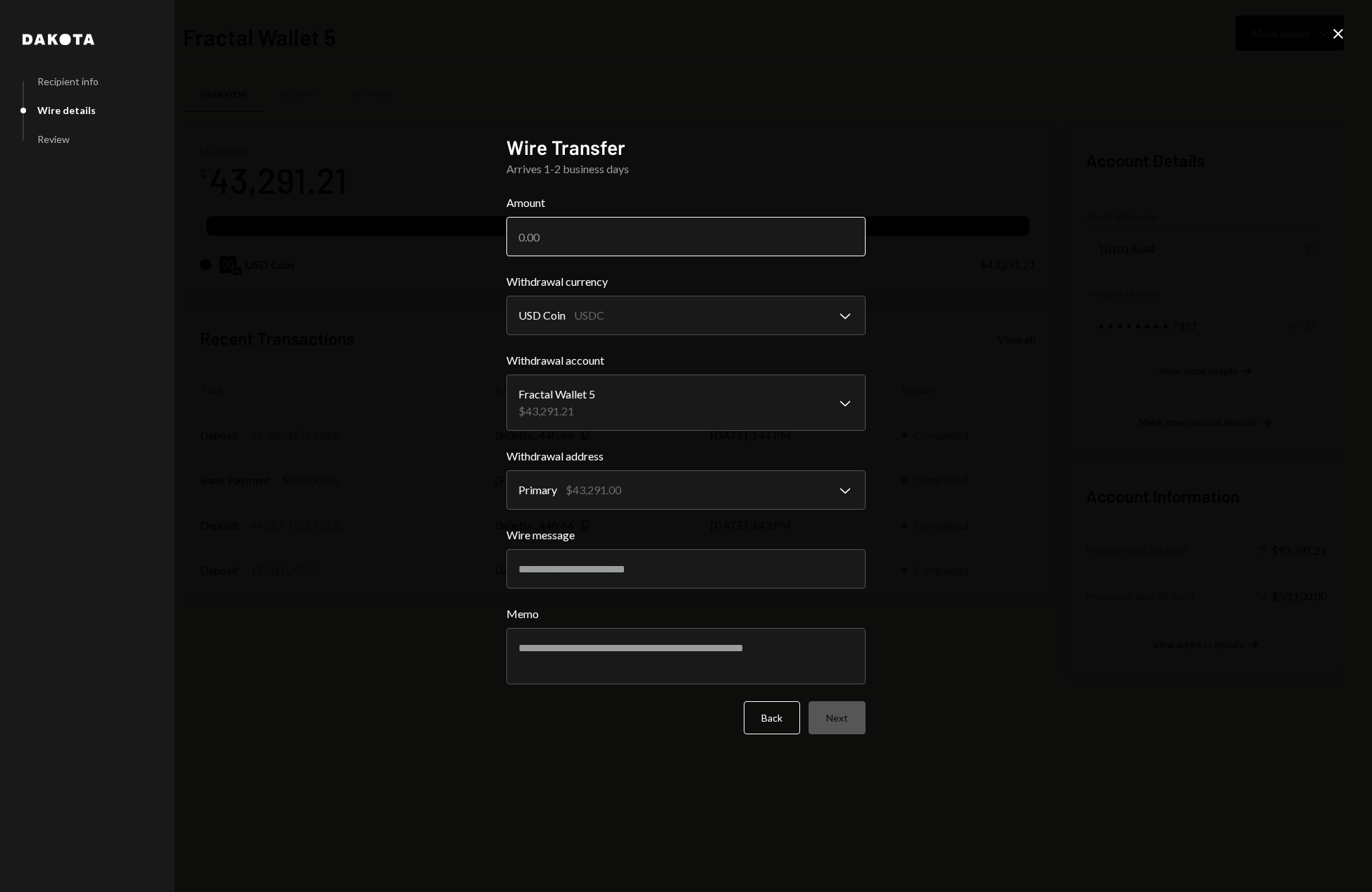
click at [707, 240] on input "Amount" at bounding box center [686, 236] width 359 height 39
type input "40000"
click at [1095, 499] on div "**********" at bounding box center [686, 446] width 1372 height 892
click at [848, 729] on button "Next" at bounding box center [837, 718] width 57 height 33
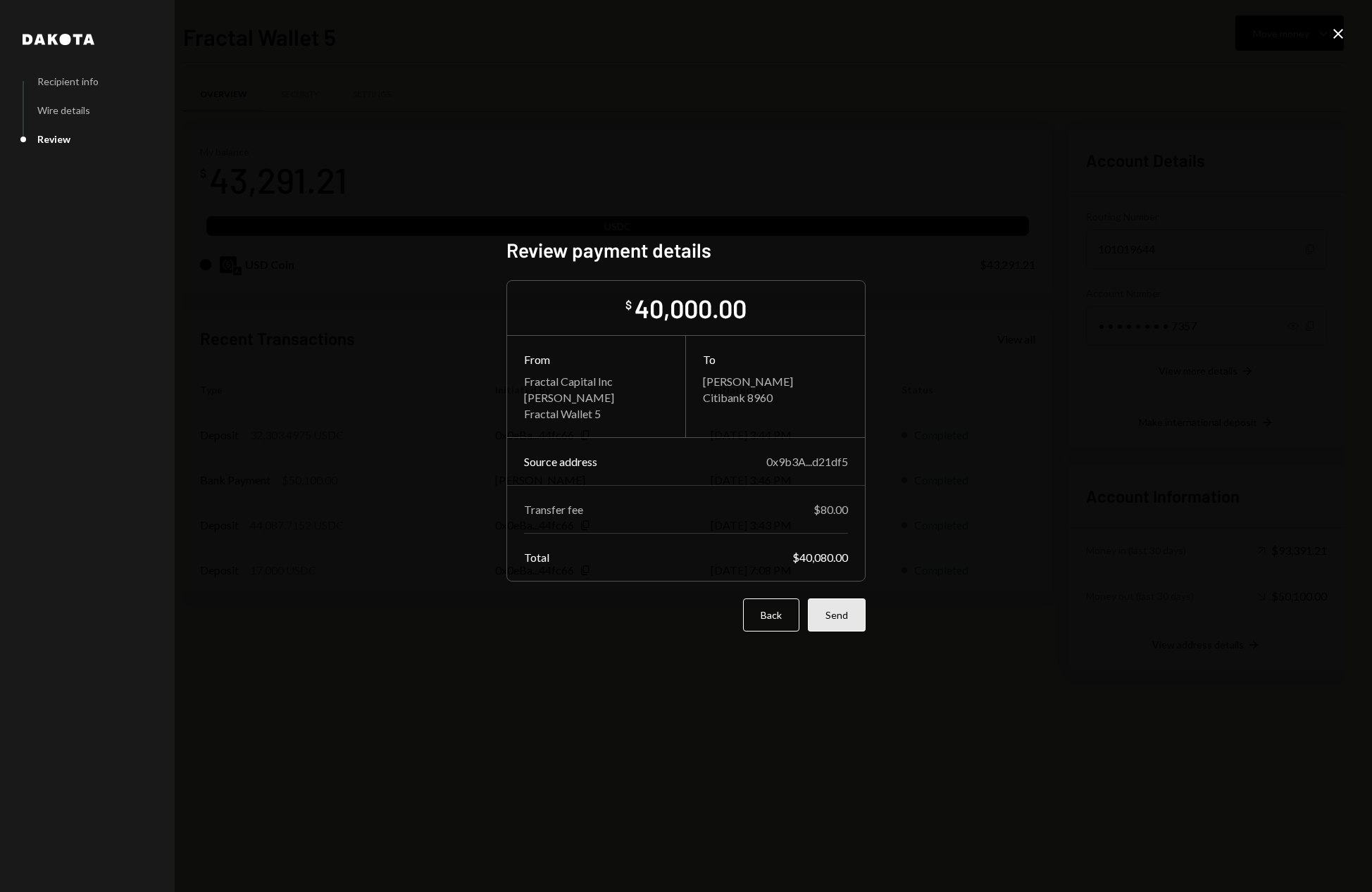
click at [840, 621] on button "Send" at bounding box center [837, 615] width 58 height 33
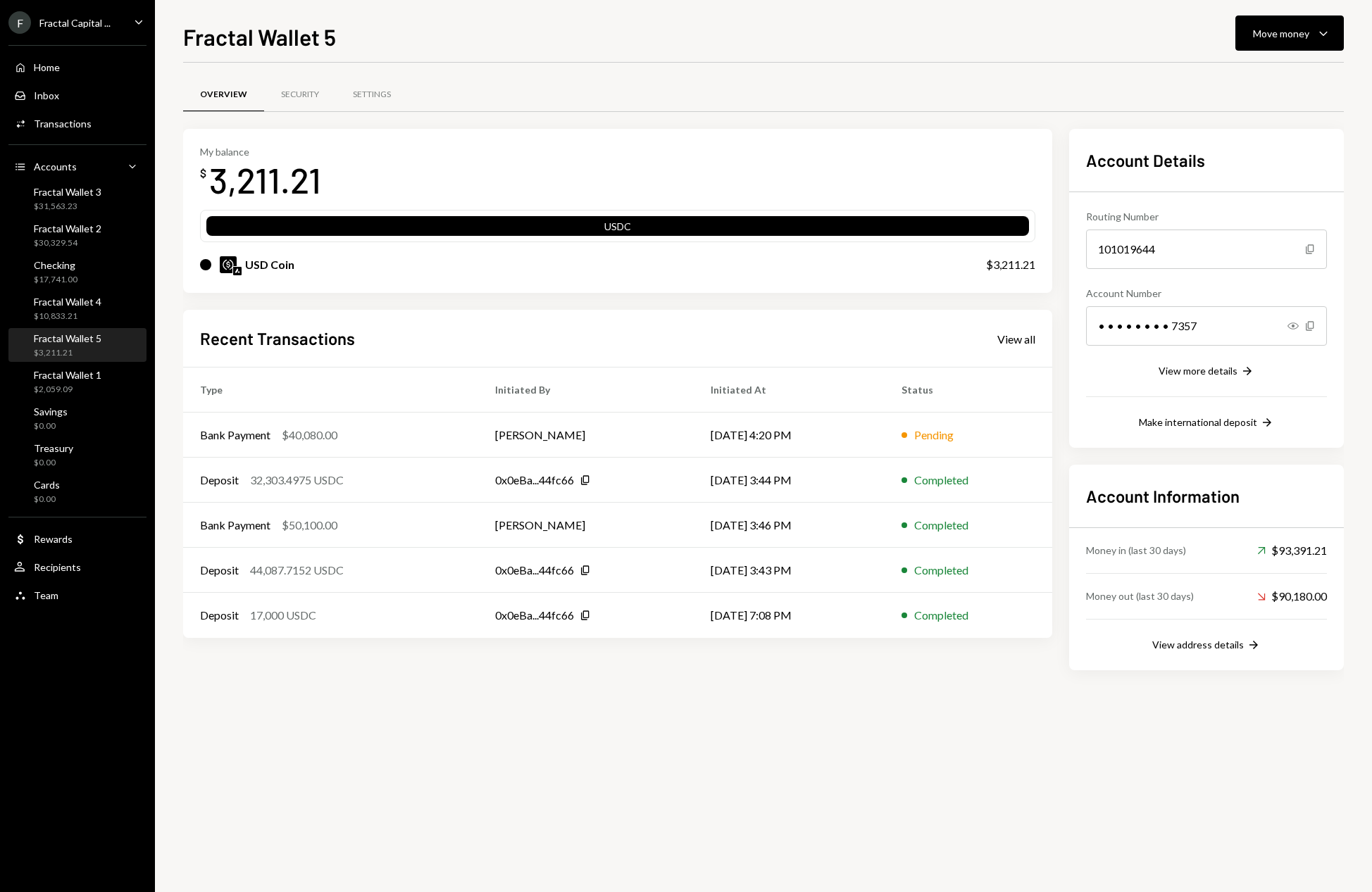
click at [703, 728] on div "Overview Security Settings My balance $ 3,211.21 USDC USD Coin $3,211.21 Recent…" at bounding box center [763, 477] width 1161 height 829
click at [51, 62] on div "Home" at bounding box center [47, 67] width 26 height 12
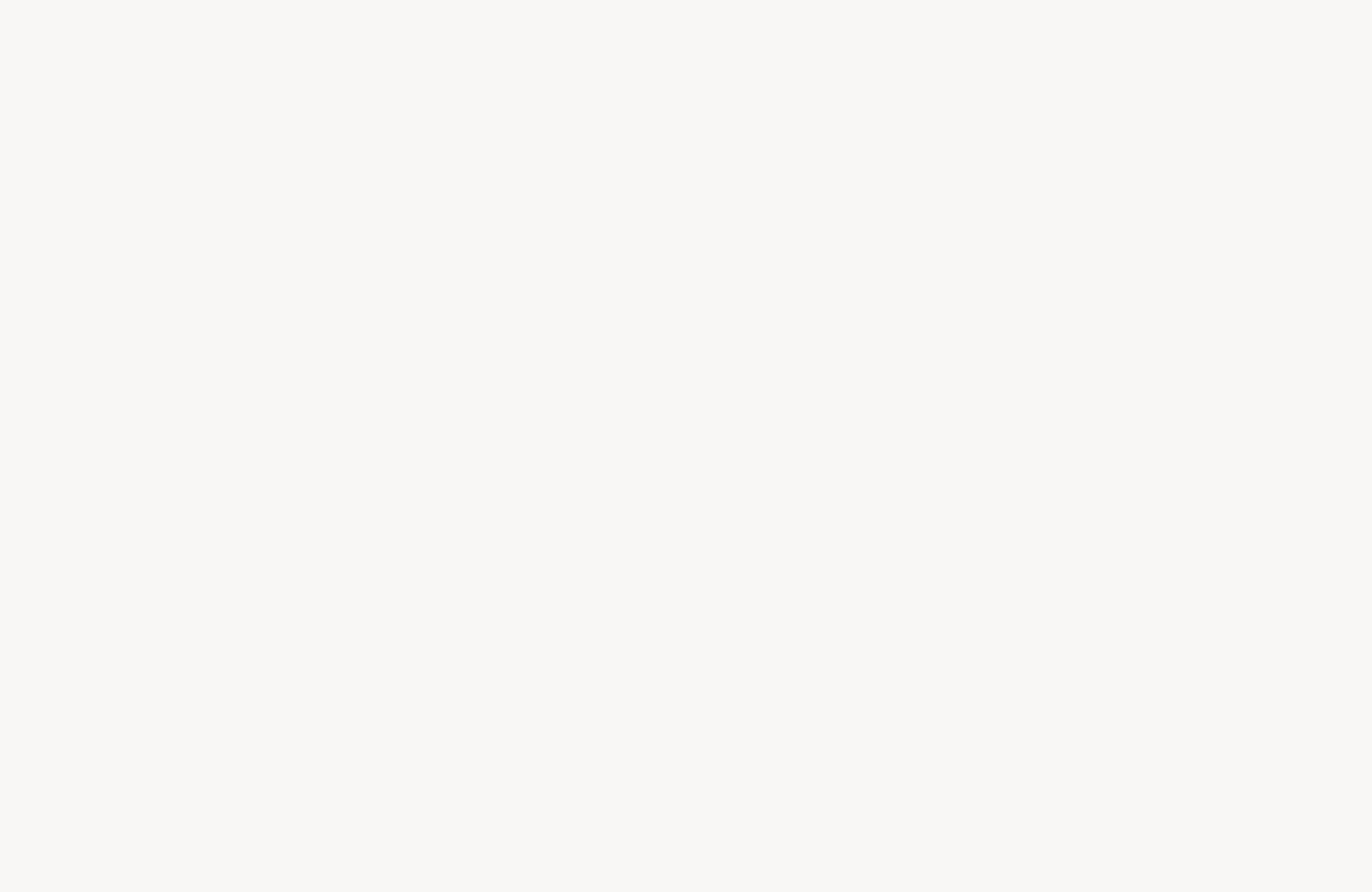
click at [52, 62] on div at bounding box center [686, 446] width 1372 height 892
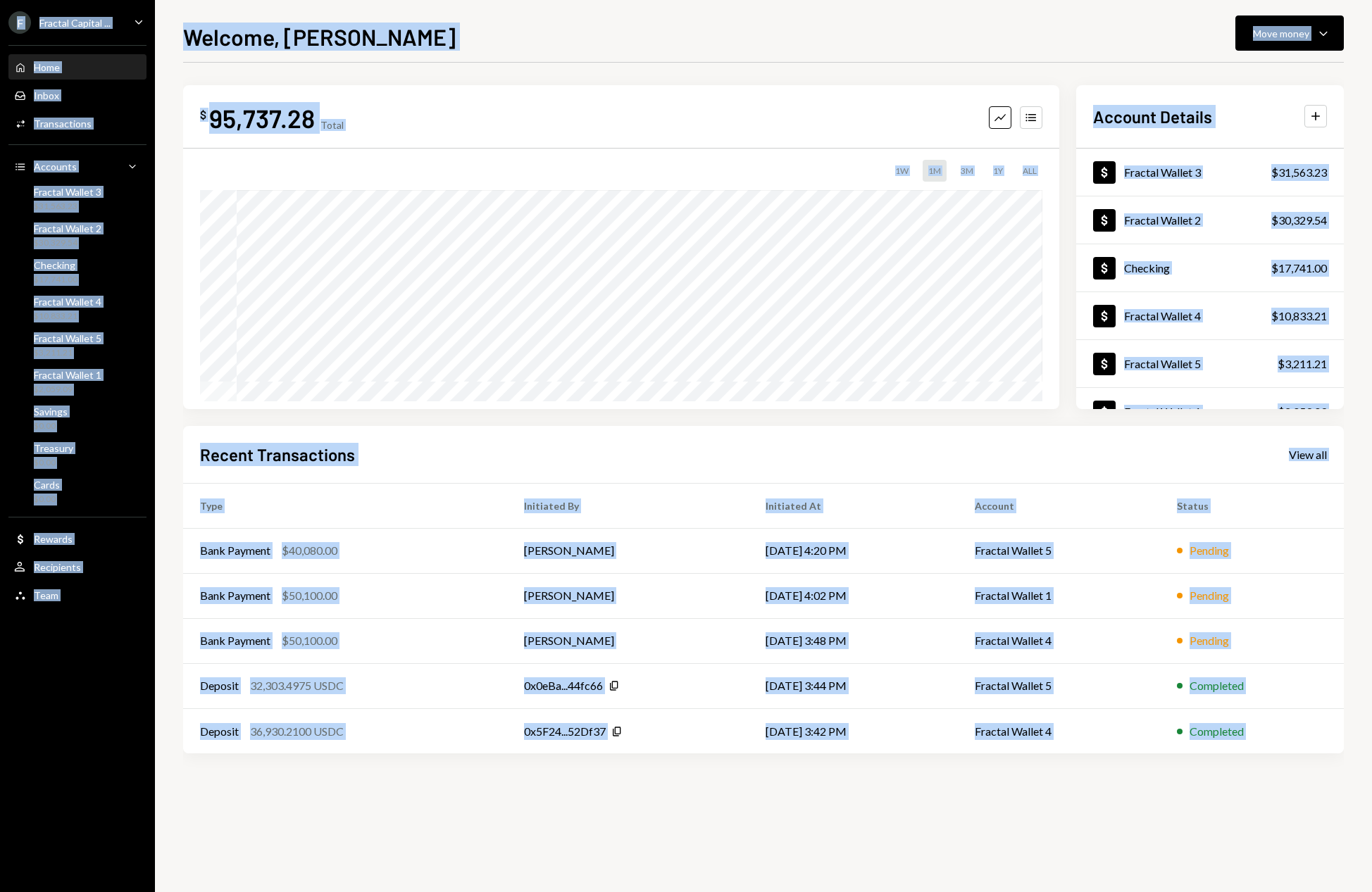
click at [821, 835] on div "$ 95,737.28 Total Graph Accounts 1W 1M 3M 1Y ALL $0.00 [DATE] Account Details P…" at bounding box center [763, 477] width 1161 height 829
